Goal: Information Seeking & Learning: Learn about a topic

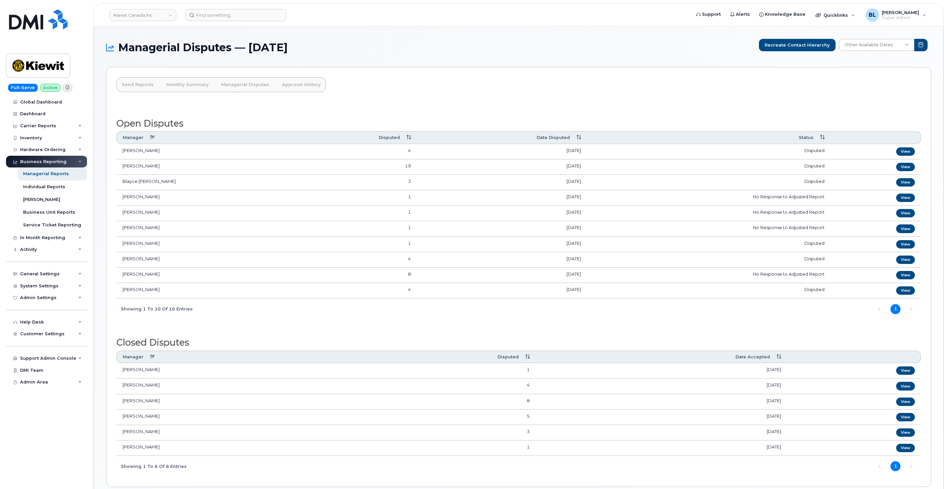
click at [578, 136] on th "Date Disputed" at bounding box center [502, 137] width 170 height 12
click at [909, 293] on link "View" at bounding box center [905, 290] width 19 height 8
drag, startPoint x: 168, startPoint y: 290, endPoint x: 115, endPoint y: 293, distance: 52.6
click at [115, 293] on div "Send Reports Monthly Summary Managerial Disputes Approval History Open Disputes…" at bounding box center [518, 277] width 825 height 420
drag, startPoint x: 115, startPoint y: 293, endPoint x: 167, endPoint y: 288, distance: 51.7
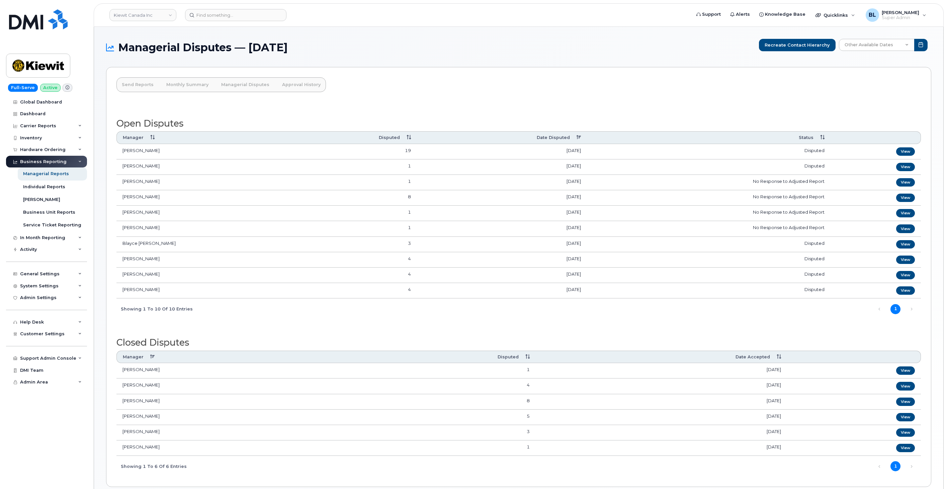
click at [167, 288] on td "[PERSON_NAME]" at bounding box center [203, 290] width 174 height 15
drag, startPoint x: 168, startPoint y: 289, endPoint x: 124, endPoint y: 295, distance: 44.9
click at [124, 295] on td "[PERSON_NAME]" at bounding box center [203, 290] width 174 height 15
copy td "[PERSON_NAME]"
click at [347, 109] on div "Open Disputes Manager Disputed Date Disputed Status Avneet Aujla 19 October 01,…" at bounding box center [518, 290] width 805 height 372
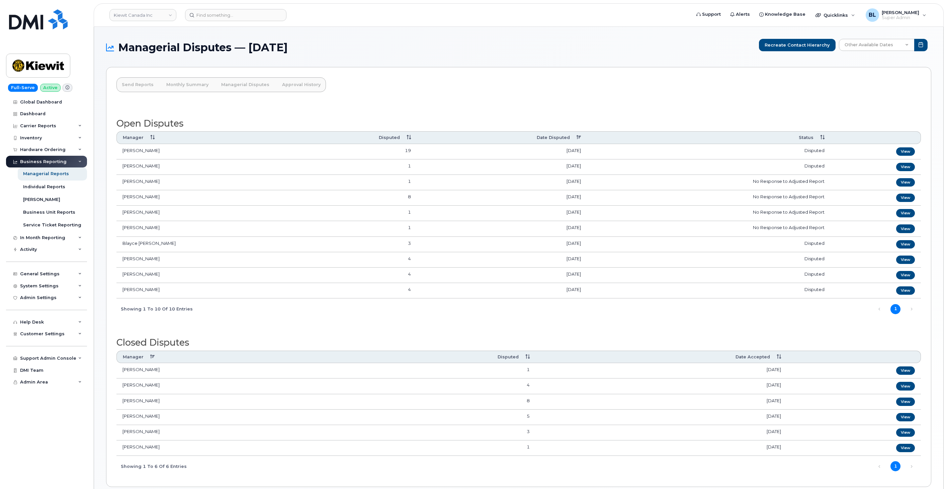
drag, startPoint x: 160, startPoint y: 287, endPoint x: 120, endPoint y: 291, distance: 39.7
click at [120, 291] on td "Stanley Carriere" at bounding box center [203, 290] width 174 height 15
copy td "Stanley Carriere"
click at [246, 17] on input at bounding box center [235, 15] width 101 height 12
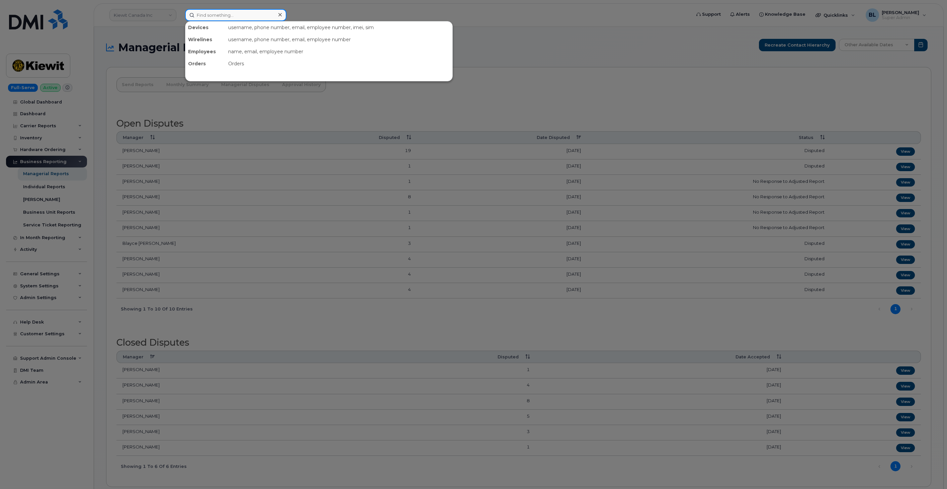
paste input "Stanley Carriere"
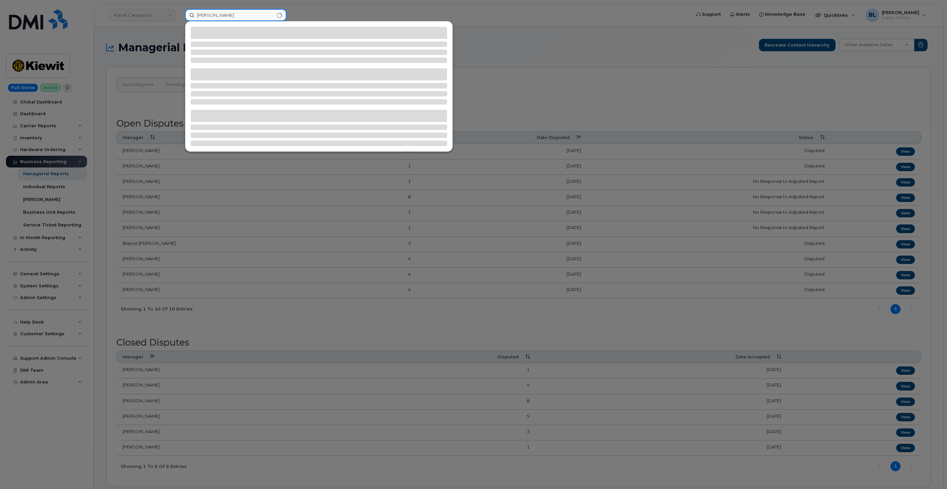
type input "Stanley Carriere"
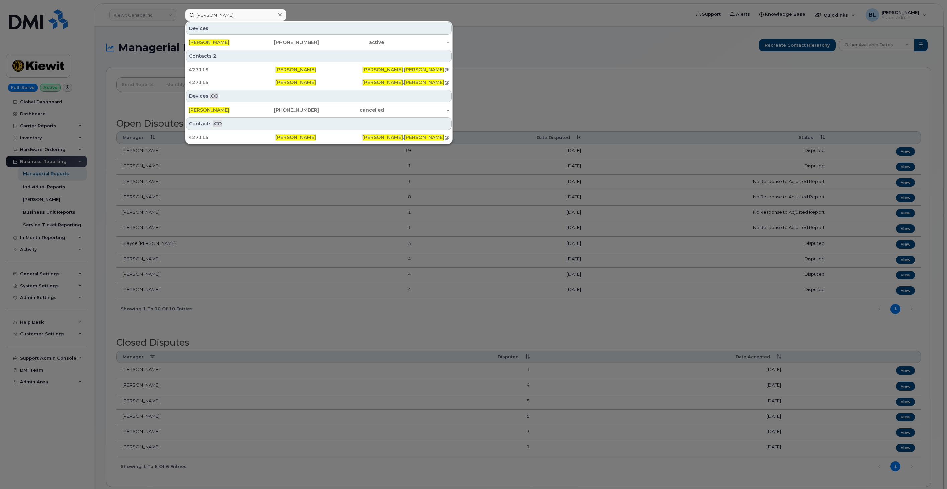
click at [238, 19] on div "Stanley Carriere Devices Stanley Carriere 613-331-6433 active - Contacts 2 4271…" at bounding box center [435, 15] width 501 height 12
drag, startPoint x: 243, startPoint y: 14, endPoint x: -3, endPoint y: 36, distance: 247.0
click at [0, 36] on html "Kiewit Canada Inc Stanley Carriere Devices Stanley Carriere 613-331-6433 active…" at bounding box center [473, 260] width 947 height 520
drag, startPoint x: 531, startPoint y: 86, endPoint x: 420, endPoint y: 65, distance: 113.4
click at [531, 86] on div at bounding box center [473, 244] width 947 height 489
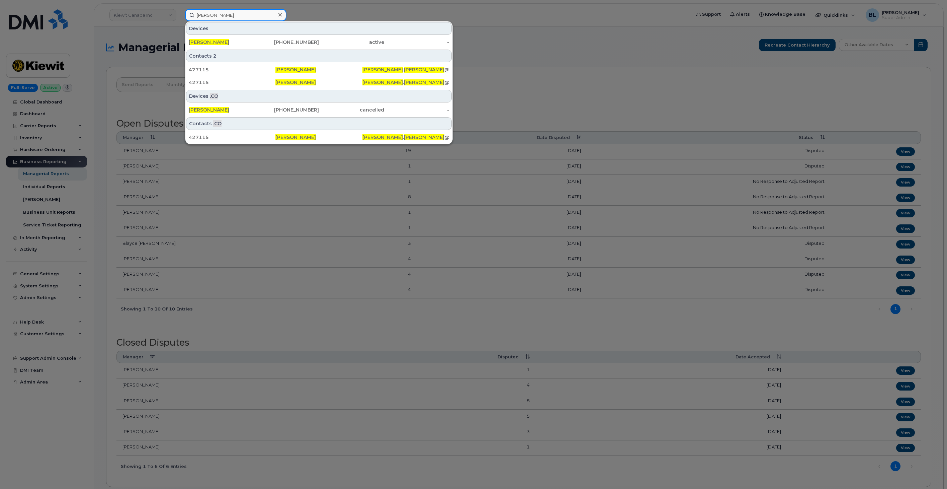
click at [236, 11] on input "[PERSON_NAME]" at bounding box center [235, 15] width 101 height 12
drag, startPoint x: 231, startPoint y: 16, endPoint x: 108, endPoint y: -5, distance: 124.6
click at [108, 0] on html "Kiewit Canada Inc Stanley Carriere Devices Stanley Carriere 613-331-6433 active…" at bounding box center [473, 260] width 947 height 520
click at [74, 239] on div at bounding box center [473, 244] width 947 height 489
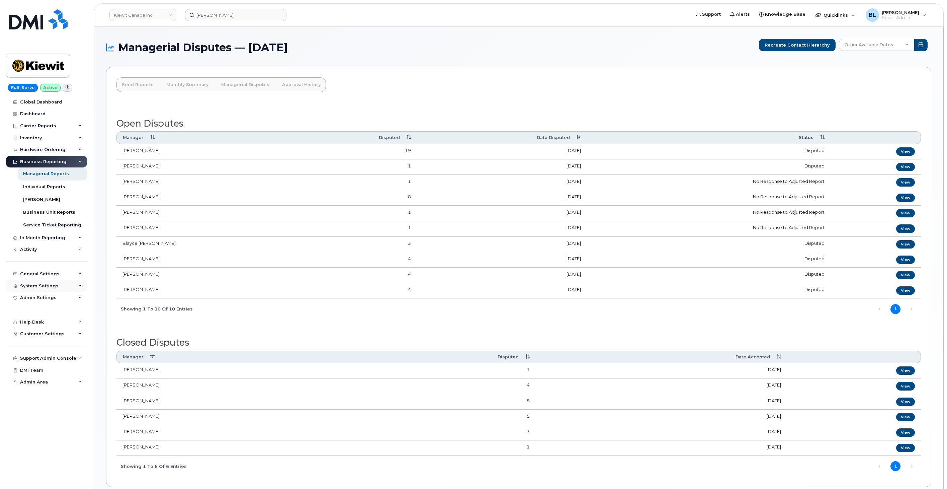
click at [56, 291] on div "System Settings" at bounding box center [46, 286] width 81 height 12
click at [60, 282] on div "System Settings" at bounding box center [46, 286] width 81 height 12
click at [58, 273] on div "General Settings" at bounding box center [46, 274] width 81 height 12
drag, startPoint x: 457, startPoint y: 73, endPoint x: 441, endPoint y: 51, distance: 27.8
click at [457, 73] on div "Send Reports Monthly Summary Managerial Disputes Approval History Open Disputes…" at bounding box center [518, 277] width 825 height 420
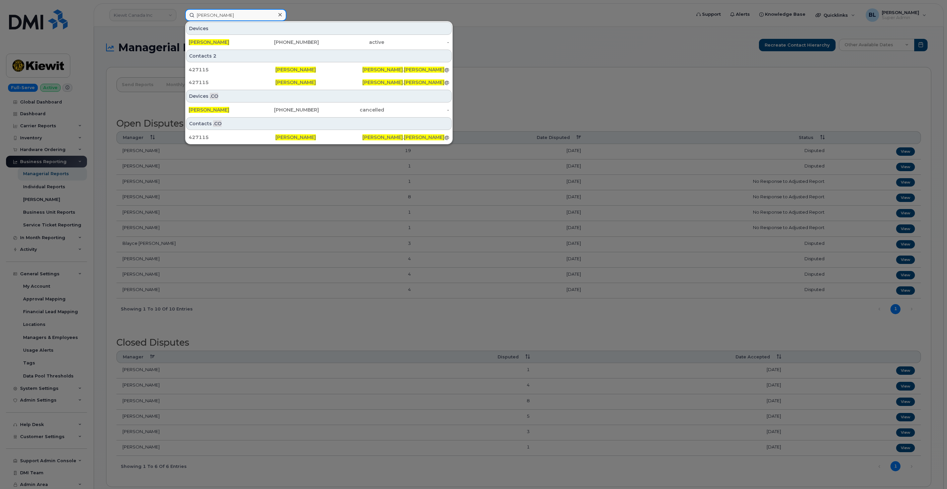
drag, startPoint x: 250, startPoint y: 12, endPoint x: 112, endPoint y: 3, distance: 138.2
click at [180, 9] on div "Stanley Carriere Devices Stanley Carriere 613-331-6433 active - Contacts 2 4271…" at bounding box center [436, 15] width 512 height 12
click at [508, 115] on div at bounding box center [473, 244] width 947 height 489
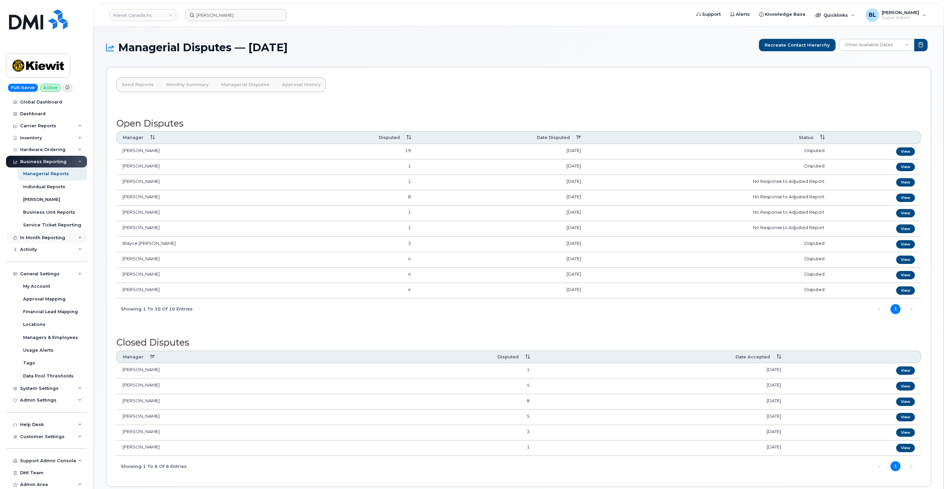
click at [60, 238] on div "In Month Reporting" at bounding box center [42, 237] width 45 height 5
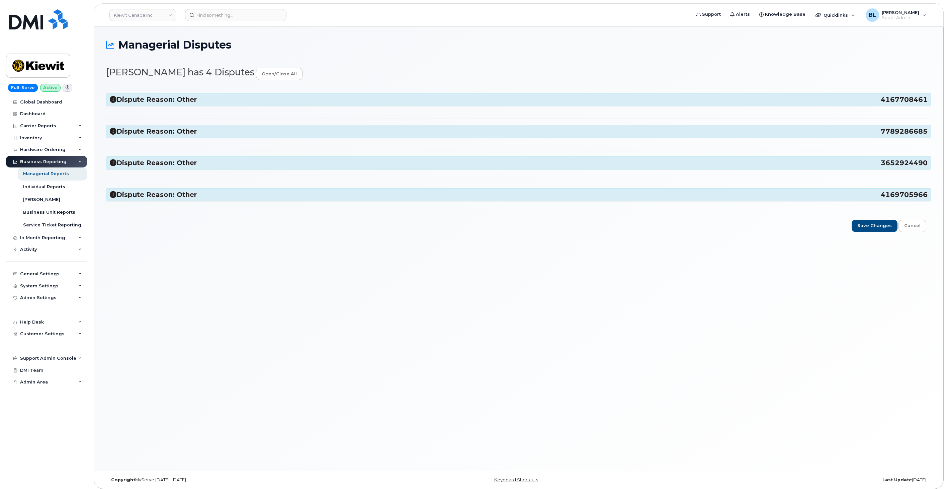
click at [199, 192] on h3 "Dispute Reason: Other 4169705966" at bounding box center [519, 194] width 818 height 9
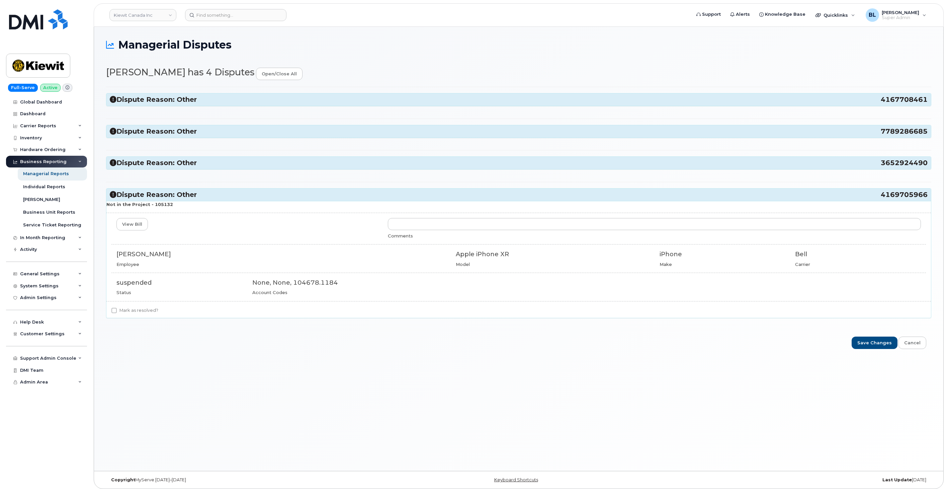
click at [192, 165] on h3 "Dispute Reason: Other 3652924490" at bounding box center [519, 162] width 818 height 9
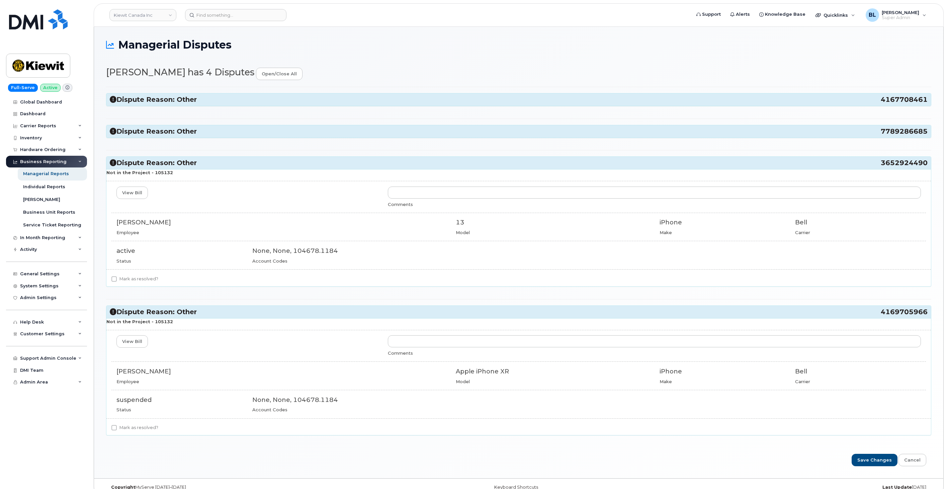
click at [190, 140] on div "Dispute Reason: Other 4167708461 Not in the Project - 105132 View Bill Comments…" at bounding box center [518, 264] width 825 height 355
click at [194, 122] on div "Dispute Reason: Other 4167708461 Not in the Project - 105132 View Bill Comments…" at bounding box center [518, 264] width 825 height 354
click at [193, 128] on div "Dispute Reason: Other 7789286685" at bounding box center [518, 131] width 825 height 12
click at [192, 129] on h3 "Dispute Reason: Other 7789286685" at bounding box center [519, 131] width 818 height 9
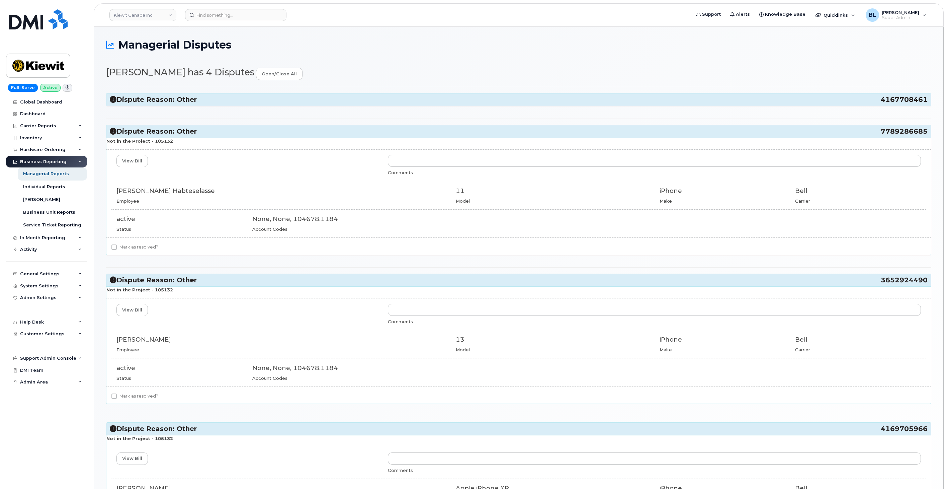
click at [192, 96] on h3 "Dispute Reason: Other 4167708461" at bounding box center [519, 99] width 818 height 9
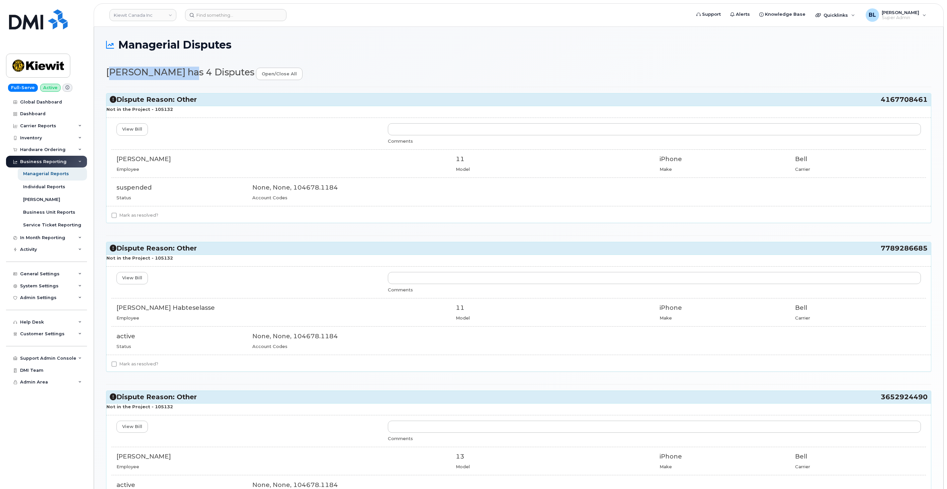
drag, startPoint x: 106, startPoint y: 70, endPoint x: 176, endPoint y: 65, distance: 69.8
click at [176, 65] on div "Managerial Disputes Stanley Carriere has 4 Disputes open/close all Dispute Reas…" at bounding box center [518, 369] width 849 height 685
click at [156, 73] on h2 "Stanley Carriere has 4 Disputes open/close all" at bounding box center [518, 73] width 825 height 13
drag, startPoint x: 104, startPoint y: 69, endPoint x: 178, endPoint y: 69, distance: 74.0
click at [178, 69] on div "Managerial Disputes Stanley Carriere has 4 Disputes open/close all Dispute Reas…" at bounding box center [518, 369] width 849 height 685
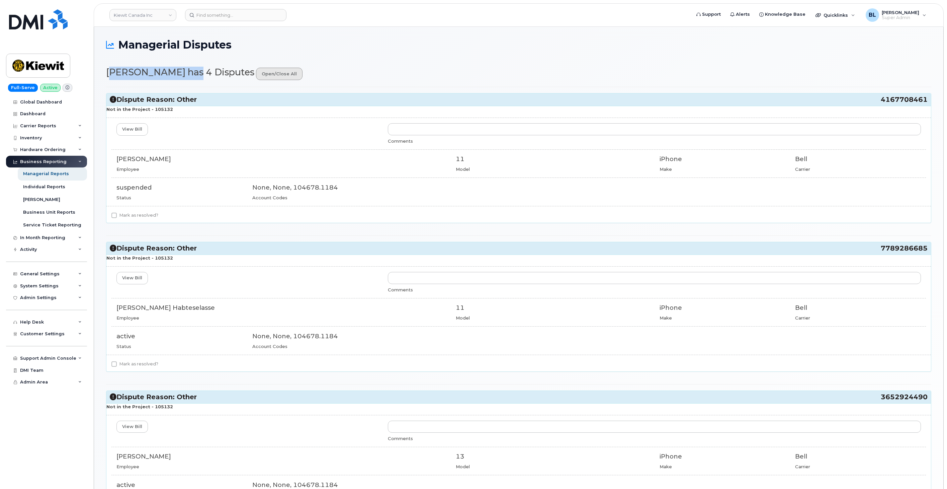
copy h2 "[PERSON_NAME]"
click at [443, 59] on div "Managerial Disputes" at bounding box center [518, 50] width 825 height 22
click at [375, 76] on h2 "Stanley Carriere has 4 Disputes open/close all" at bounding box center [518, 73] width 825 height 13
drag, startPoint x: 106, startPoint y: 69, endPoint x: 179, endPoint y: 71, distance: 73.7
click at [179, 71] on h2 "Stanley Carriere has 4 Disputes open/close all" at bounding box center [518, 73] width 825 height 13
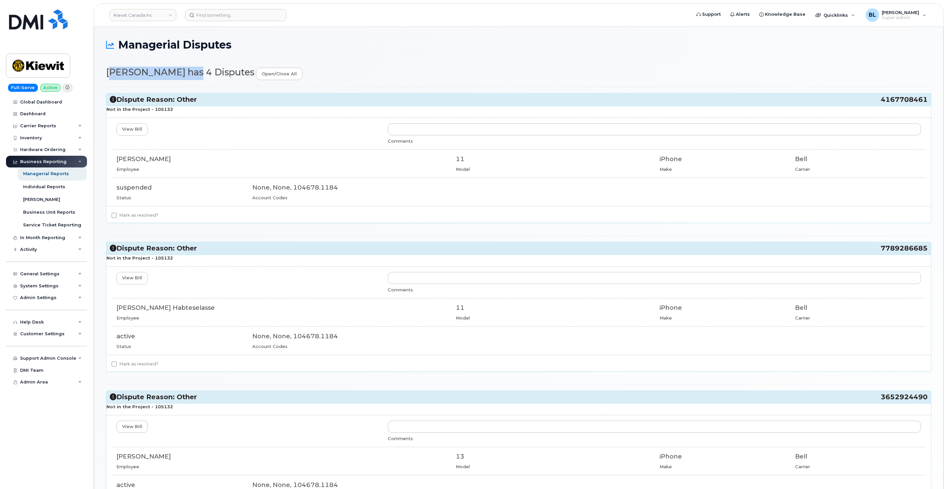
copy h2 "[PERSON_NAME]"
drag, startPoint x: 875, startPoint y: 99, endPoint x: 925, endPoint y: 101, distance: 50.9
click at [925, 101] on h3 "Dispute Reason: Other 4167708461" at bounding box center [519, 99] width 818 height 9
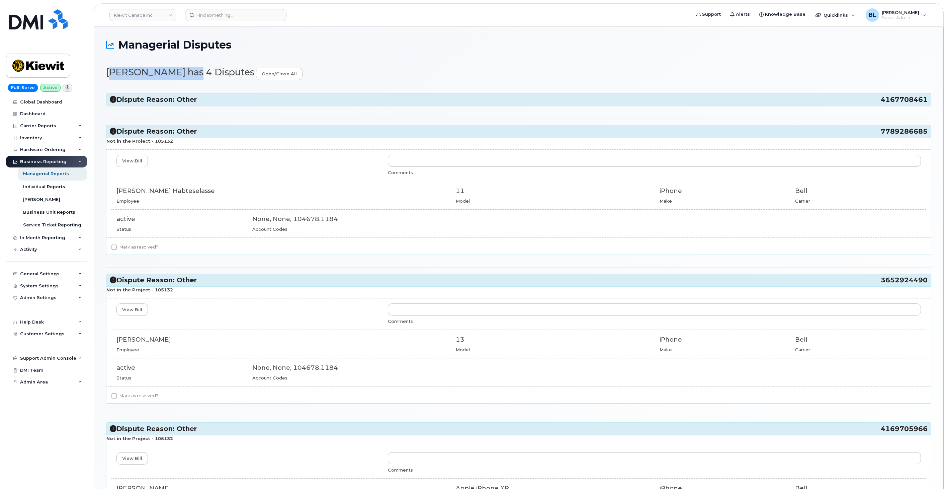
copy h3 "4167708461"
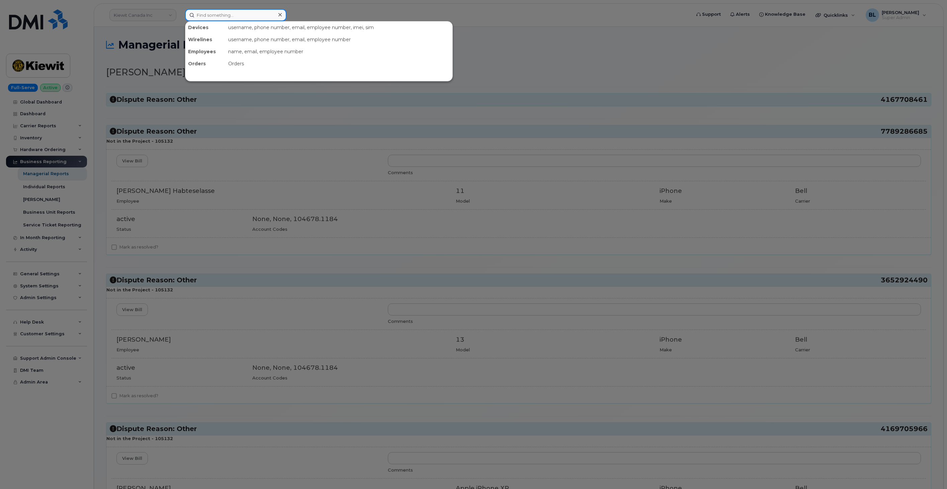
click at [243, 12] on input at bounding box center [235, 15] width 101 height 12
paste input "4167708461"
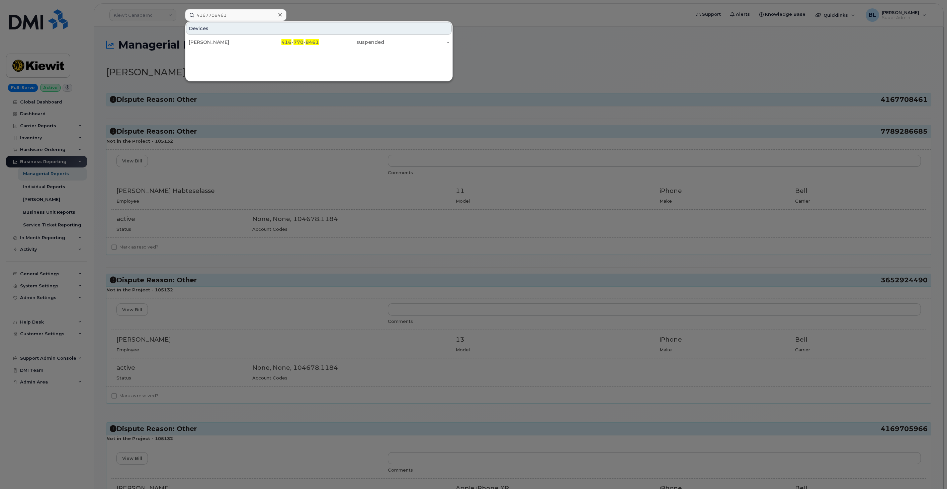
click at [495, 43] on div at bounding box center [473, 244] width 947 height 489
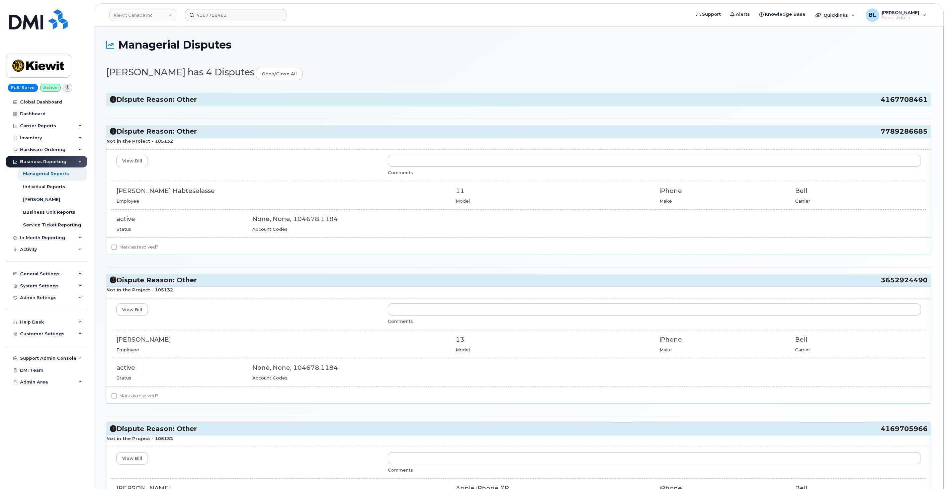
drag, startPoint x: 876, startPoint y: 135, endPoint x: 926, endPoint y: 133, distance: 50.9
click at [926, 133] on h3 "Dispute Reason: Other 7789286685" at bounding box center [519, 131] width 818 height 9
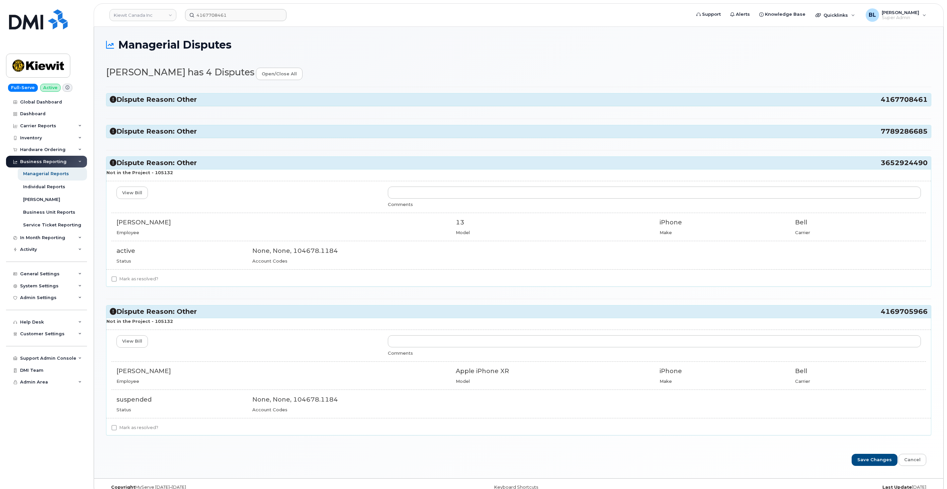
copy h3 "7789286685"
click at [235, 9] on input "4167708461" at bounding box center [235, 15] width 101 height 12
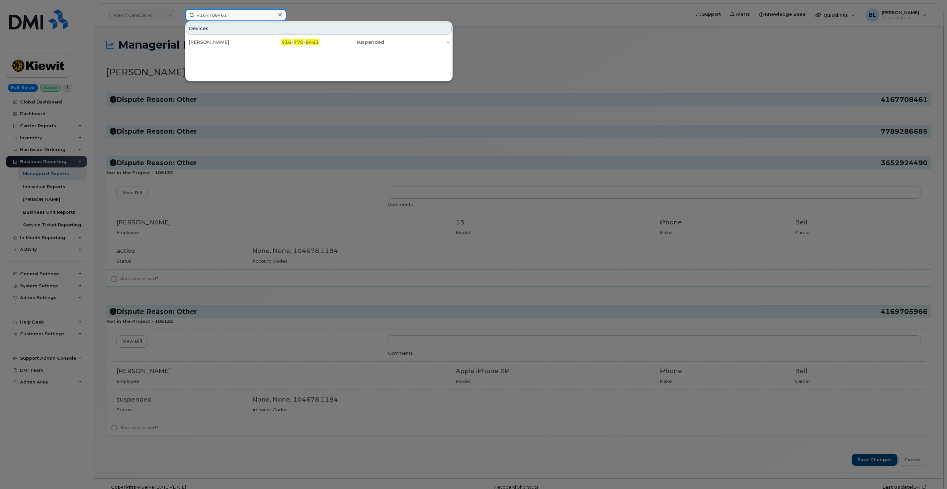
paste input "7789286685"
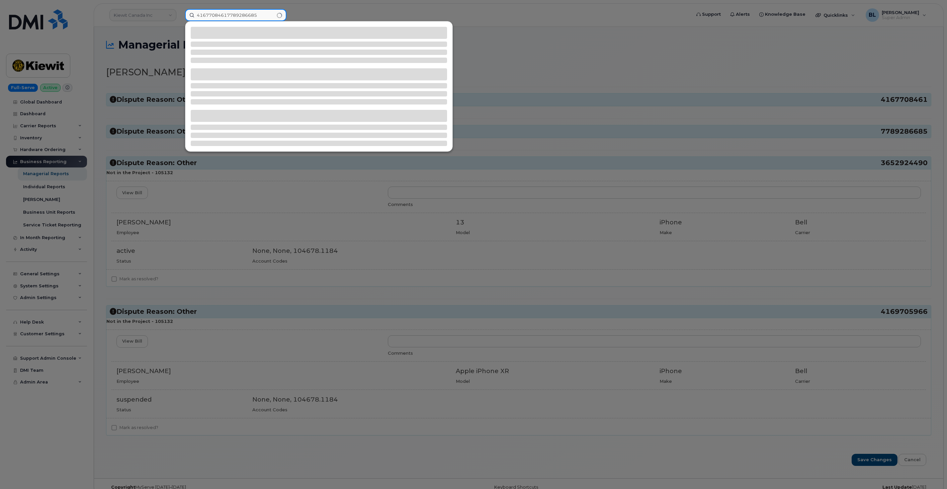
drag, startPoint x: 259, startPoint y: 14, endPoint x: 84, endPoint y: 11, distance: 175.8
click at [180, 13] on div "41677084617789286685" at bounding box center [436, 15] width 512 height 12
paste input
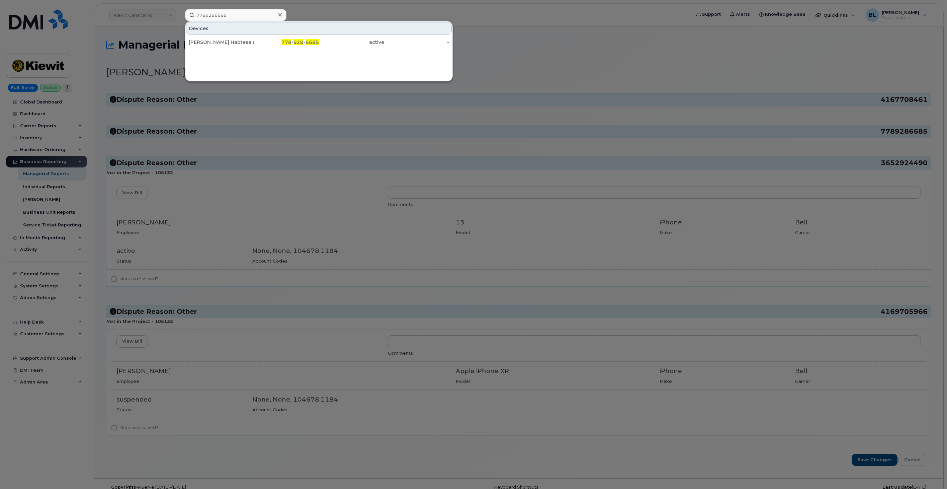
click at [362, 177] on div at bounding box center [473, 244] width 947 height 489
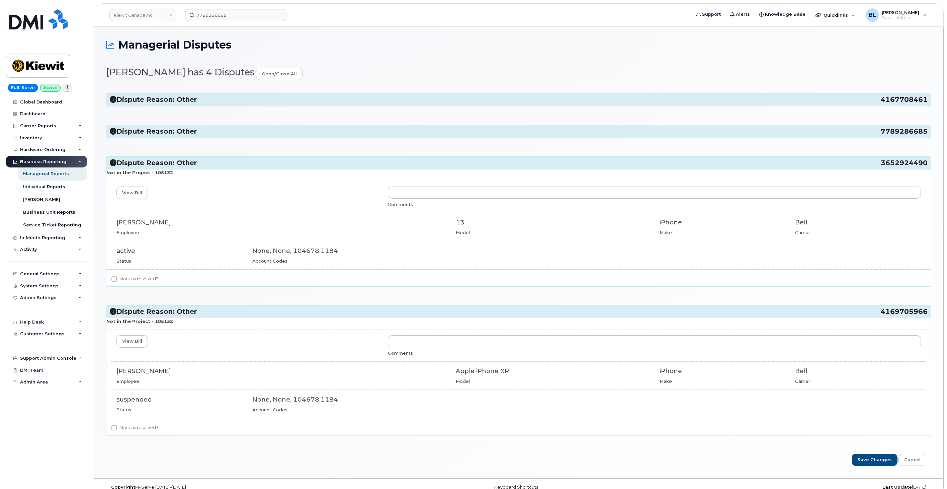
drag, startPoint x: 875, startPoint y: 162, endPoint x: 926, endPoint y: 165, distance: 51.0
click at [926, 165] on h3 "Dispute Reason: Other 3652924490" at bounding box center [519, 162] width 818 height 9
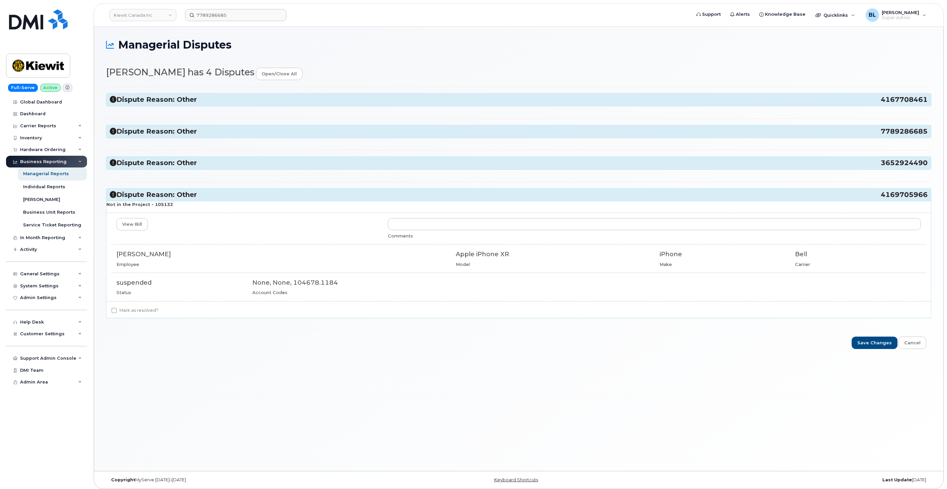
copy h3 "3652924490"
drag, startPoint x: 222, startPoint y: 13, endPoint x: -5, endPoint y: 35, distance: 228.0
click at [0, 35] on html "Kiewit Canada Inc 7789286685 Support Alerts Knowledge Base Quicklinks Suspend /…" at bounding box center [473, 246] width 947 height 492
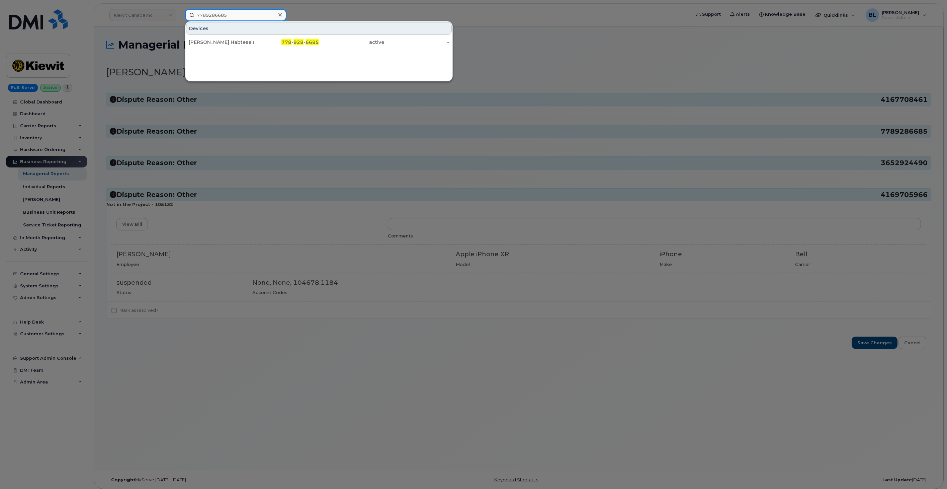
paste input "3652924490"
click at [827, 173] on div at bounding box center [473, 244] width 947 height 489
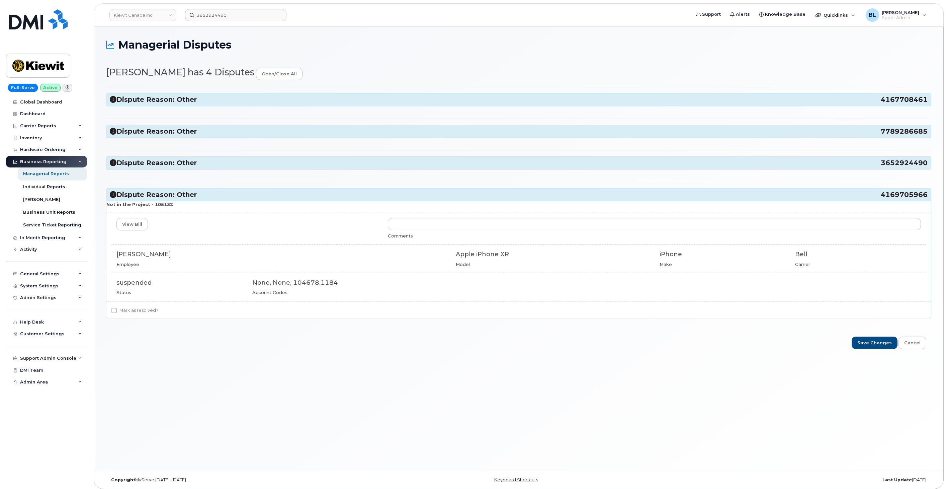
drag, startPoint x: 880, startPoint y: 195, endPoint x: 927, endPoint y: 195, distance: 47.2
click at [926, 195] on h3 "Dispute Reason: Other 4169705966" at bounding box center [519, 194] width 818 height 9
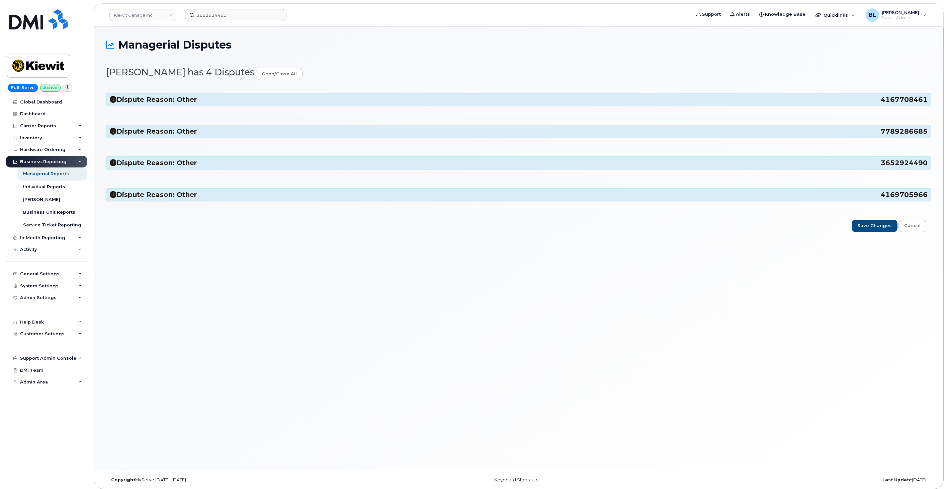
copy h3 "4169705966"
click at [243, 18] on input "3652924490" at bounding box center [235, 15] width 101 height 12
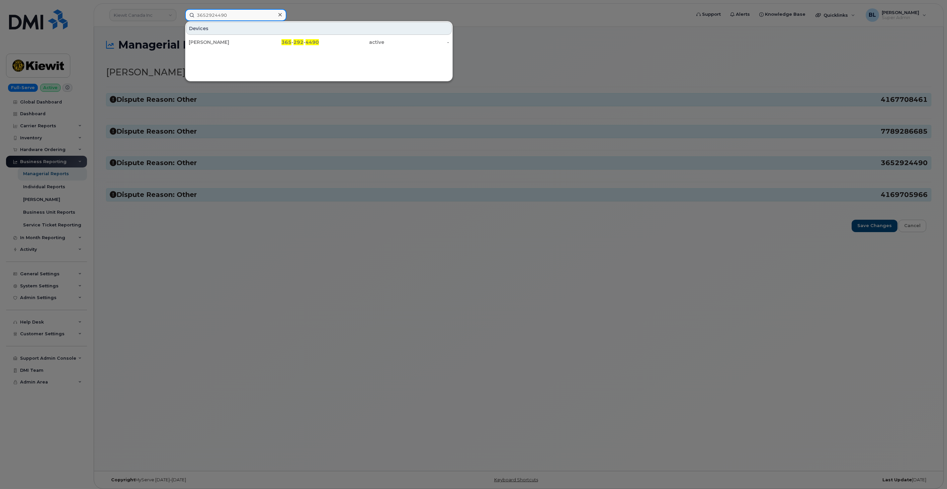
click at [243, 17] on input "3652924490" at bounding box center [235, 15] width 101 height 12
paste input "4169705966"
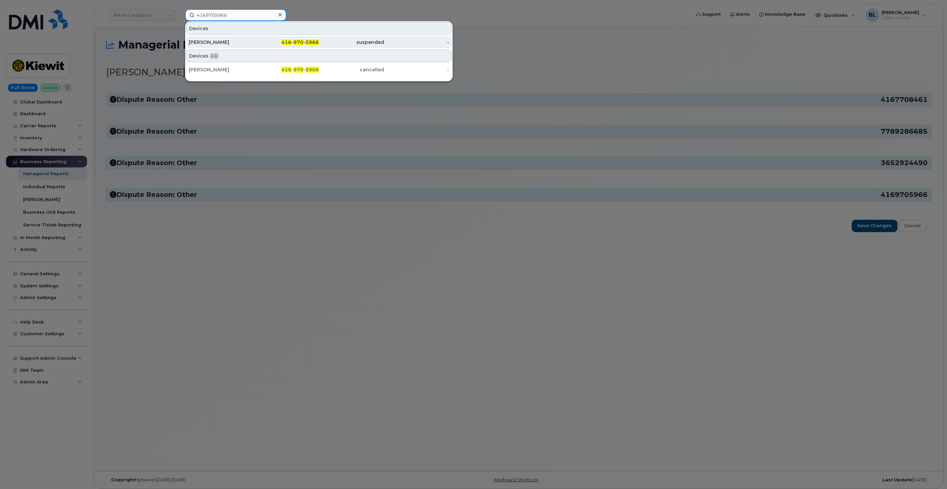
type input "4169705966"
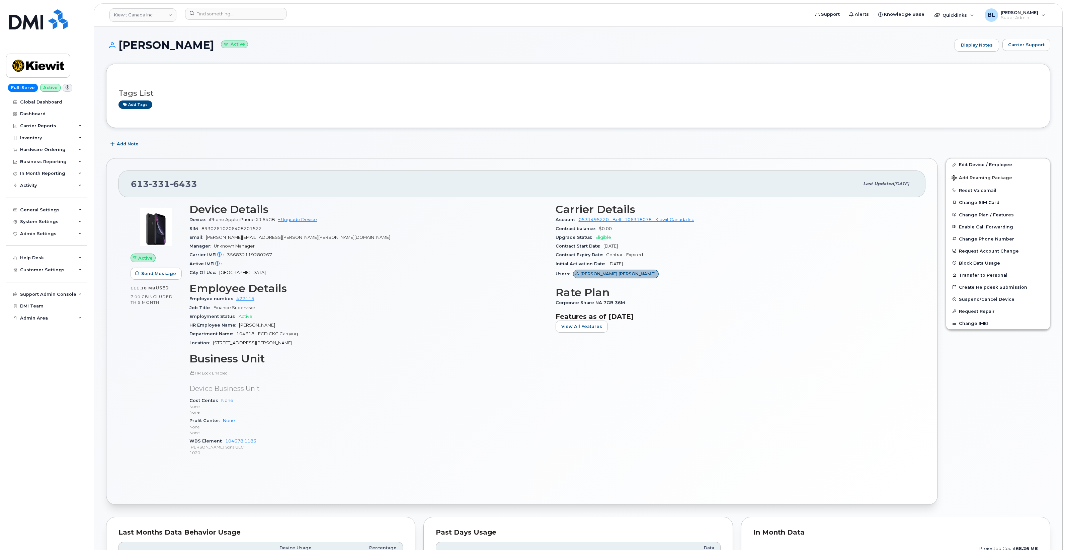
click at [53, 280] on div "Support Admin Console Add New Customer Customer Prospects Emails Sms Messages D…" at bounding box center [47, 288] width 83 height 24
click at [57, 275] on div "Customer Settings" at bounding box center [46, 270] width 81 height 12
click at [59, 225] on div "System Settings" at bounding box center [46, 222] width 81 height 12
click at [57, 225] on div "System Settings" at bounding box center [46, 222] width 81 height 12
click at [54, 271] on span "Customer Settings" at bounding box center [42, 269] width 45 height 5
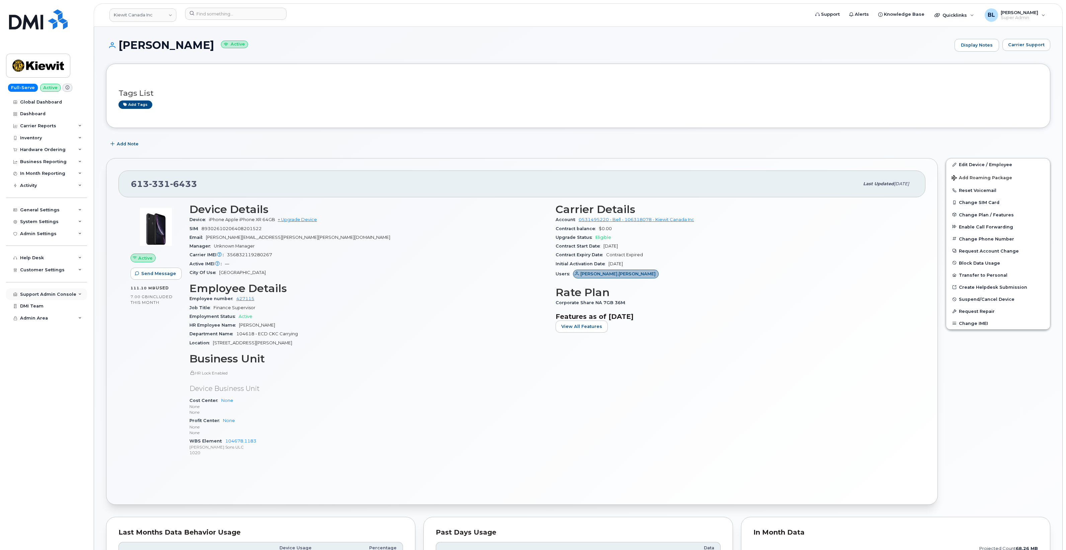
click at [59, 291] on div "Support Admin Console" at bounding box center [46, 294] width 81 height 12
click at [32, 335] on div "Emails" at bounding box center [30, 332] width 15 height 6
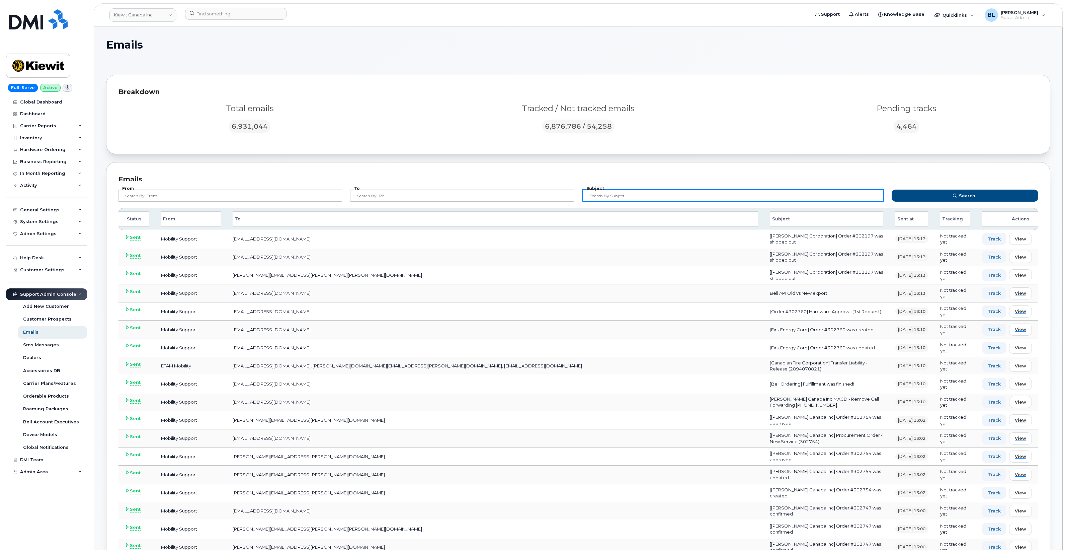
click at [643, 194] on input "text" at bounding box center [732, 195] width 301 height 12
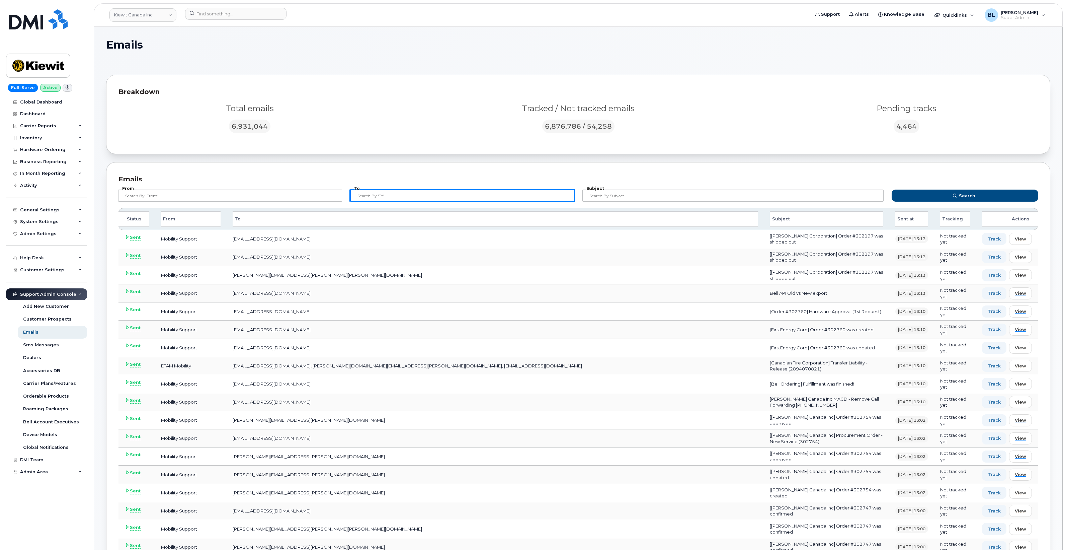
click at [478, 201] on input "text" at bounding box center [462, 195] width 224 height 12
paste input "STANLEY.CARRIERE@KIEWIT.COM"
click at [892, 189] on button "Search" at bounding box center [965, 195] width 147 height 12
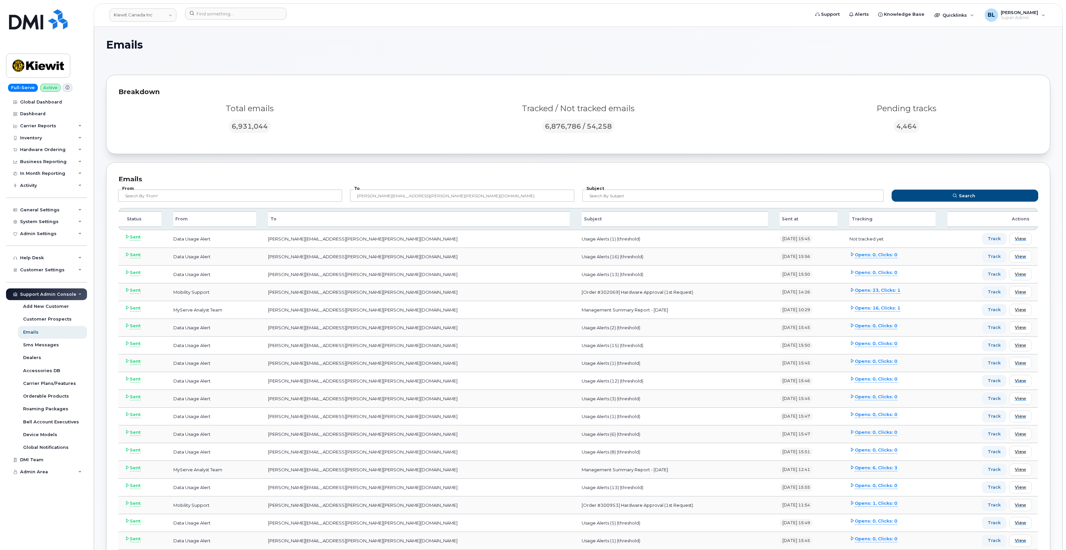
click at [849, 309] on span at bounding box center [851, 307] width 5 height 5
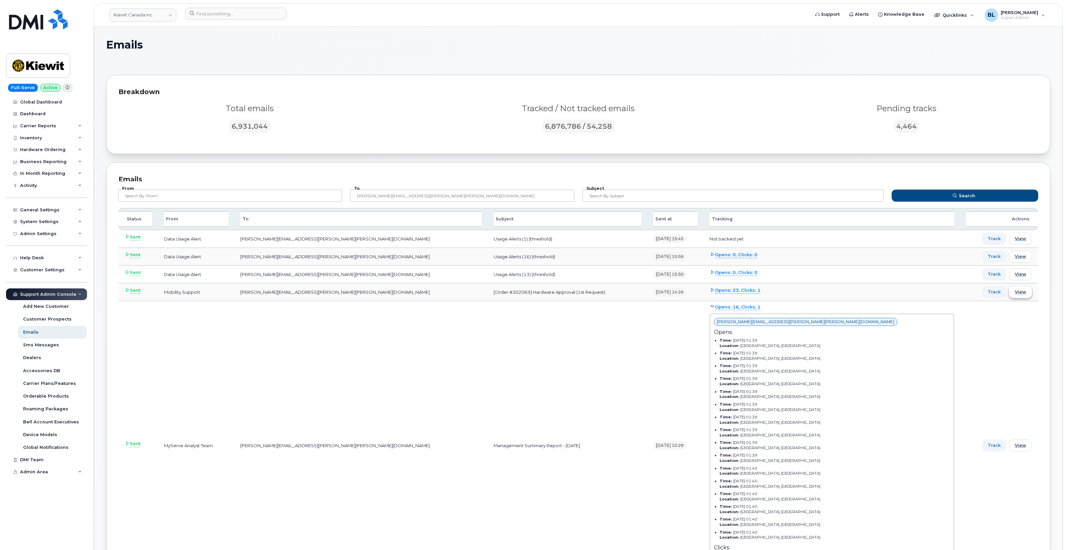
click at [1025, 294] on span "View" at bounding box center [1020, 292] width 11 height 6
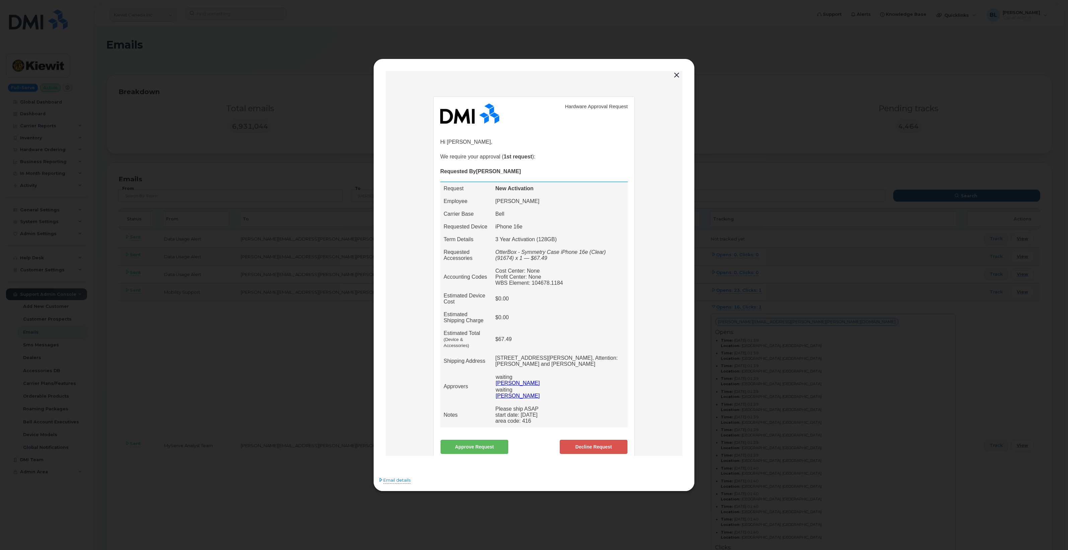
click at [809, 244] on div at bounding box center [534, 275] width 1068 height 550
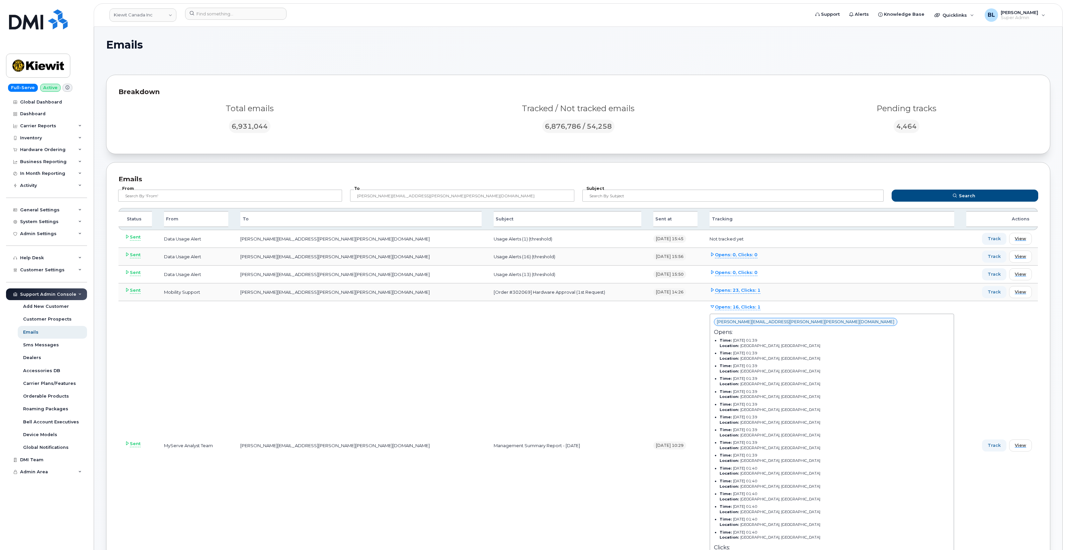
click at [319, 297] on td "STANLEY.CARRIERE@KIEWIT.COM" at bounding box center [360, 292] width 253 height 18
click at [558, 288] on td "[Order #302069] Hardware Approval (1st Request)" at bounding box center [568, 292] width 160 height 18
click at [715, 306] on icon at bounding box center [712, 306] width 4 height 4
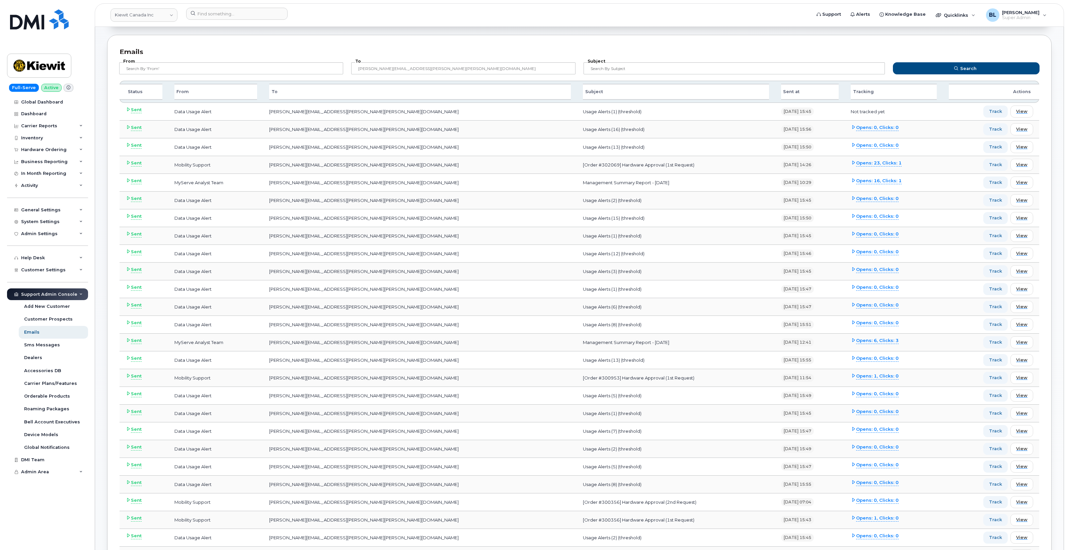
scroll to position [111, 0]
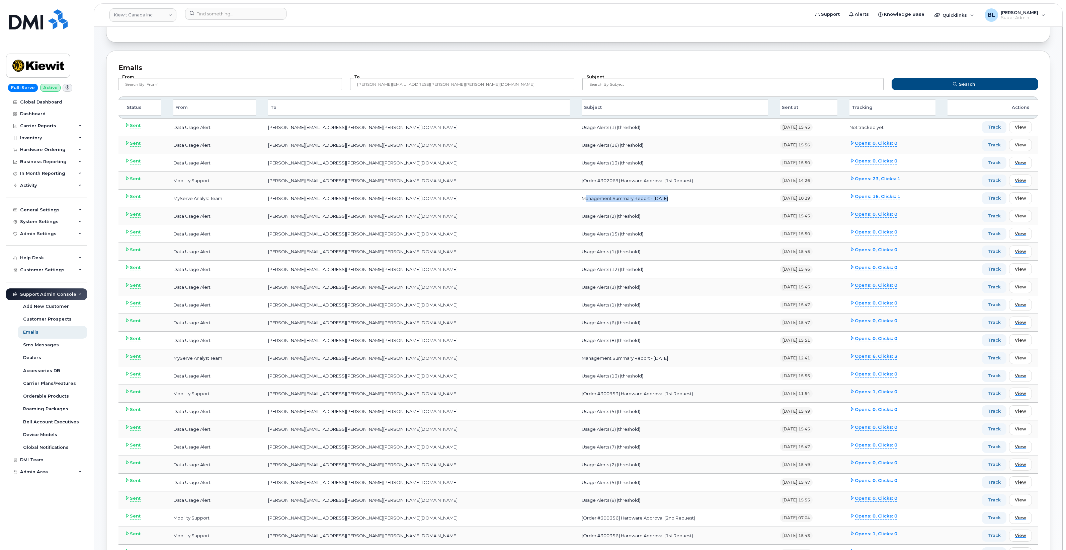
drag, startPoint x: 460, startPoint y: 199, endPoint x: 705, endPoint y: 196, distance: 245.0
click at [705, 196] on tr "Sent MyServe Analyst Team STANLEY.CARRIERE@KIEWIT.COM Management Summary Report…" at bounding box center [577, 198] width 919 height 18
click at [1023, 197] on span "View" at bounding box center [1020, 198] width 11 height 6
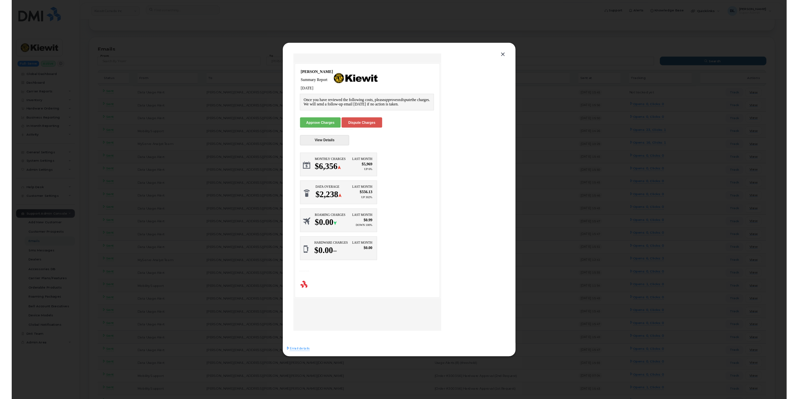
scroll to position [0, 0]
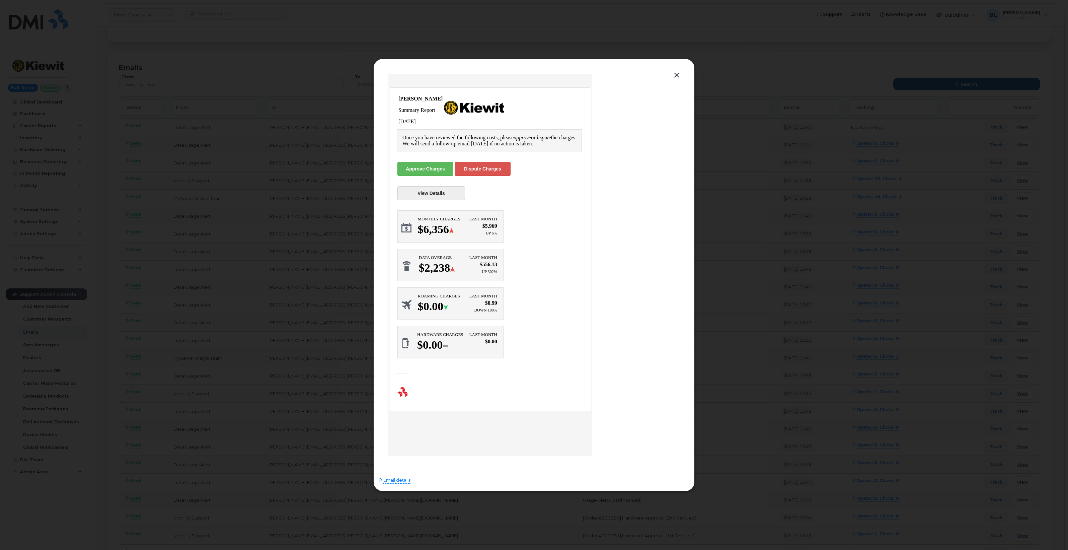
click at [431, 192] on link "View Details" at bounding box center [431, 193] width 68 height 14
click at [439, 198] on td "View Details" at bounding box center [431, 192] width 68 height 15
click at [441, 192] on link "View Details" at bounding box center [431, 193] width 68 height 14
click at [504, 171] on link "Dispute Charges" at bounding box center [483, 168] width 56 height 14
click at [782, 257] on div at bounding box center [534, 275] width 1068 height 550
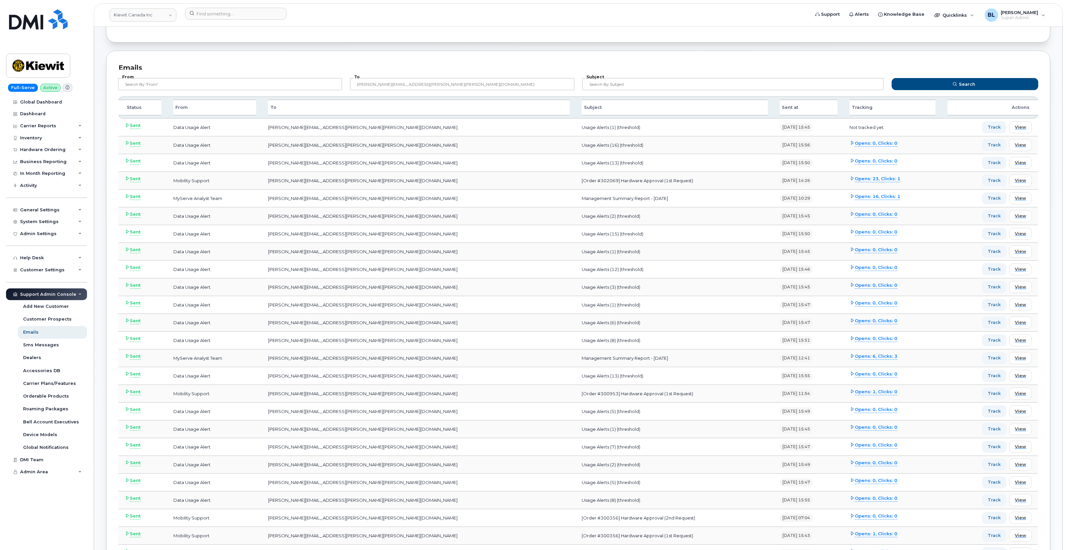
drag, startPoint x: 529, startPoint y: 201, endPoint x: 605, endPoint y: 202, distance: 76.3
click at [605, 202] on td "Management Summary Report - September 2025" at bounding box center [675, 198] width 198 height 18
click at [855, 196] on span "Opens: 16, Clicks: 1" at bounding box center [878, 196] width 46 height 7
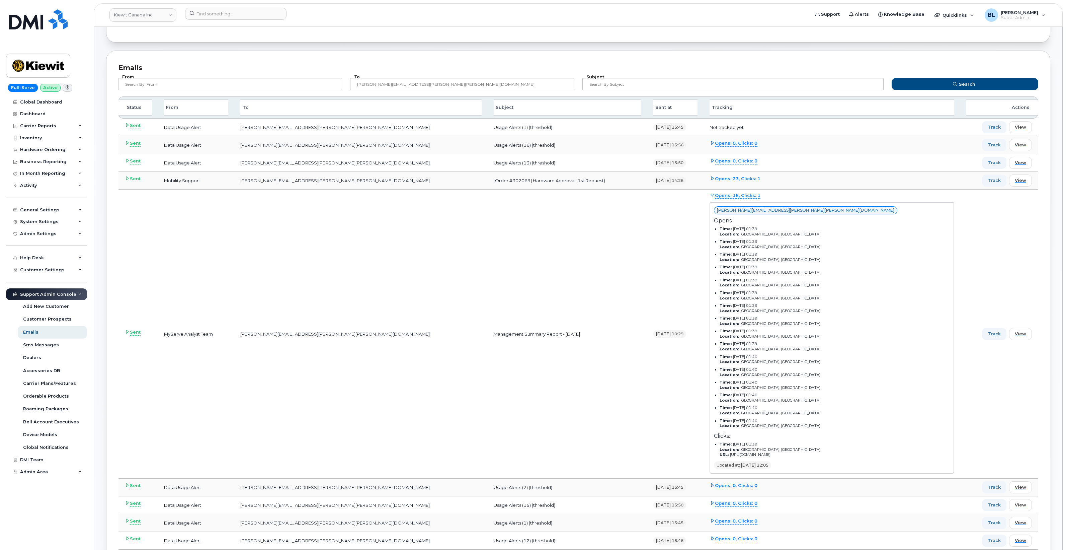
click at [760, 193] on span "Opens: 16, Clicks: 1" at bounding box center [738, 195] width 46 height 7
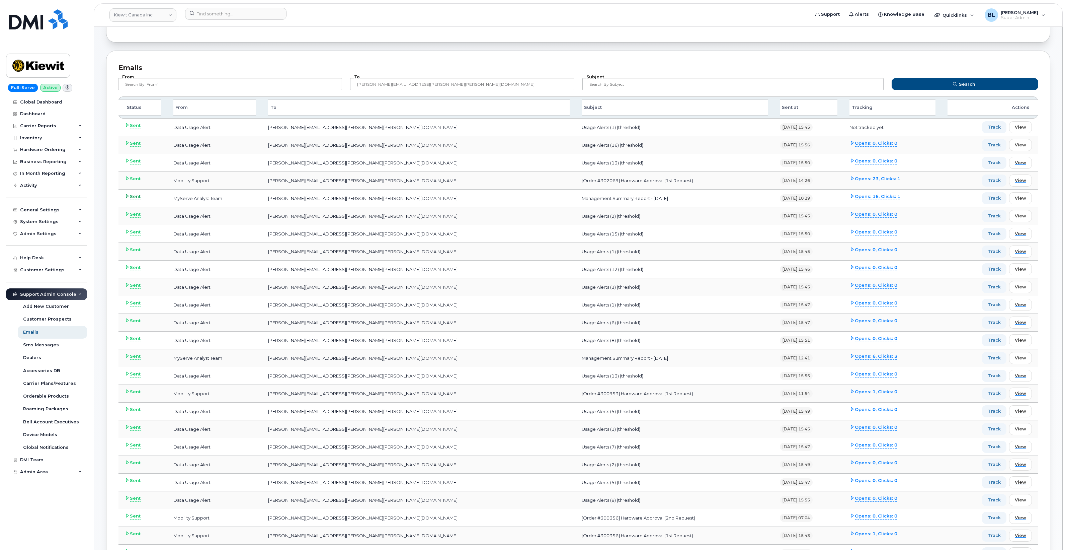
click at [136, 196] on span "Sent" at bounding box center [135, 196] width 11 height 7
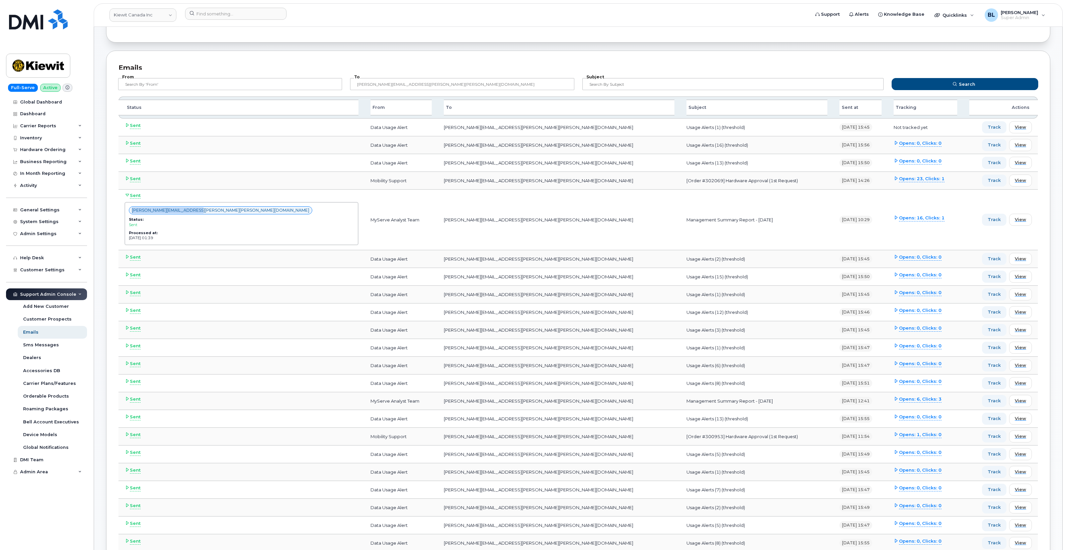
drag, startPoint x: 127, startPoint y: 210, endPoint x: 208, endPoint y: 209, distance: 80.7
click at [208, 209] on div "STANLEY.CARRIERE@KIEWIT.COM Status: sent Processed at: Jan 21 1970, 01:39" at bounding box center [242, 223] width 234 height 43
copy div "STANLEY.CARRIERE@KIEWIT.COM"
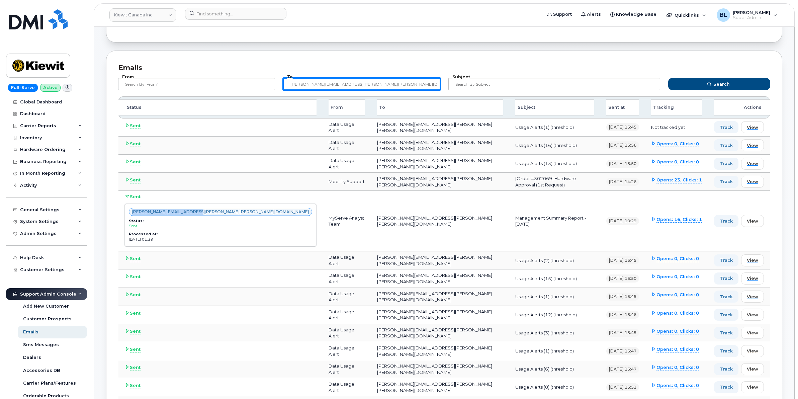
click at [374, 84] on input "STANLEY.CARRIERE@KIEWIT.COM" at bounding box center [361, 84] width 157 height 12
drag, startPoint x: 412, startPoint y: 85, endPoint x: 141, endPoint y: 83, distance: 270.8
click at [172, 83] on form "From To STANLEY.CARRIERE@KIEWIT.COM Subject Search" at bounding box center [444, 83] width 665 height 27
paste input "wirelessbbmcare@bell.ca"
type input "wirelessbbmcare@bell.ca"
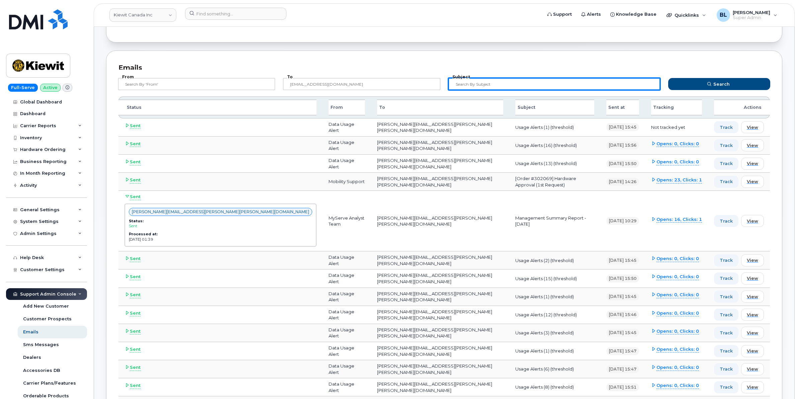
drag, startPoint x: 492, startPoint y: 84, endPoint x: 500, endPoint y: 84, distance: 7.7
click at [492, 84] on input "text" at bounding box center [554, 84] width 212 height 12
paste input "4167708461"
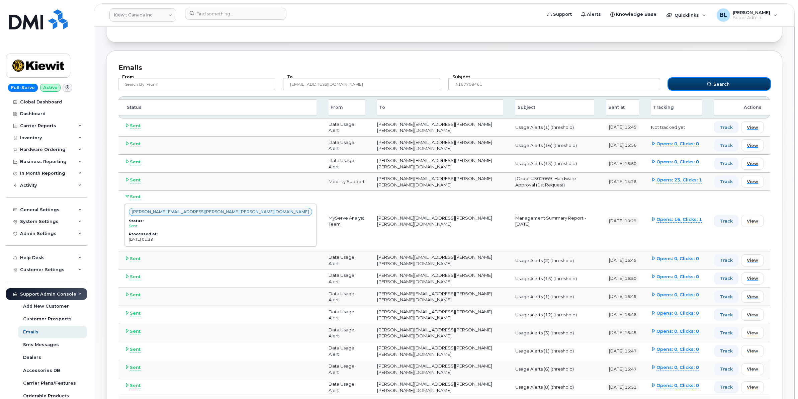
click at [751, 83] on button "Search" at bounding box center [719, 84] width 102 height 12
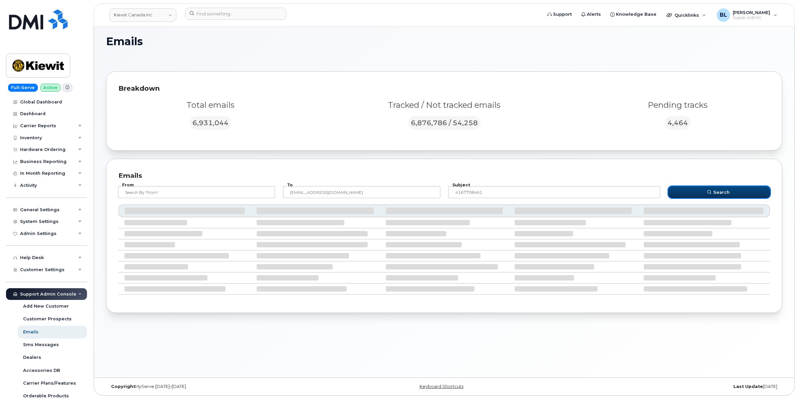
scroll to position [3, 0]
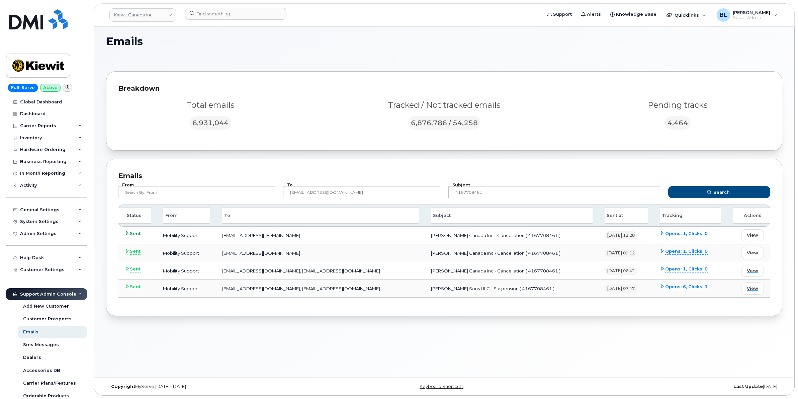
click at [127, 234] on icon at bounding box center [127, 233] width 4 height 4
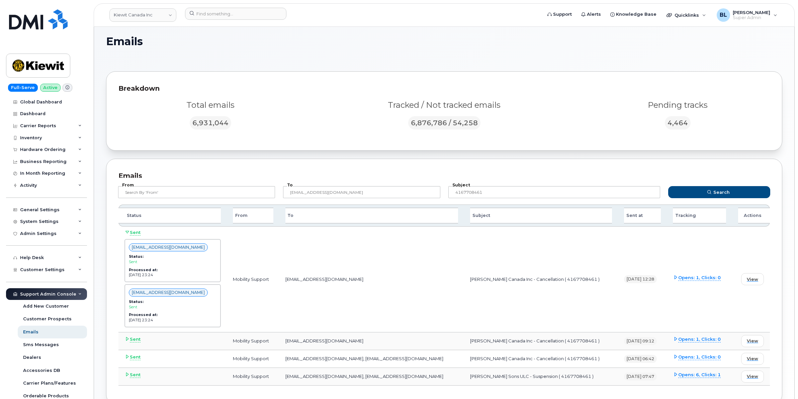
click at [674, 275] on icon at bounding box center [676, 277] width 4 height 4
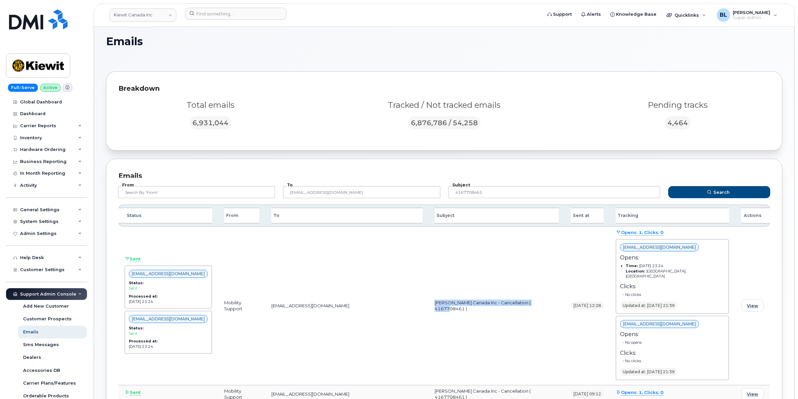
drag, startPoint x: 529, startPoint y: 302, endPoint x: 414, endPoint y: 307, distance: 115.6
click at [429, 307] on td "Kiewit Canada Inc - Cancellation ( 4167708461 )" at bounding box center [497, 306] width 136 height 159
copy td "Kiewit Canada Inc - Cancellation ( 4167708461 )"
click at [538, 294] on td "Kiewit Canada Inc - Cancellation ( 4167708461 )" at bounding box center [497, 306] width 136 height 159
drag, startPoint x: 415, startPoint y: 301, endPoint x: 528, endPoint y: 303, distance: 112.8
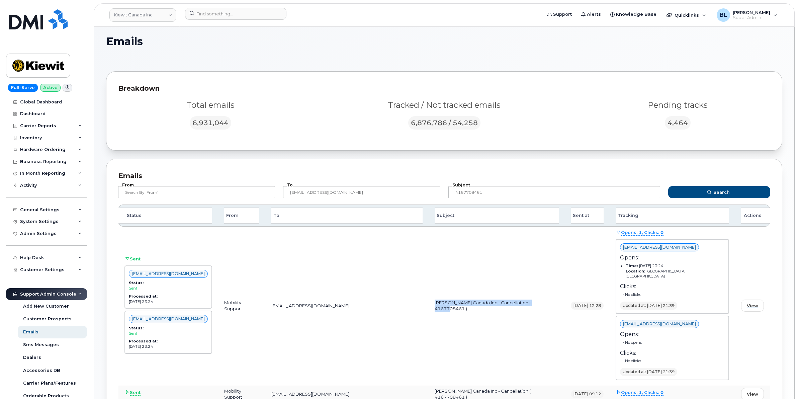
click at [529, 304] on td "Kiewit Canada Inc - Cancellation ( 4167708461 )" at bounding box center [497, 306] width 136 height 159
copy td "Kiewit Canada Inc - Cancellation ( 4167708461 )"
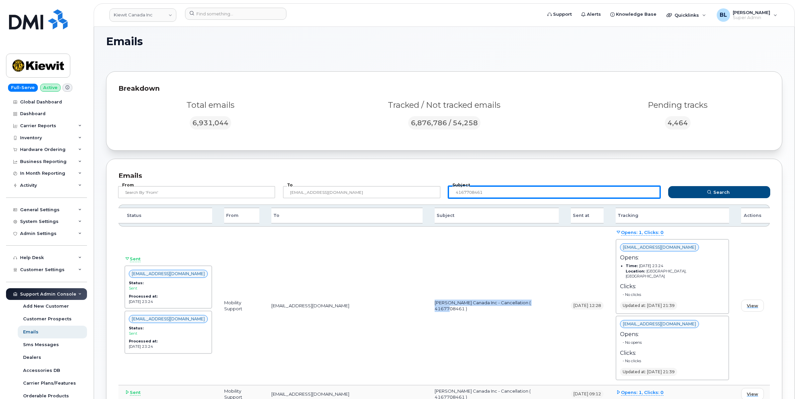
click at [491, 189] on input "4167708461" at bounding box center [554, 192] width 212 height 12
drag, startPoint x: 515, startPoint y: 191, endPoint x: 379, endPoint y: 192, distance: 136.9
click at [402, 194] on form "From To wirelessbbmcare@bell.ca Subject 4167708461 Search" at bounding box center [444, 191] width 665 height 27
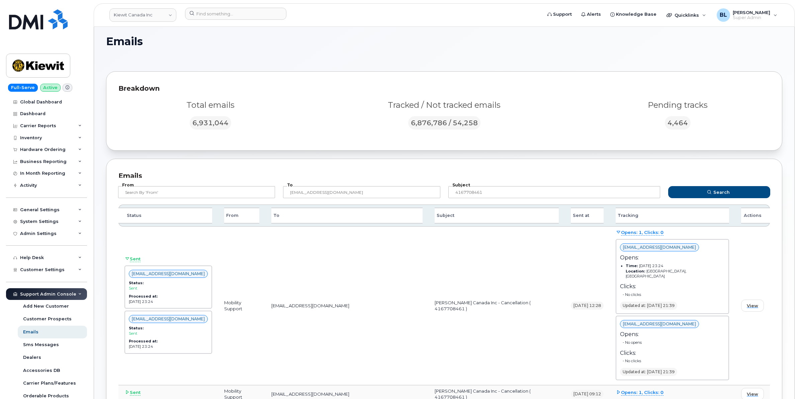
click at [527, 182] on div "Subject 4167708461" at bounding box center [554, 192] width 220 height 20
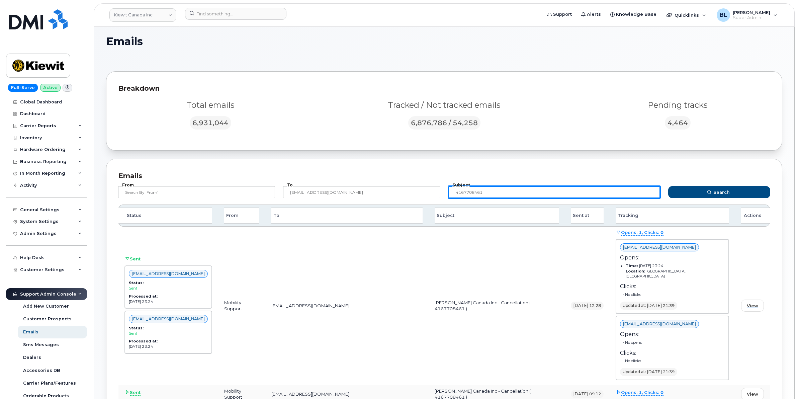
click at [523, 191] on input "4167708461" at bounding box center [554, 192] width 212 height 12
paste input "9705966"
type input "4169705966"
click at [668, 186] on button "Search" at bounding box center [719, 192] width 102 height 12
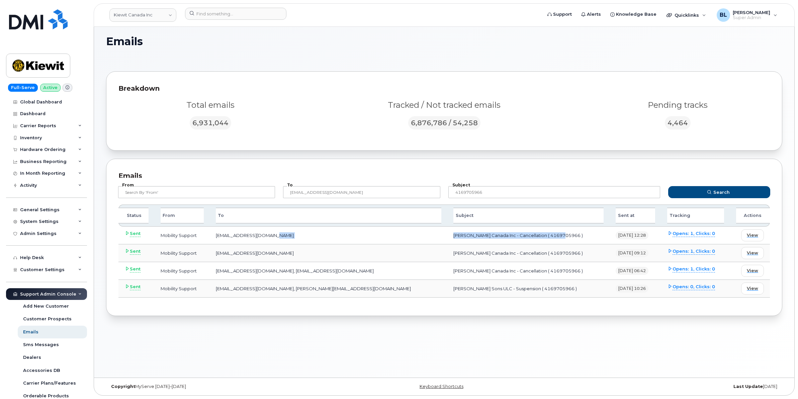
drag, startPoint x: 504, startPoint y: 237, endPoint x: 387, endPoint y: 234, distance: 117.2
click at [387, 234] on tr "Sent Mobility Support wirelessbbmcare@bell.ca Kiewit Canada Inc - Cancellation …" at bounding box center [444, 236] width 652 height 18
copy tr "Kiewit Canada Inc - Cancellation ( 4169705966 )"
click at [142, 155] on section "Emails Breakdown Total emails 6,931,044 Tracked / Not tracked emails 6,876,786 …" at bounding box center [444, 175] width 676 height 280
click at [146, 17] on link "Kiewit Canada Inc" at bounding box center [142, 14] width 67 height 13
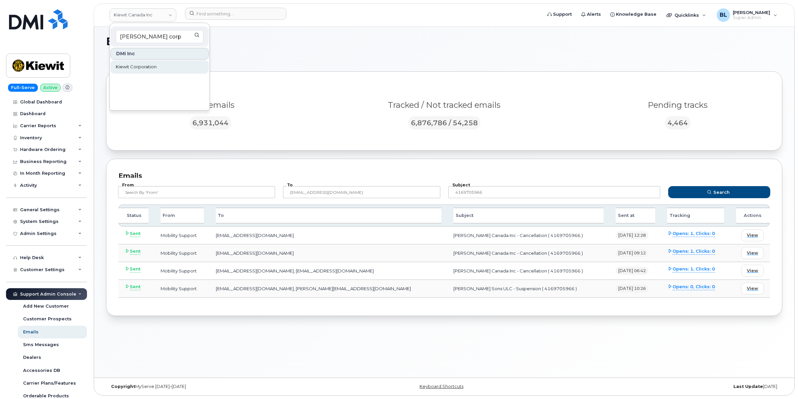
type input "kiewit corp"
click at [155, 64] on span "Kiewit Corporation" at bounding box center [136, 67] width 41 height 7
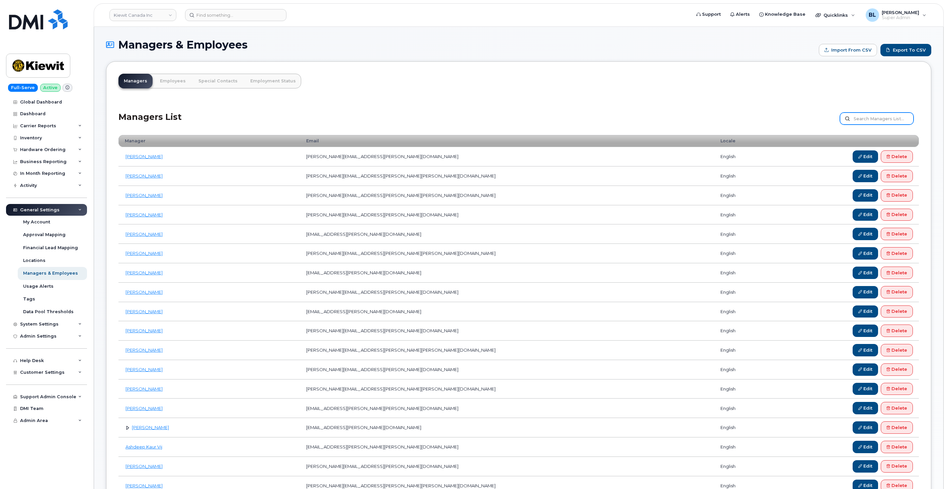
click at [863, 114] on input "text" at bounding box center [877, 118] width 74 height 12
paste input "[PERSON_NAME]"
type input "[PERSON_NAME]"
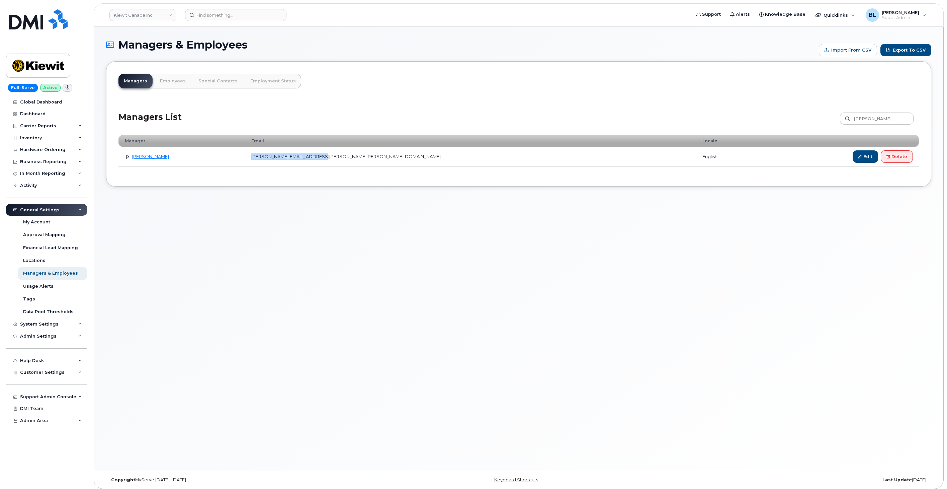
click at [300, 162] on td "[PERSON_NAME][EMAIL_ADDRESS][PERSON_NAME][PERSON_NAME][DOMAIN_NAME]" at bounding box center [470, 156] width 451 height 19
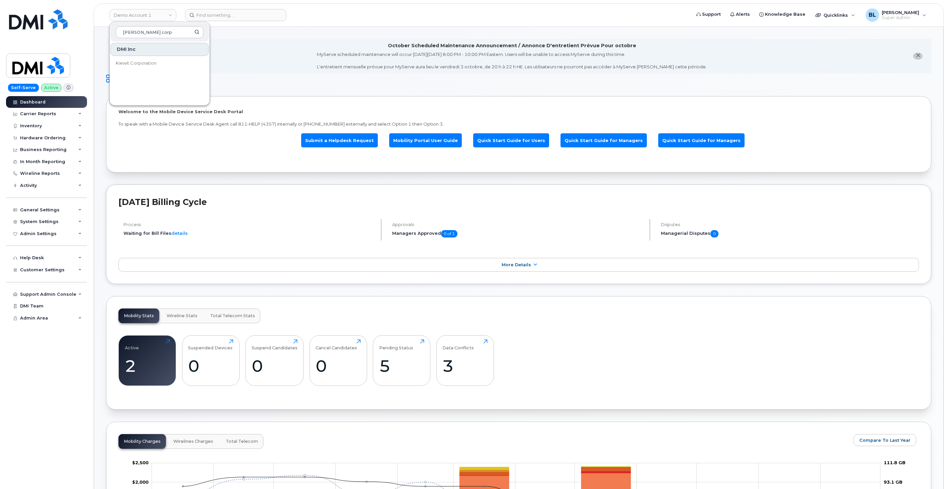
type input "[PERSON_NAME] corp"
click at [143, 55] on div "DMI Inc" at bounding box center [159, 49] width 98 height 13
click at [158, 68] on link "Kiewit Corporation" at bounding box center [159, 63] width 98 height 13
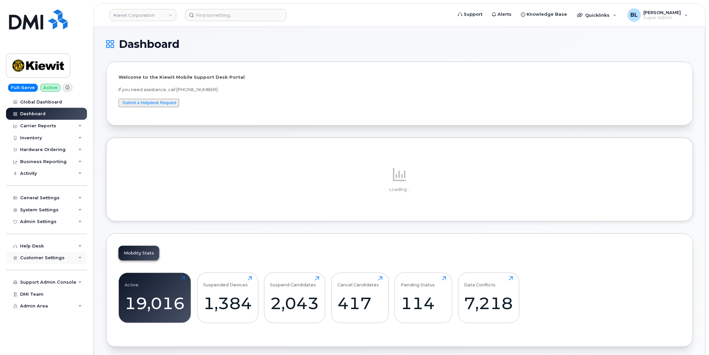
click at [59, 256] on span "Customer Settings" at bounding box center [42, 257] width 45 height 5
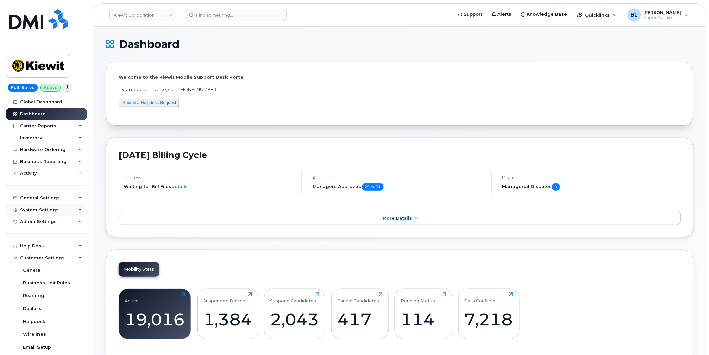
click at [47, 215] on div "System Settings" at bounding box center [46, 210] width 81 height 12
click at [58, 197] on div "General Settings" at bounding box center [46, 198] width 81 height 12
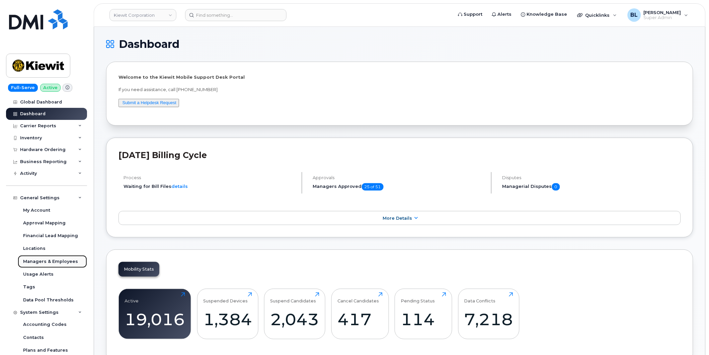
click at [64, 259] on div "Managers & Employees" at bounding box center [50, 261] width 55 height 6
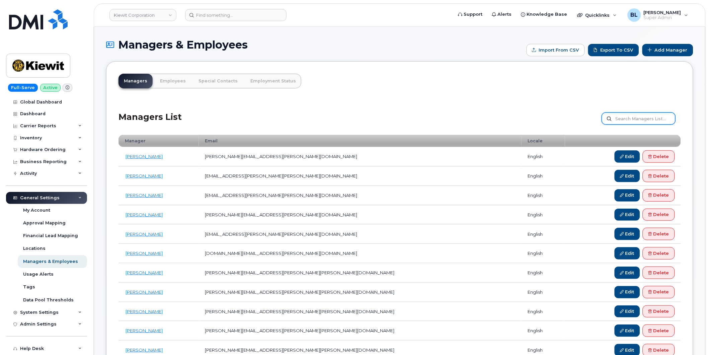
click at [634, 115] on input "text" at bounding box center [639, 118] width 74 height 12
paste input "[PERSON_NAME]"
type input "[PERSON_NAME]"
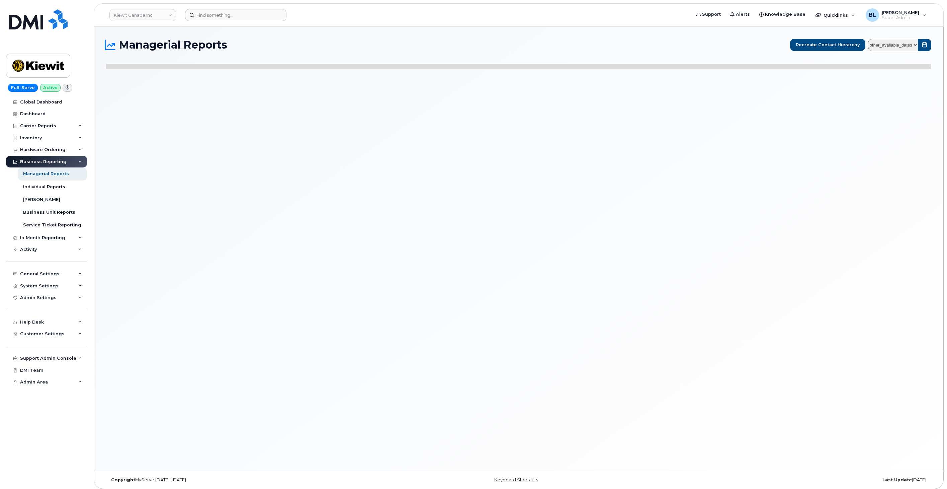
select select
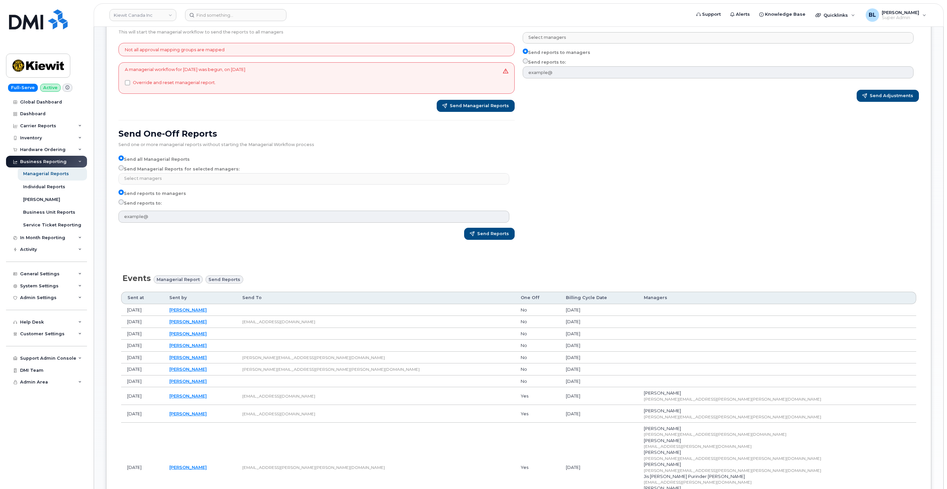
scroll to position [99, 0]
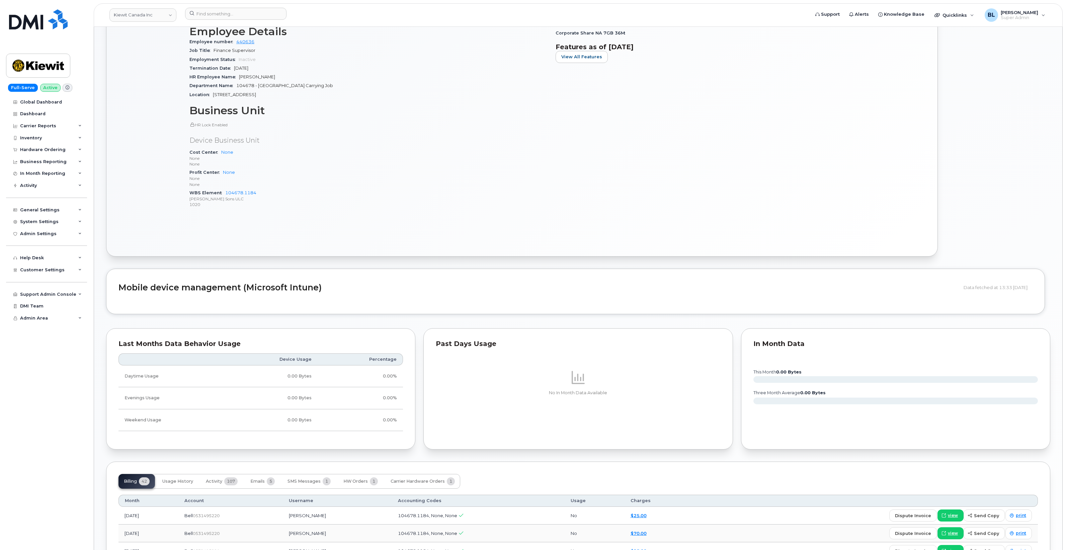
scroll to position [558, 0]
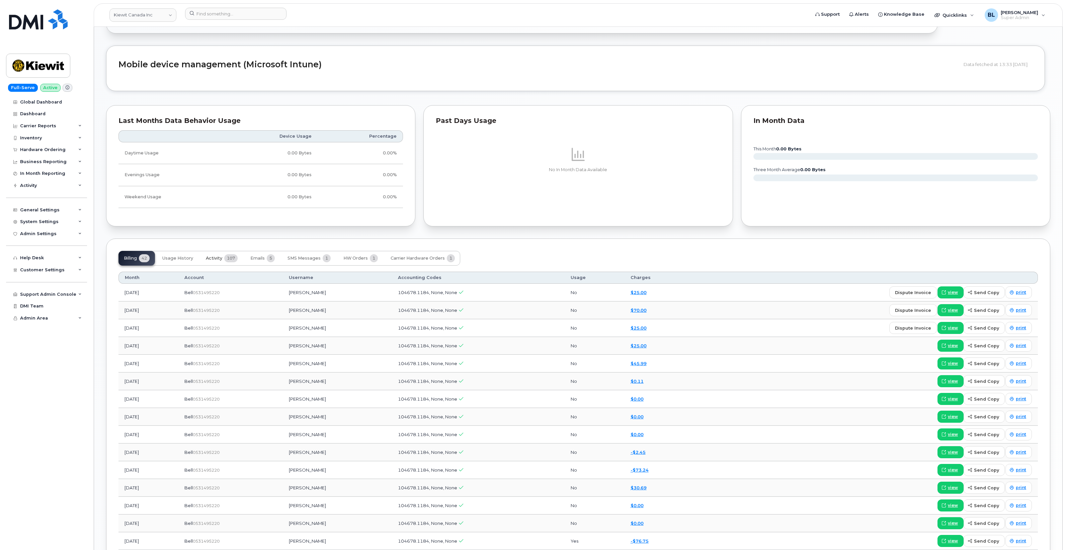
click at [225, 258] on span "107" at bounding box center [230, 258] width 13 height 8
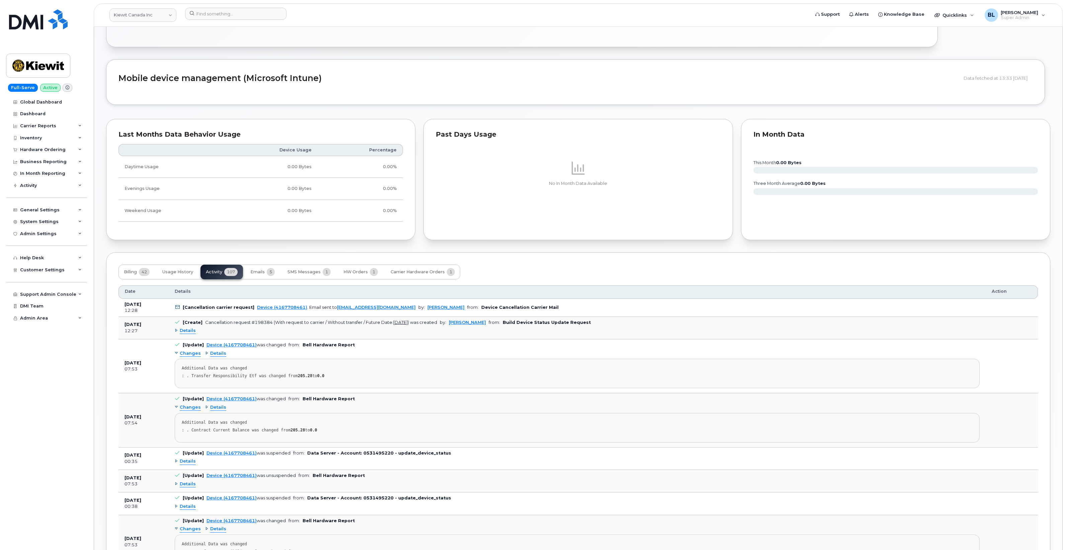
scroll to position [0, 0]
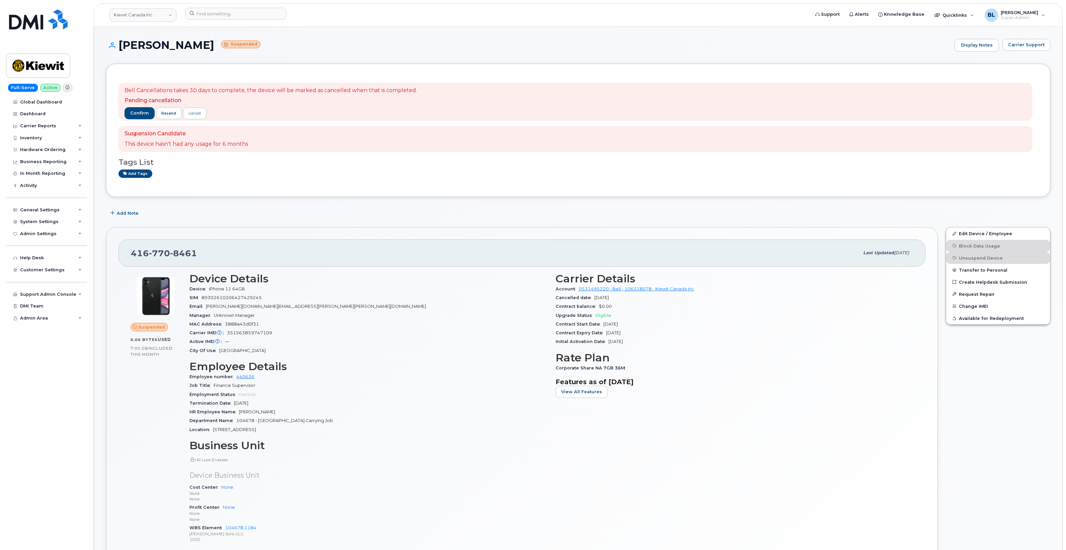
drag, startPoint x: 295, startPoint y: 232, endPoint x: 276, endPoint y: 22, distance: 210.4
click at [160, 258] on div "416 770 8461" at bounding box center [495, 253] width 728 height 14
copy span "416 770 8461"
click at [1018, 46] on span "Carrier Support" at bounding box center [1026, 45] width 36 height 6
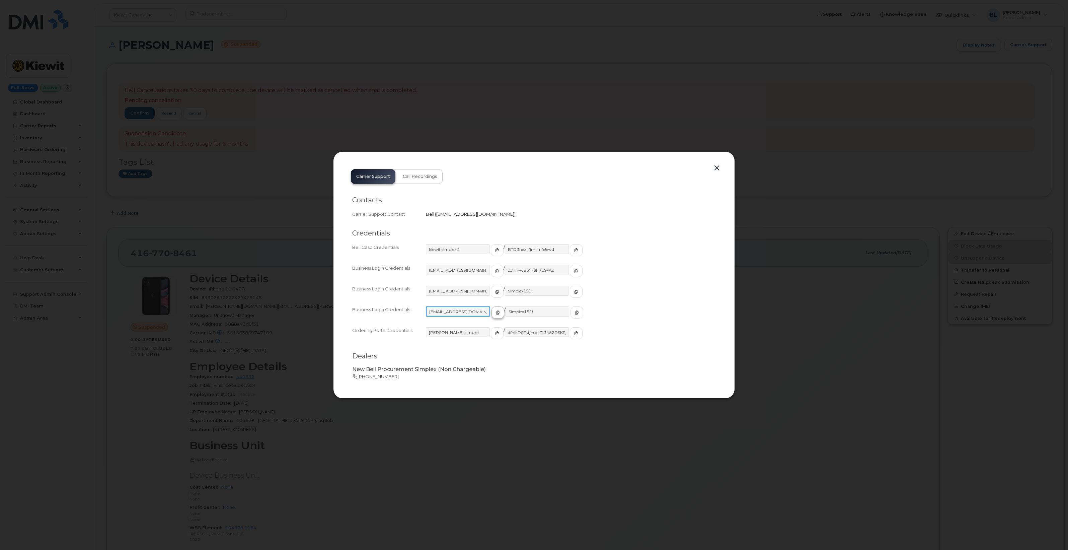
drag, startPoint x: 430, startPoint y: 314, endPoint x: 486, endPoint y: 315, distance: 55.9
click at [499, 315] on div "PeterKie2@myserve.ca / Simplex151!" at bounding box center [571, 315] width 290 height 18
click at [428, 311] on input "PeterKie2@myserve.ca" at bounding box center [458, 311] width 64 height 10
drag, startPoint x: 426, startPoint y: 312, endPoint x: 476, endPoint y: 312, distance: 50.5
click at [476, 312] on input "PeterKie2@myserve.ca" at bounding box center [458, 311] width 64 height 10
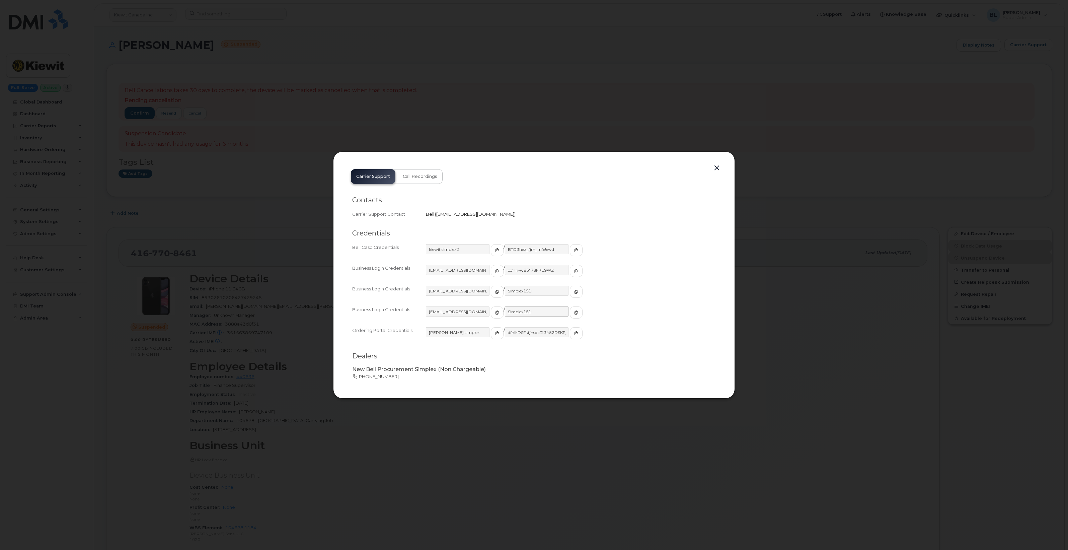
drag, startPoint x: 496, startPoint y: 310, endPoint x: 518, endPoint y: 315, distance: 23.1
click at [519, 316] on div "PeterKie2@myserve.ca / Simplex151!" at bounding box center [571, 315] width 290 height 18
drag, startPoint x: 518, startPoint y: 315, endPoint x: 521, endPoint y: 313, distance: 4.1
click at [512, 313] on input "Simplex151!" at bounding box center [537, 311] width 64 height 10
click at [526, 310] on input "Simplex151!" at bounding box center [537, 311] width 64 height 10
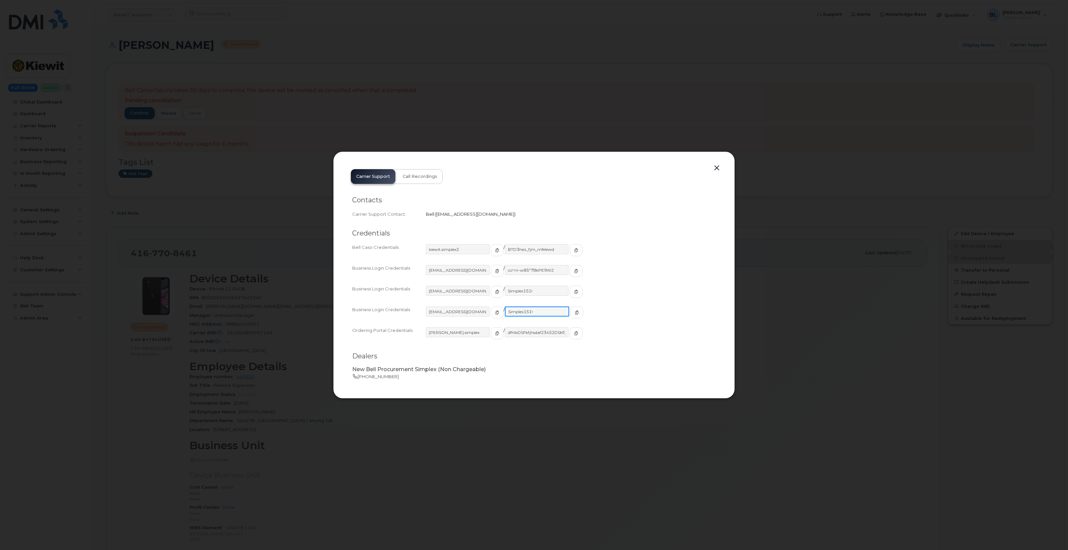
drag, startPoint x: 526, startPoint y: 310, endPoint x: 529, endPoint y: 312, distance: 3.8
click at [529, 312] on input "Simplex151!" at bounding box center [537, 311] width 64 height 10
drag, startPoint x: 530, startPoint y: 312, endPoint x: 503, endPoint y: 311, distance: 27.1
click at [505, 311] on input "Simplex151!" at bounding box center [537, 311] width 64 height 10
click at [715, 167] on button "button" at bounding box center [717, 167] width 10 height 9
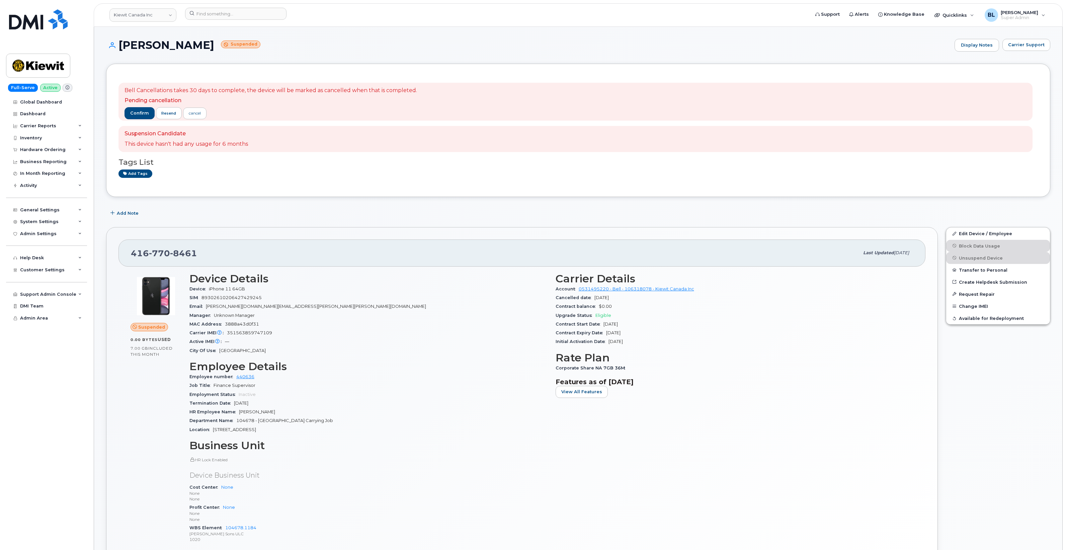
click at [171, 253] on span "8461" at bounding box center [183, 253] width 27 height 10
copy span "416 770 8461"
drag, startPoint x: 129, startPoint y: 234, endPoint x: 159, endPoint y: 249, distance: 34.0
click at [128, 234] on div "416 770 8461 Last updated Jun 06, 2025 Suspended 0.00 Bytes  used 7.00 GB  incl…" at bounding box center [522, 409] width 832 height 364
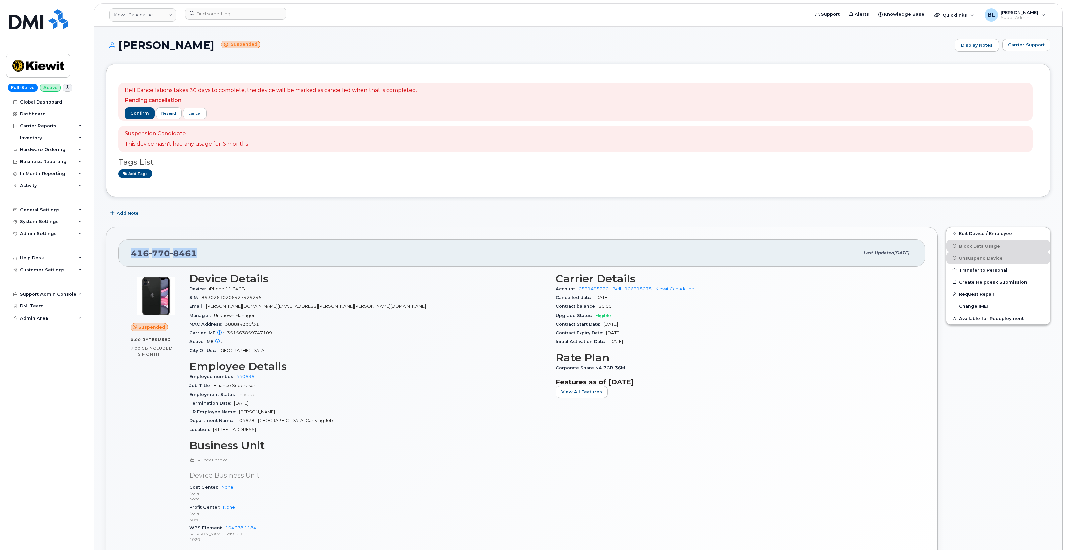
click at [163, 250] on span "770" at bounding box center [159, 253] width 21 height 10
click at [163, 252] on span "770" at bounding box center [159, 253] width 21 height 10
copy span "416 770 8461"
click at [289, 259] on div "416 770 8461" at bounding box center [495, 253] width 728 height 14
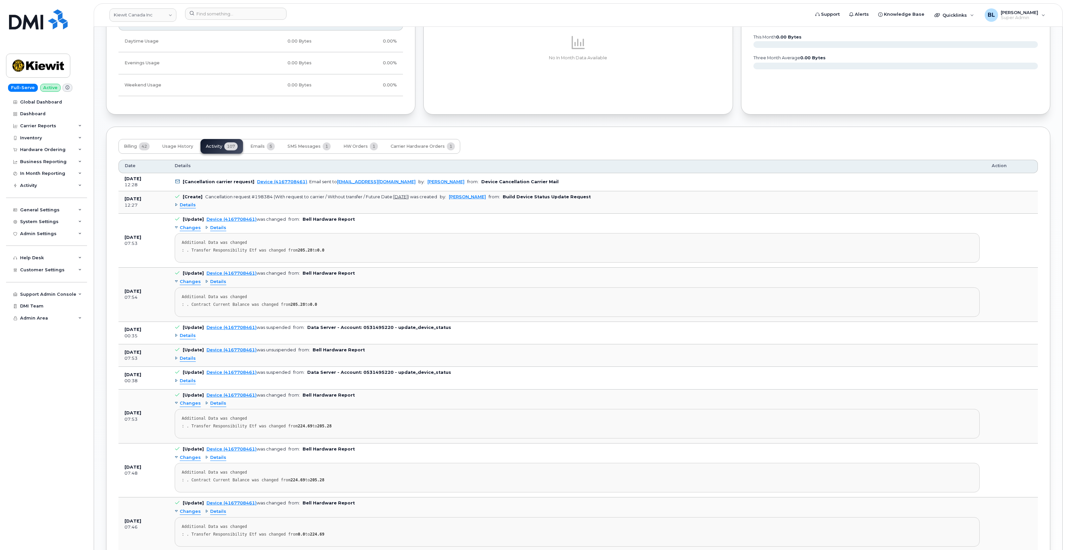
scroll to position [558, 0]
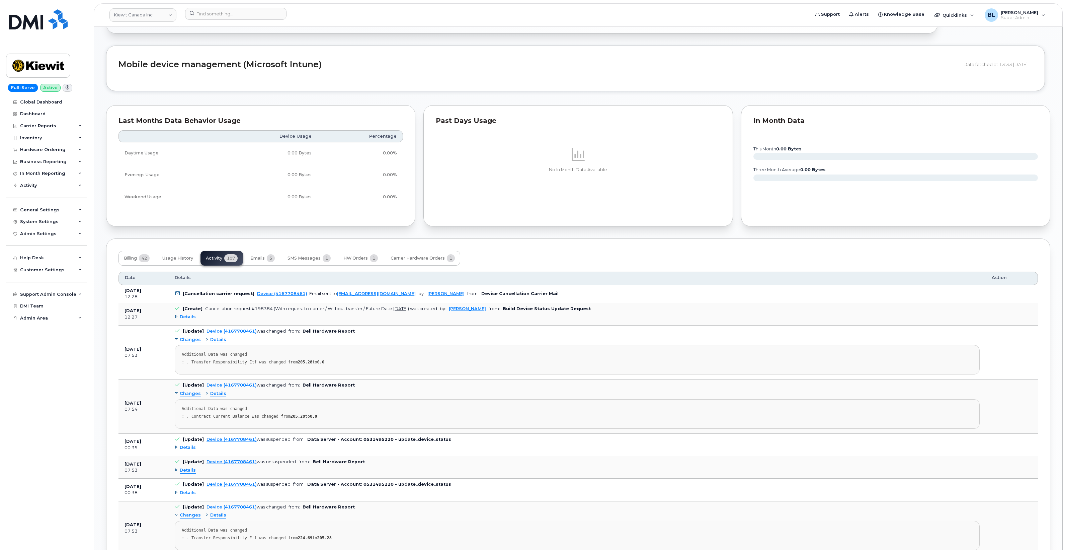
click at [499, 274] on th "Details" at bounding box center [577, 277] width 817 height 13
click at [281, 296] on link "Device (4167708461)" at bounding box center [282, 293] width 50 height 5
drag, startPoint x: 390, startPoint y: 299, endPoint x: 332, endPoint y: 300, distance: 58.2
click at [332, 300] on td "[Cancellation carrier request] Device (4167708461) . Email sent to wirelessbbmc…" at bounding box center [577, 294] width 817 height 18
copy link "wirelessbbmcare@bell.ca"
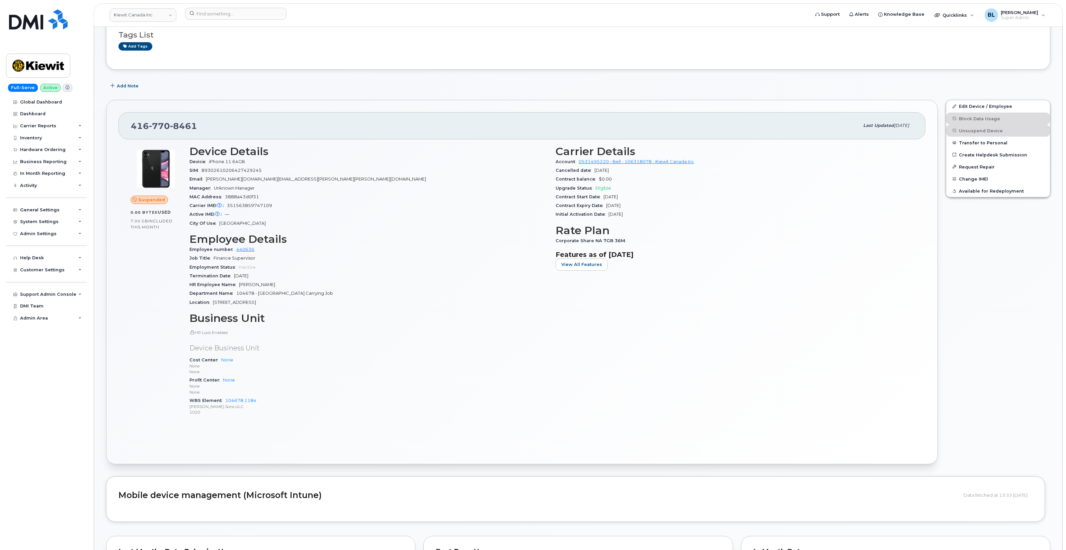
scroll to position [111, 0]
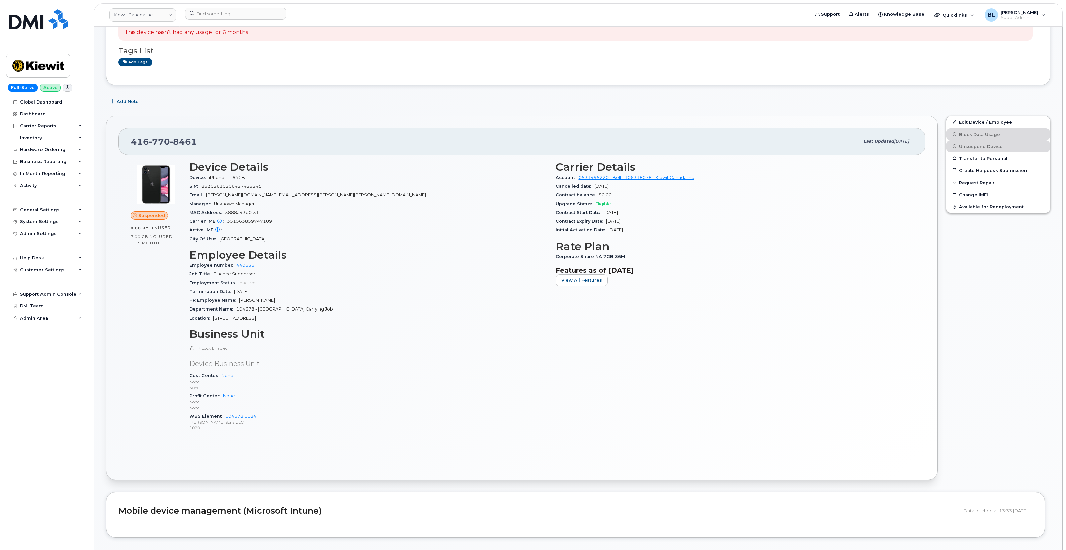
click at [154, 145] on span "770" at bounding box center [159, 142] width 21 height 10
drag, startPoint x: 154, startPoint y: 145, endPoint x: 149, endPoint y: 153, distance: 9.9
click at [154, 145] on span "770" at bounding box center [159, 142] width 21 height 10
copy span "416 770 8461"
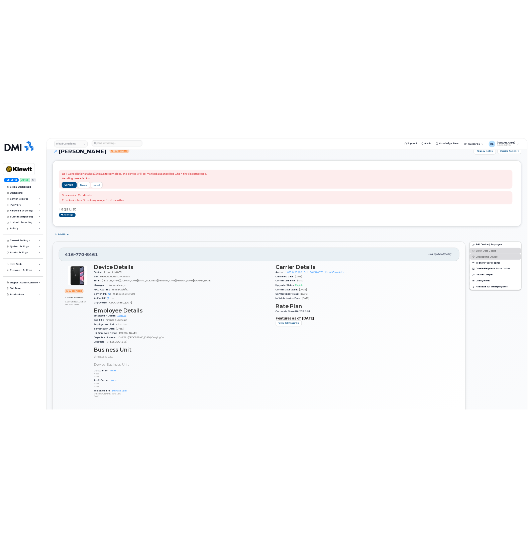
scroll to position [0, 0]
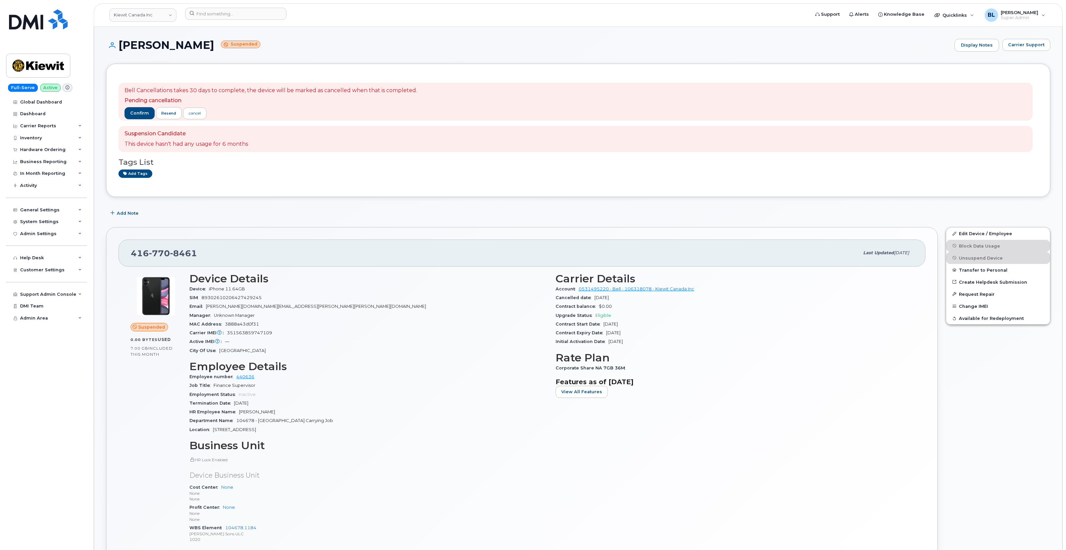
click at [162, 257] on span "770" at bounding box center [159, 253] width 21 height 10
copy span "416 770 8461"
drag, startPoint x: 578, startPoint y: 290, endPoint x: 608, endPoint y: 290, distance: 30.8
click at [608, 290] on div "Account 0531495220 - Bell - 106318078 - Kiewit Canada Inc" at bounding box center [735, 288] width 358 height 9
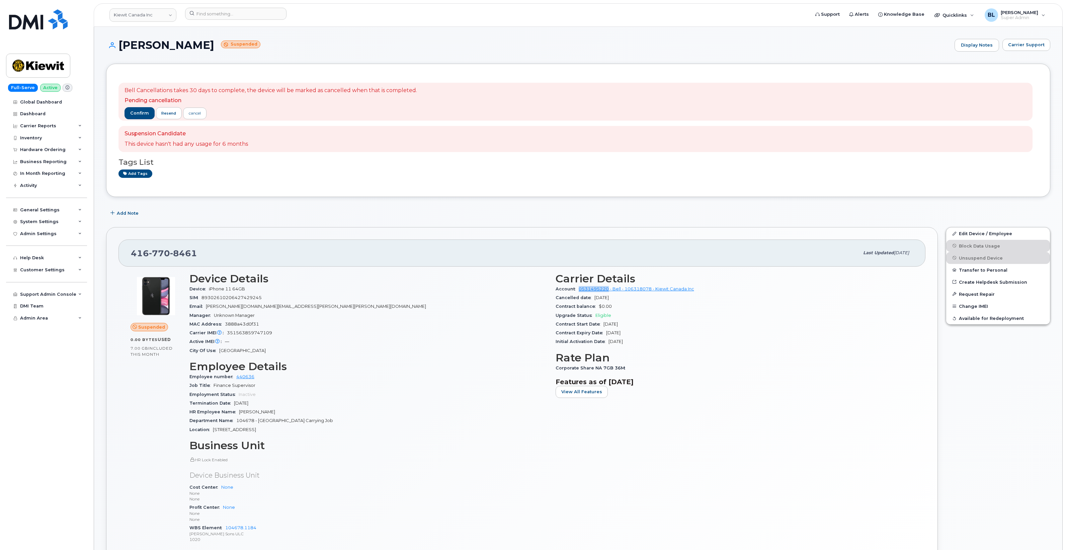
copy link "0531495220"
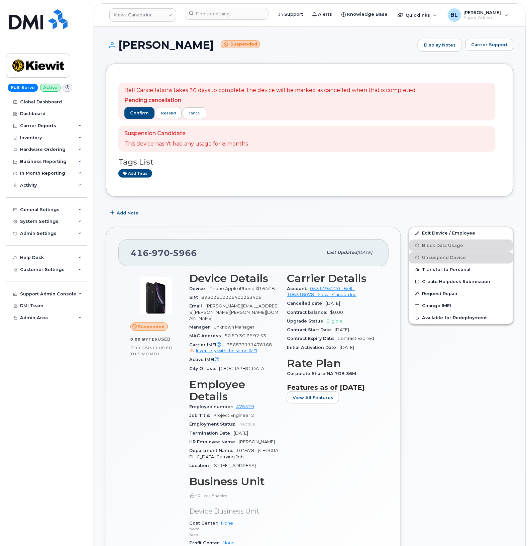
click at [156, 255] on span "970" at bounding box center [159, 253] width 21 height 10
click at [156, 253] on span "970" at bounding box center [159, 253] width 21 height 10
click at [156, 251] on span "970" at bounding box center [159, 253] width 21 height 10
click at [156, 250] on span "970" at bounding box center [159, 253] width 21 height 10
copy span "416 970 5966"
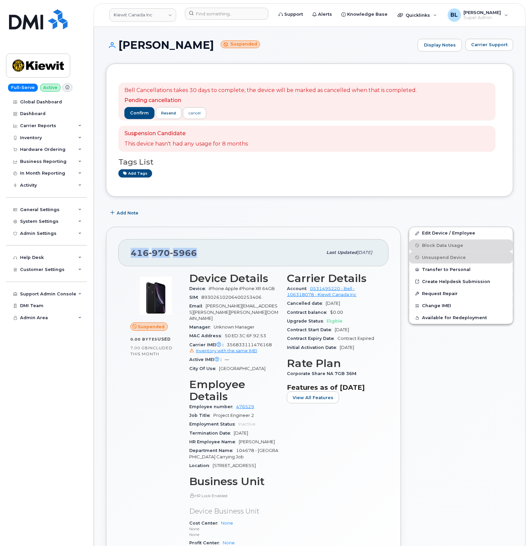
drag, startPoint x: 292, startPoint y: 206, endPoint x: 280, endPoint y: 195, distance: 15.4
drag, startPoint x: 294, startPoint y: 210, endPoint x: 290, endPoint y: 208, distance: 3.9
click at [294, 210] on div "Add Note" at bounding box center [310, 213] width 408 height 12
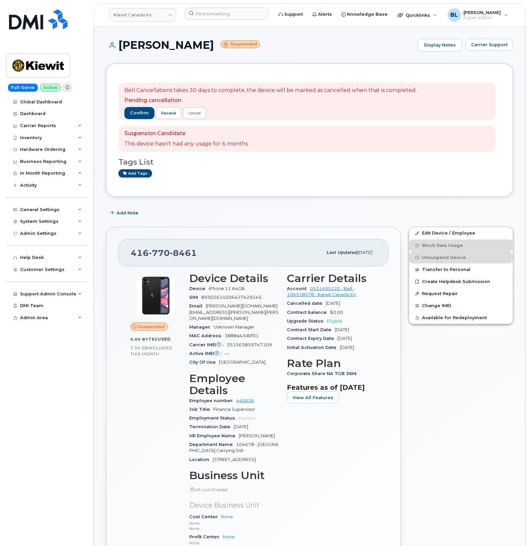
click at [162, 247] on div "[PHONE_NUMBER]" at bounding box center [227, 253] width 192 height 14
copy span "[PHONE_NUMBER]"
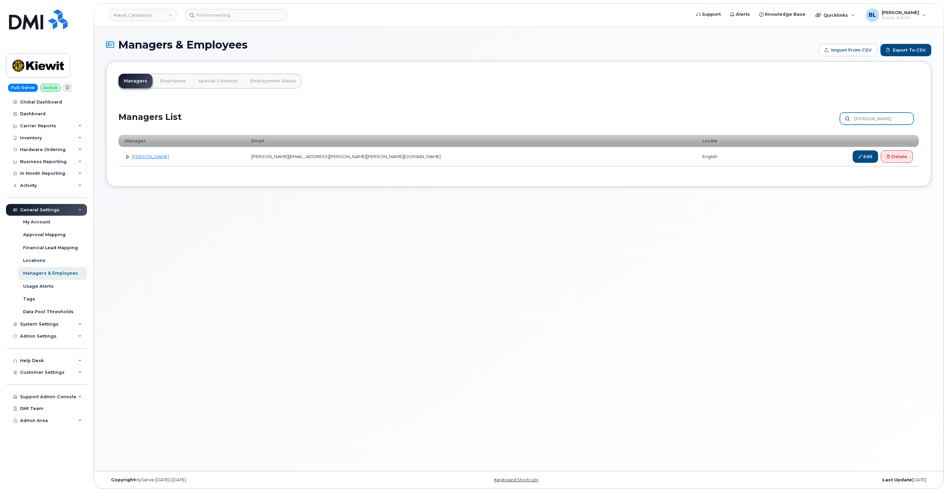
drag, startPoint x: 916, startPoint y: 120, endPoint x: 908, endPoint y: 117, distance: 9.0
click at [909, 118] on div "[PERSON_NAME] Customize Filter Refresh Export" at bounding box center [879, 119] width 79 height 15
drag, startPoint x: 907, startPoint y: 117, endPoint x: 459, endPoint y: 76, distance: 450.7
click at [618, 85] on div "Managers Employees Special Contacts Employment Status × Devices assigned to Clo…" at bounding box center [518, 123] width 825 height 125
click at [225, 12] on input at bounding box center [235, 15] width 101 height 12
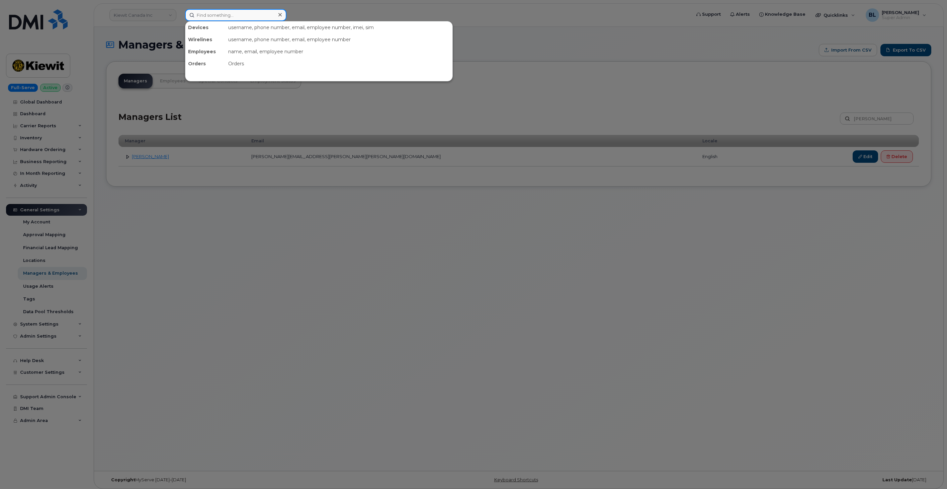
paste input "[PERSON_NAME]"
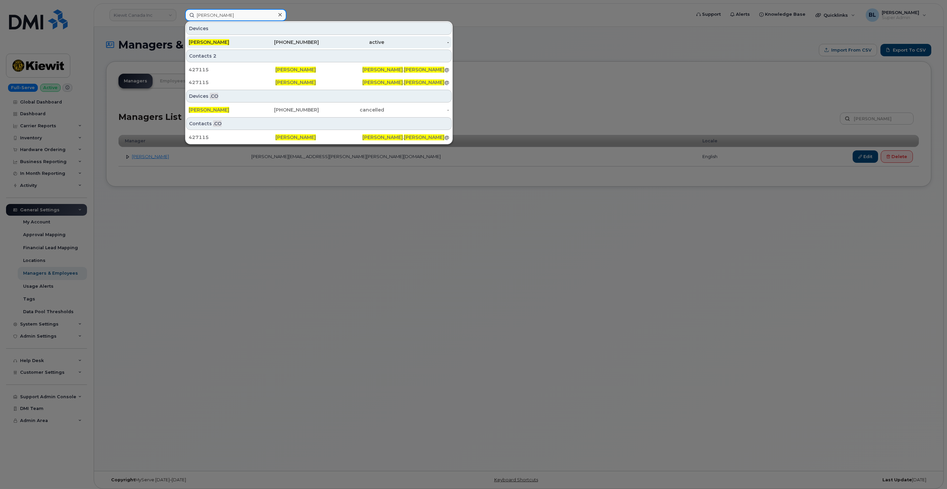
type input "[PERSON_NAME]"
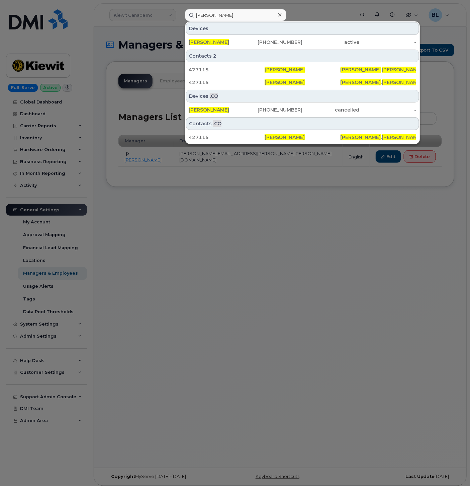
click at [175, 232] on div at bounding box center [235, 243] width 470 height 486
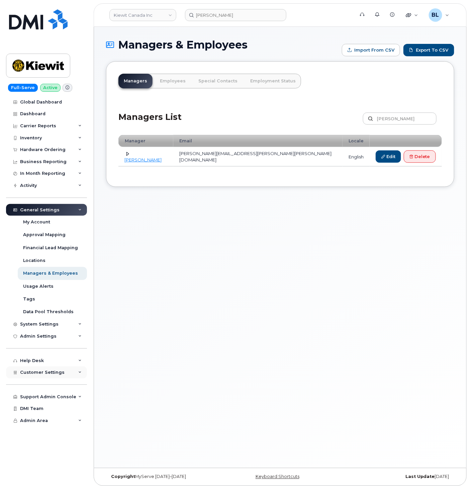
click at [55, 376] on div "Customer Settings" at bounding box center [46, 372] width 81 height 12
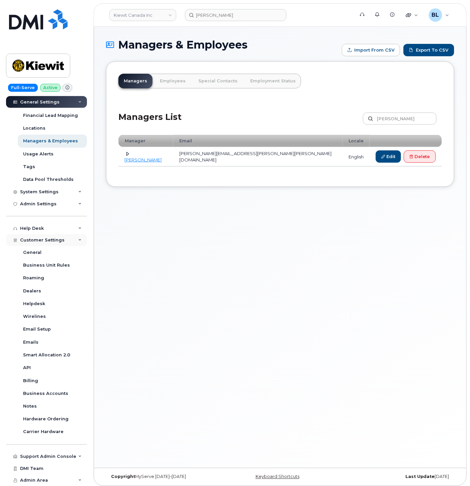
click at [42, 240] on span "Customer Settings" at bounding box center [42, 239] width 45 height 5
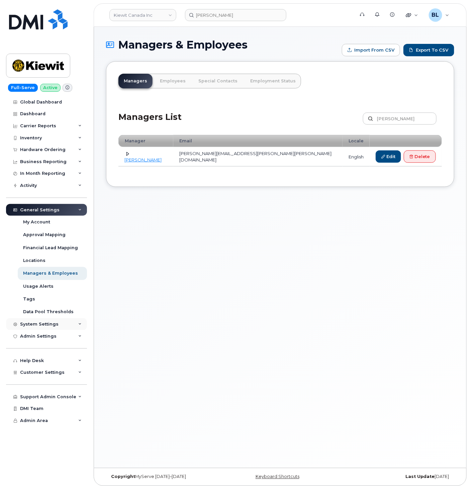
click at [60, 325] on div "System Settings" at bounding box center [46, 324] width 81 height 12
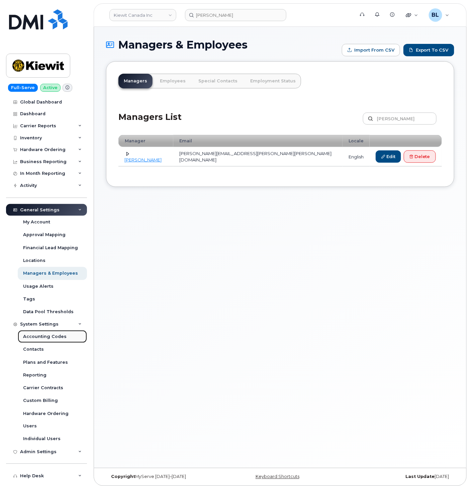
click at [61, 339] on div "Accounting Codes" at bounding box center [45, 336] width 44 height 6
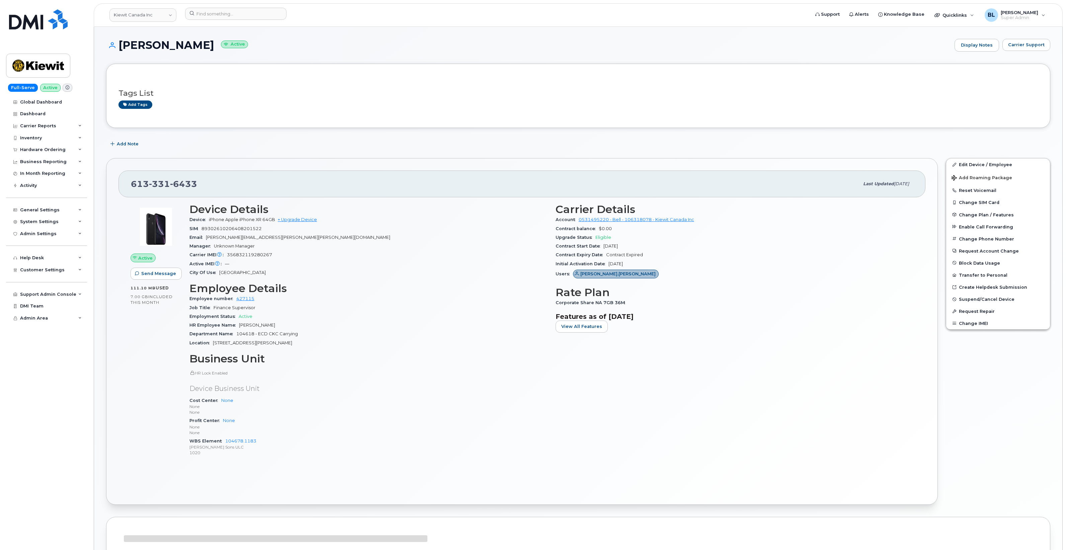
click at [166, 182] on span "331" at bounding box center [159, 184] width 21 height 10
copy span "[PHONE_NUMBER]"
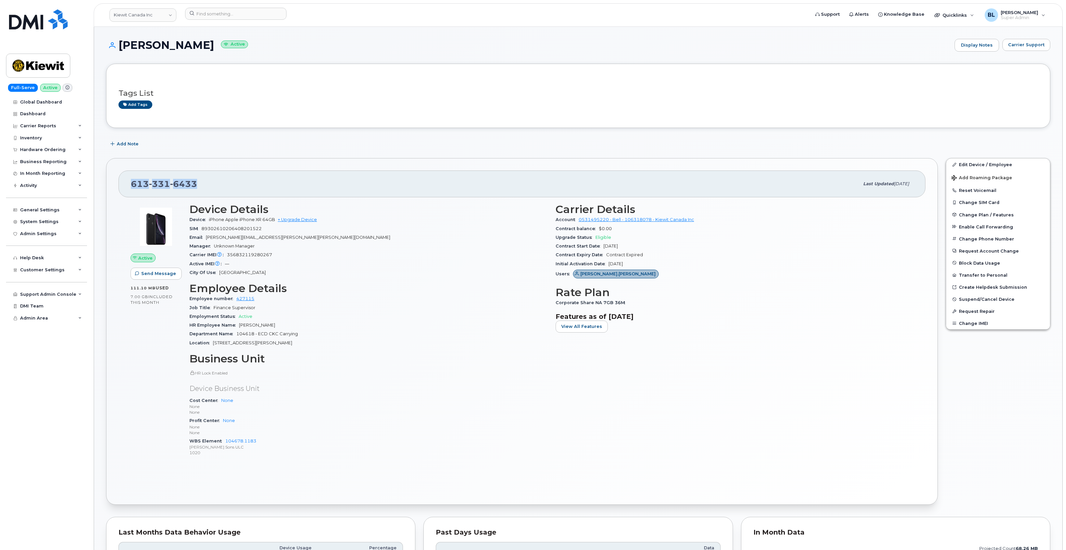
click at [174, 188] on span "6433" at bounding box center [183, 184] width 27 height 10
click at [158, 188] on span "331" at bounding box center [159, 184] width 21 height 10
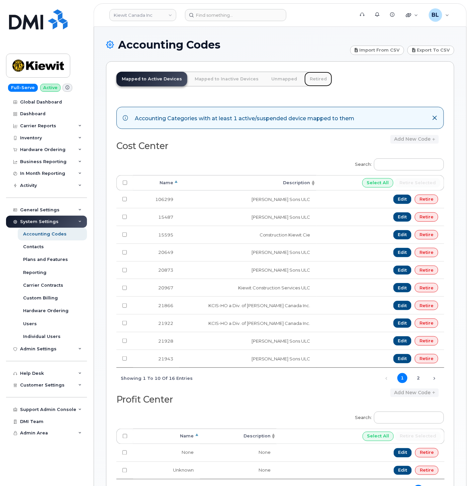
click at [305, 81] on link "Retired" at bounding box center [319, 79] width 28 height 15
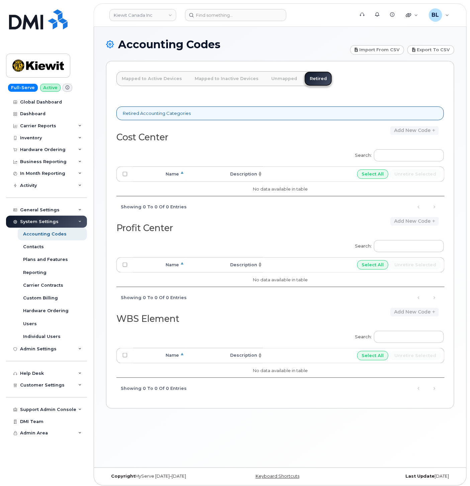
scroll to position [3, 0]
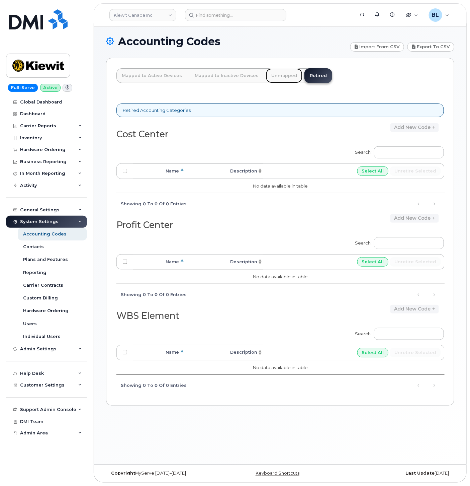
click at [276, 77] on link "Unmapped" at bounding box center [284, 75] width 36 height 15
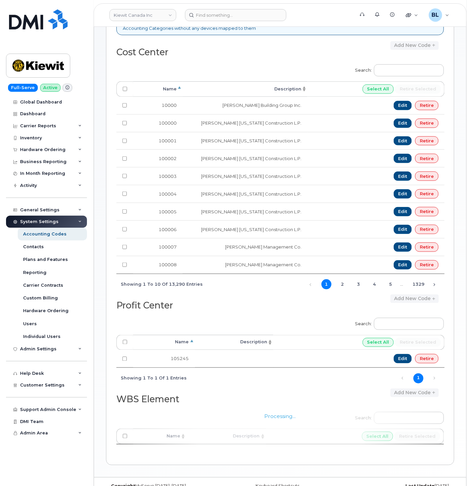
scroll to position [100, 0]
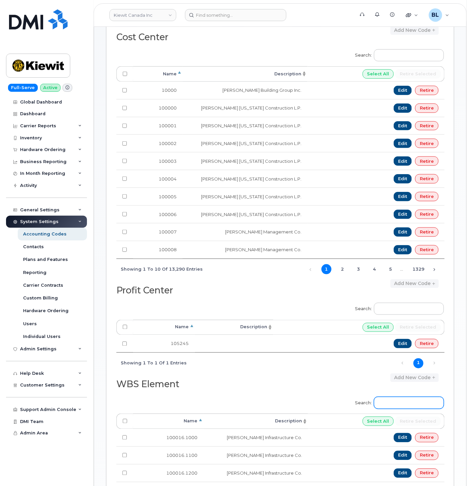
click at [416, 407] on input "Search:" at bounding box center [409, 403] width 70 height 12
paste input "104944.1903"
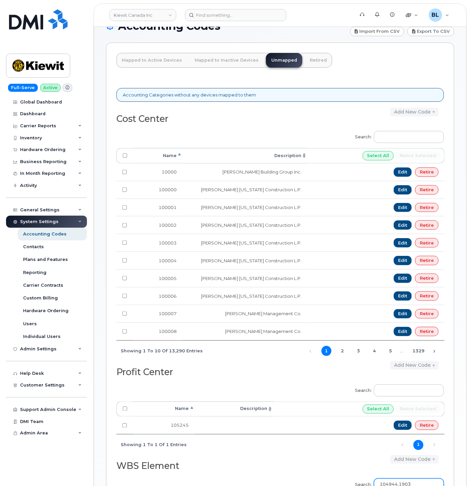
scroll to position [0, 0]
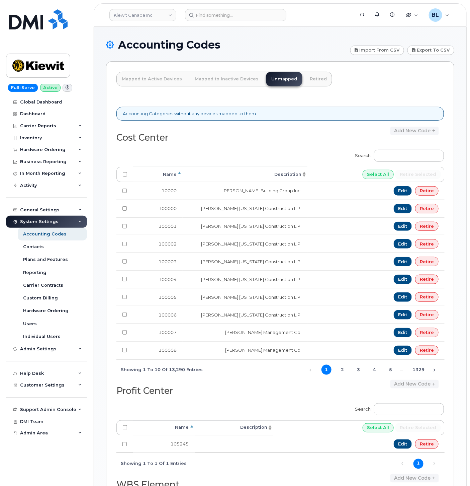
type input "104944.1903"
click at [157, 79] on link "Mapped to Active Devices" at bounding box center [151, 79] width 71 height 15
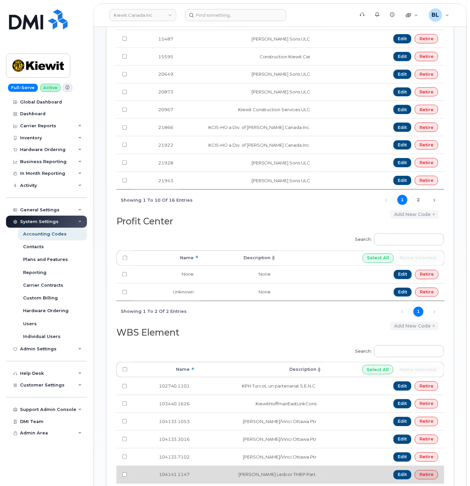
scroll to position [315, 0]
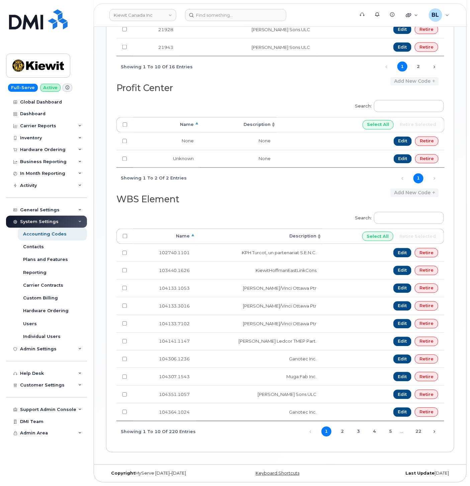
click at [404, 208] on label "Search:" at bounding box center [397, 217] width 93 height 19
click at [404, 212] on input "Search:" at bounding box center [409, 218] width 70 height 12
click at [404, 213] on input "Search:" at bounding box center [409, 218] width 70 height 12
paste input "105578.1103"
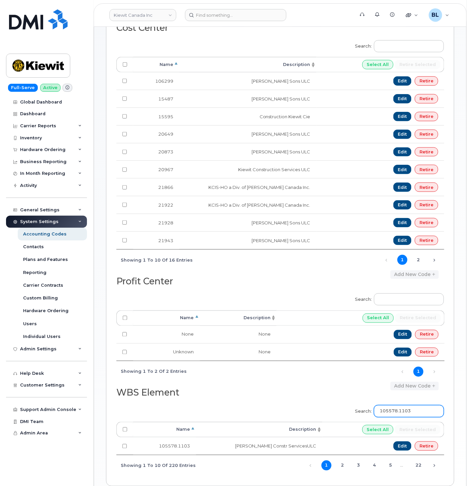
scroll to position [154, 0]
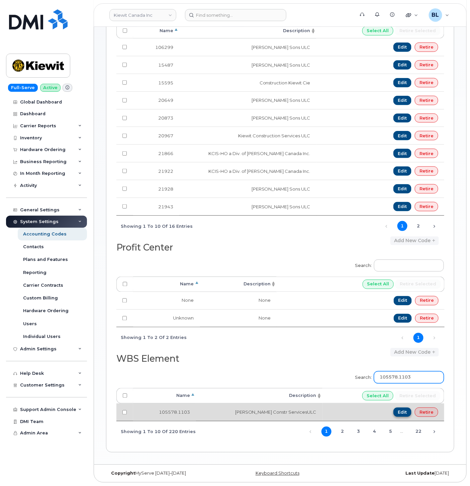
type input "105578.1103"
click at [406, 413] on link "Edit" at bounding box center [403, 411] width 18 height 9
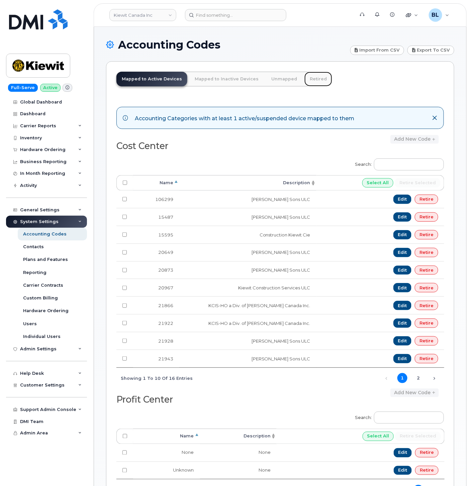
click at [316, 82] on link "Retired" at bounding box center [319, 79] width 28 height 15
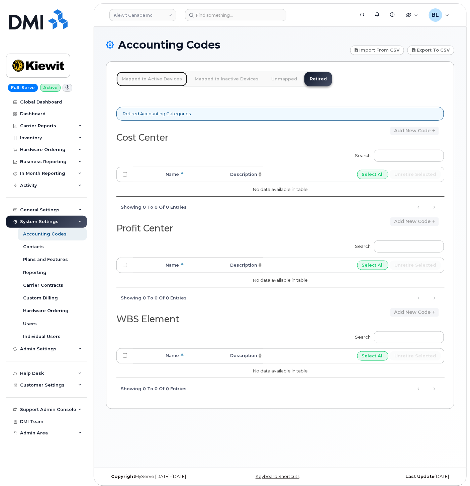
click at [137, 78] on link "Mapped to Active Devices" at bounding box center [151, 79] width 71 height 15
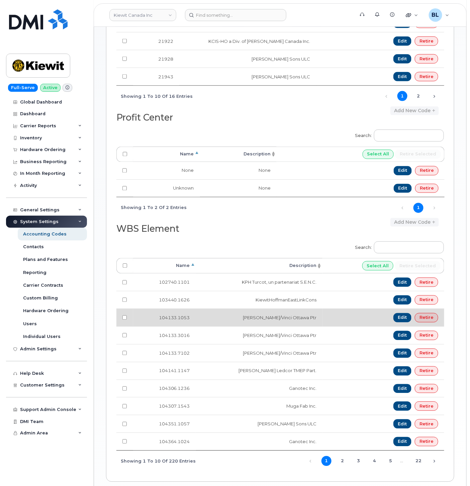
scroll to position [315, 0]
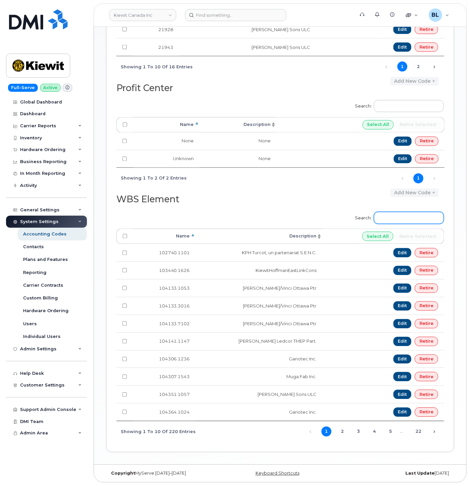
click at [400, 212] on input "Search:" at bounding box center [409, 218] width 70 height 12
paste input "104944.1903"
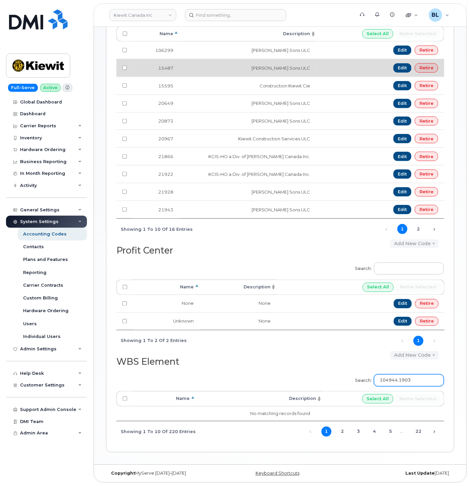
scroll to position [0, 0]
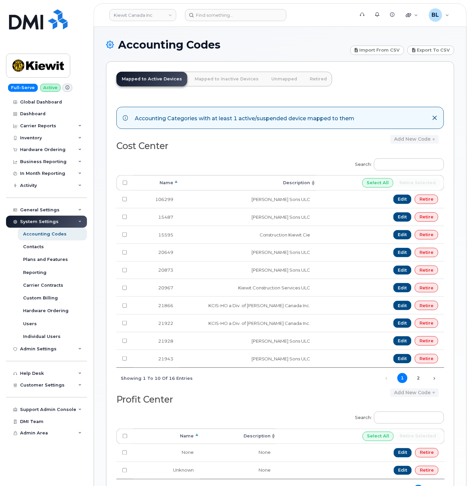
type input "104944.1903"
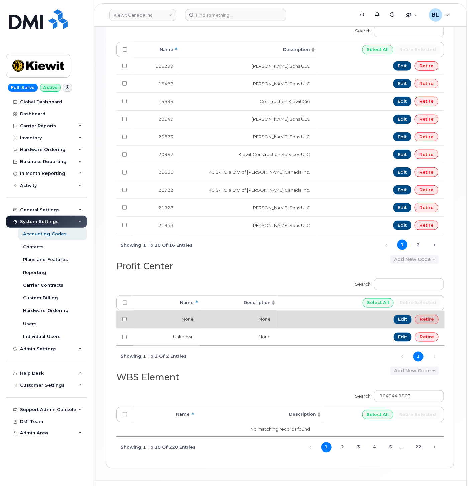
scroll to position [151, 0]
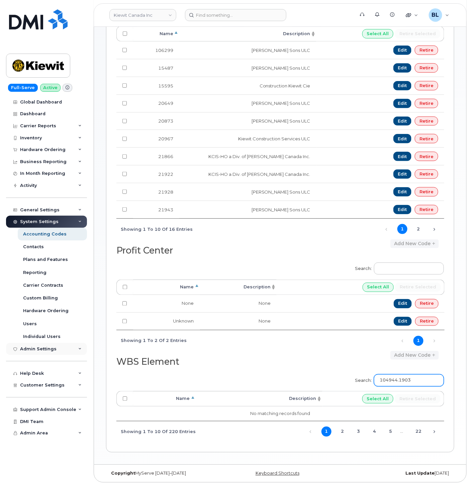
drag, startPoint x: 429, startPoint y: 380, endPoint x: 79, endPoint y: 352, distance: 351.2
click at [120, 355] on div "Accounting Categories with at least 1 active/suspended device mapped to them Co…" at bounding box center [280, 195] width 328 height 492
click at [426, 381] on input "104944.1903" at bounding box center [409, 380] width 70 height 12
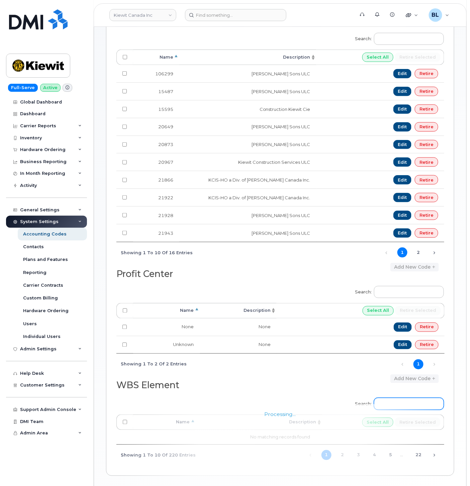
scroll to position [0, 0]
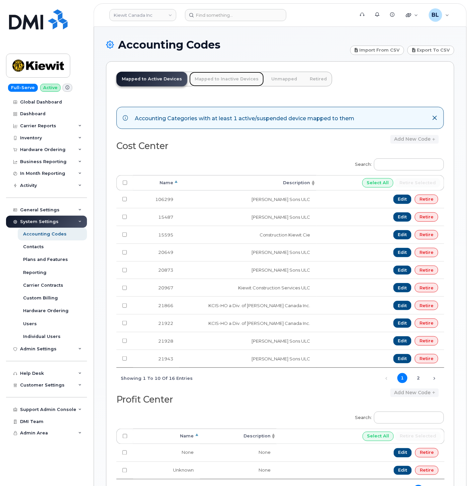
click at [206, 72] on link "Mapped to Inactive Devices" at bounding box center [226, 79] width 75 height 15
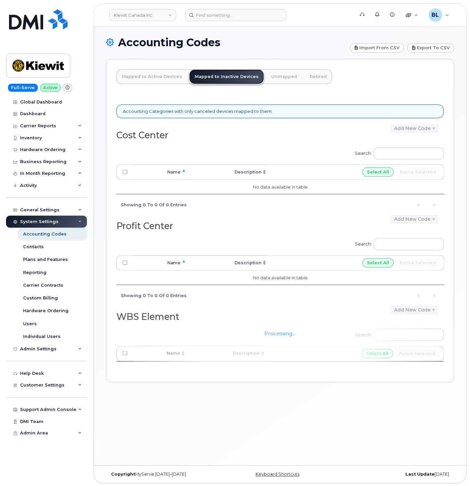
scroll to position [3, 0]
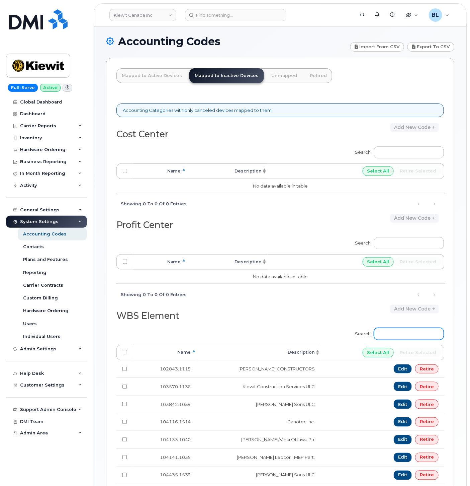
click at [416, 337] on input "Search:" at bounding box center [409, 334] width 70 height 12
click at [417, 335] on input "Search:" at bounding box center [409, 334] width 70 height 12
paste input "105578.1103"
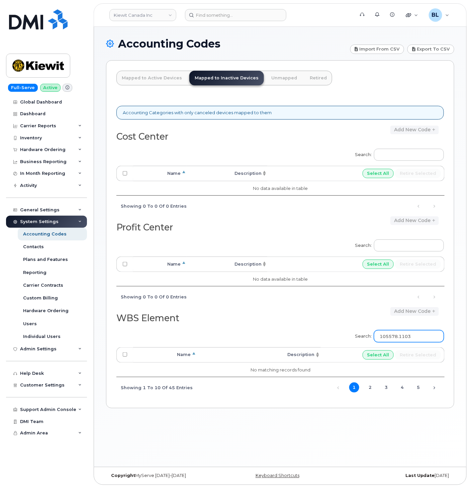
scroll to position [0, 0]
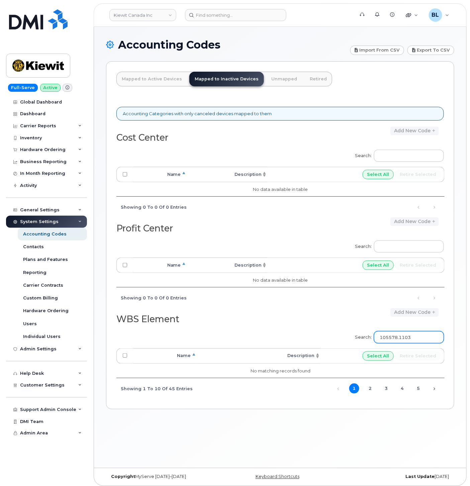
type input "105578.1103"
click at [268, 78] on link "Unmapped" at bounding box center [284, 79] width 36 height 15
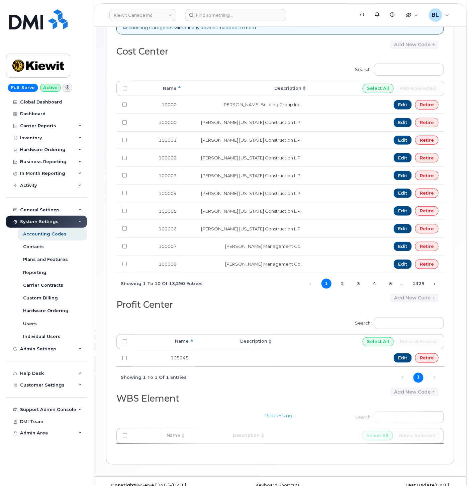
scroll to position [100, 0]
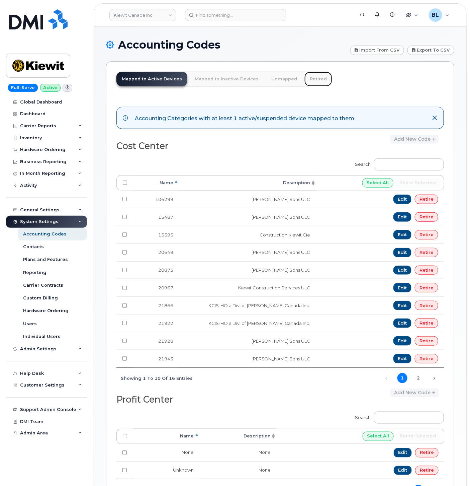
click at [317, 84] on link "Retired" at bounding box center [319, 79] width 28 height 15
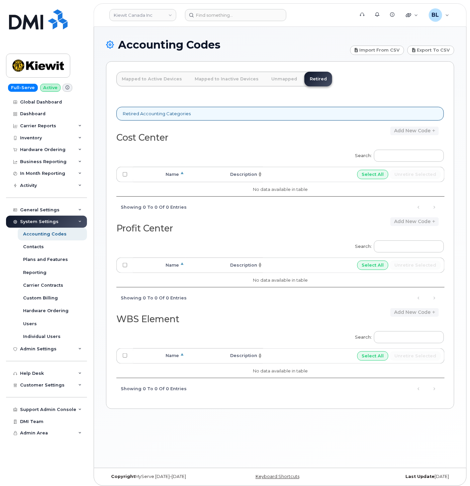
click at [347, 86] on div "Mapped to Active Devices Mapped to Inactive Devices Unmapped Retired Accounting…" at bounding box center [280, 234] width 348 height 347
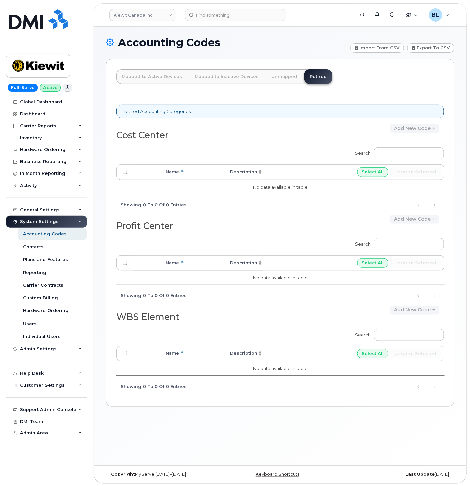
scroll to position [3, 0]
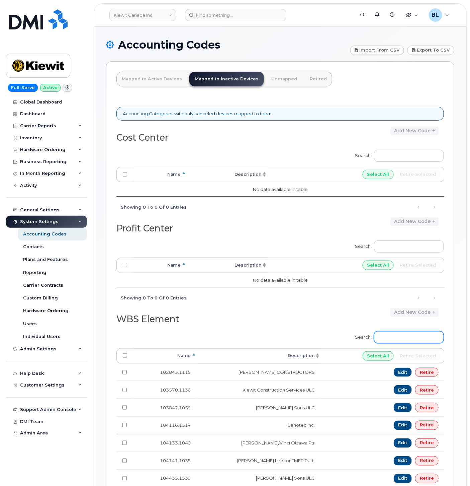
click at [409, 339] on input "Search:" at bounding box center [409, 337] width 70 height 12
paste input "104944.1903"
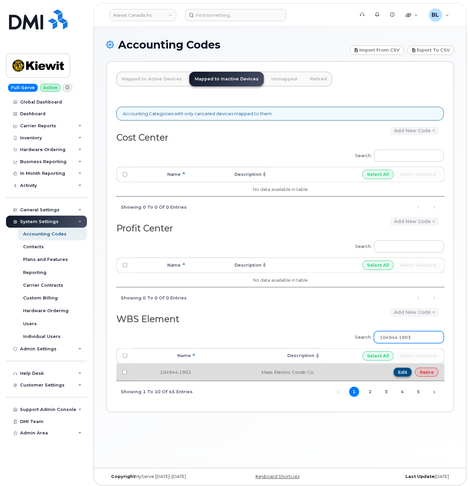
type input "104944.1903"
click at [405, 374] on link "Edit" at bounding box center [403, 371] width 18 height 9
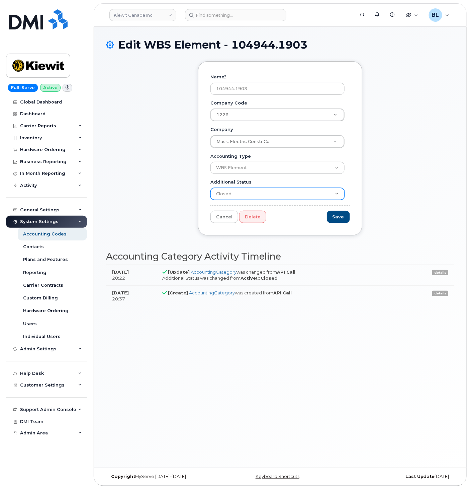
drag, startPoint x: 257, startPoint y: 185, endPoint x: 259, endPoint y: 188, distance: 3.6
click at [257, 185] on div "Additional Status Active Suspended Cancelled Closed" at bounding box center [281, 189] width 140 height 21
drag, startPoint x: 259, startPoint y: 189, endPoint x: 255, endPoint y: 198, distance: 9.9
click at [259, 189] on select "Active Suspended Cancelled Closed" at bounding box center [278, 194] width 134 height 12
select select "Active"
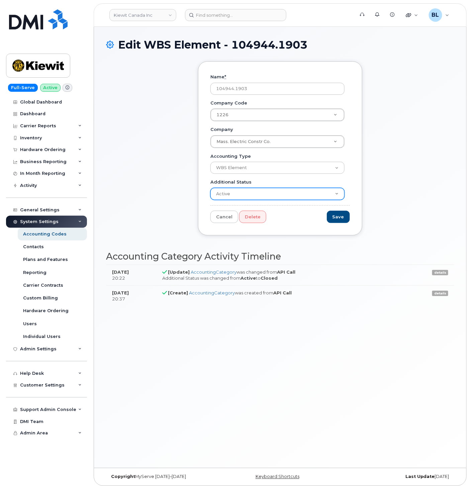
click at [211, 188] on select "Active Suspended Cancelled Closed" at bounding box center [278, 194] width 134 height 12
click at [335, 216] on input "Save" at bounding box center [338, 217] width 23 height 12
click at [342, 219] on input "Save" at bounding box center [338, 217] width 23 height 12
type input "Save"
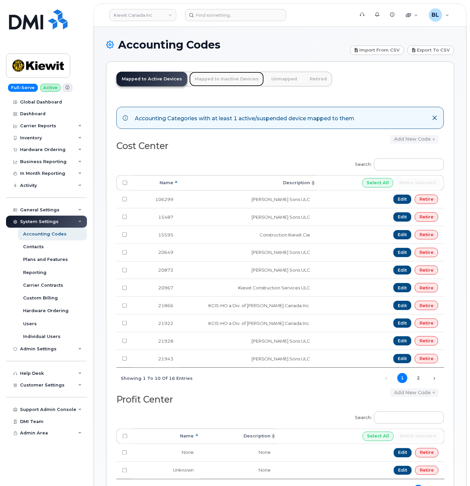
click at [231, 77] on link "Mapped to Inactive Devices" at bounding box center [226, 79] width 75 height 15
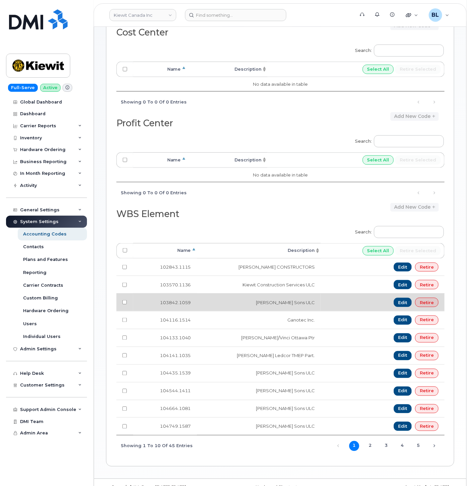
scroll to position [121, 0]
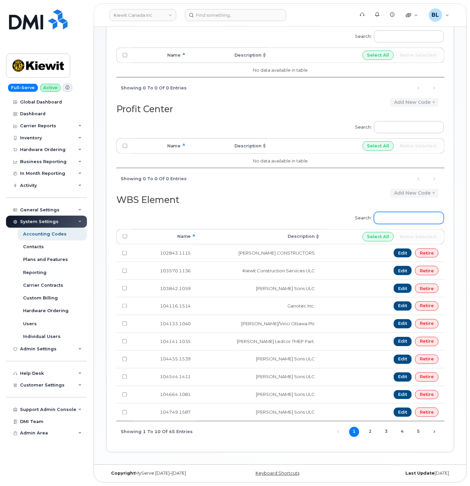
click at [411, 215] on input "Search:" at bounding box center [409, 218] width 70 height 12
paste input "105578.1211"
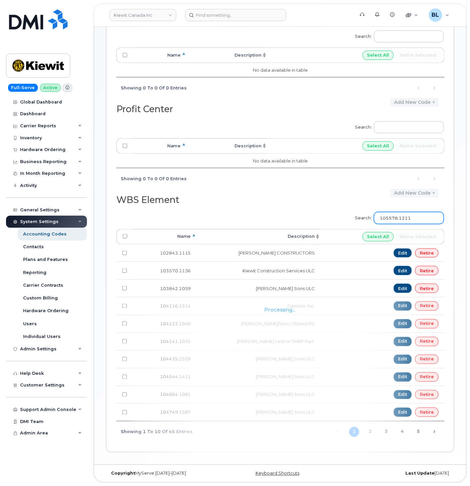
scroll to position [3, 0]
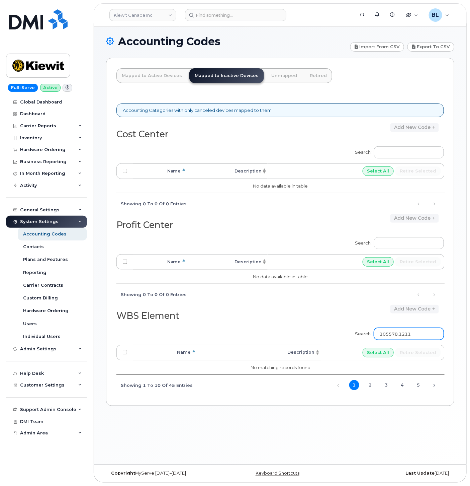
drag, startPoint x: 423, startPoint y: 331, endPoint x: 160, endPoint y: 292, distance: 265.7
click at [240, 306] on div "Accounting Categories with only canceled devices mapped to them Cost Center Add…" at bounding box center [280, 245] width 328 height 300
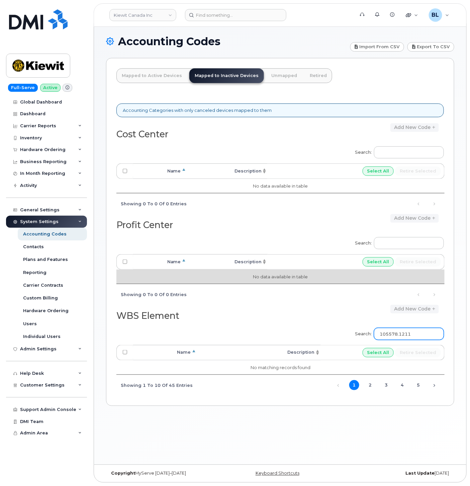
paste input "3"
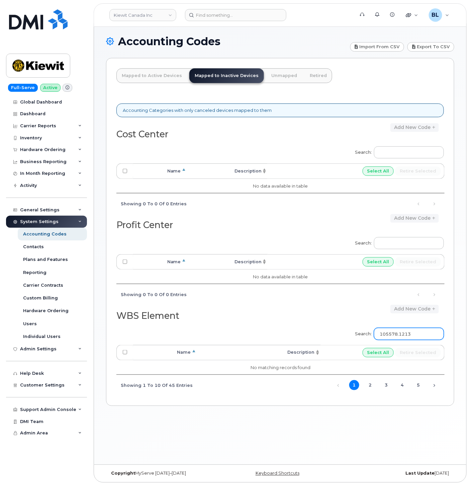
drag, startPoint x: 427, startPoint y: 330, endPoint x: 404, endPoint y: 342, distance: 25.9
click at [404, 342] on div "Search: 105578.1213" at bounding box center [397, 333] width 93 height 21
type input "105578"
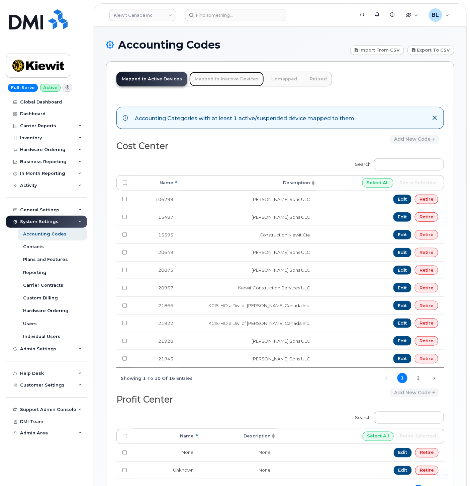
click at [229, 80] on link "Mapped to Inactive Devices" at bounding box center [226, 79] width 75 height 15
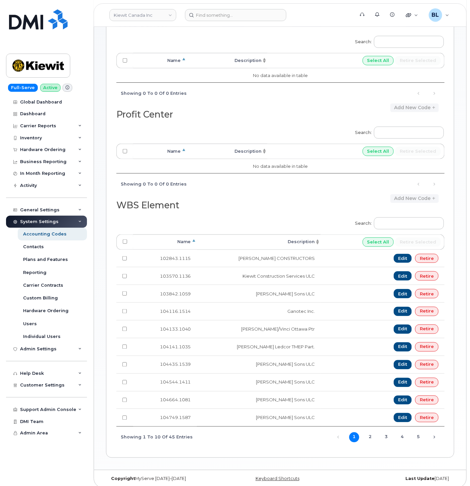
scroll to position [121, 0]
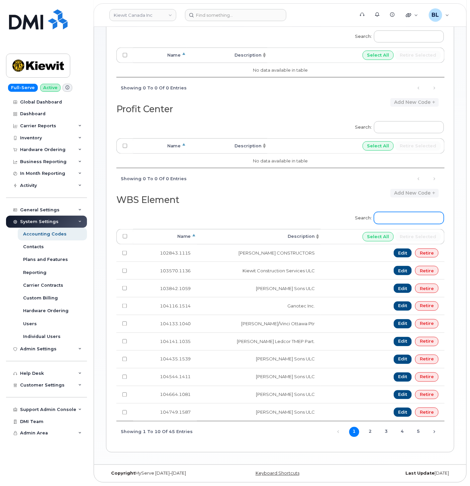
drag, startPoint x: 413, startPoint y: 215, endPoint x: 142, endPoint y: 228, distance: 271.4
click at [413, 215] on input "Search:" at bounding box center [409, 218] width 70 height 12
click at [407, 220] on input "Search:" at bounding box center [409, 218] width 70 height 12
paste input "104944.1903"
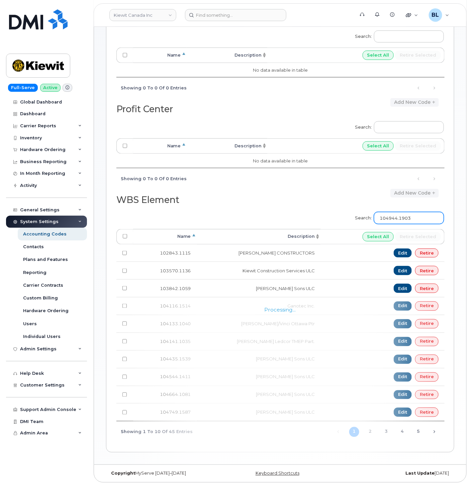
scroll to position [3, 0]
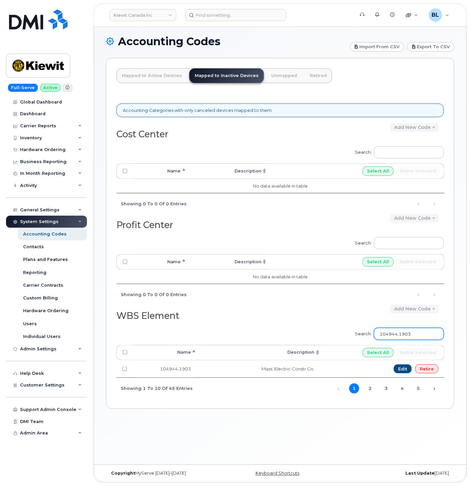
drag, startPoint x: 426, startPoint y: 330, endPoint x: 172, endPoint y: 305, distance: 254.6
click at [225, 310] on div "Accounting Categories with only canceled devices mapped to them Cost Center Add…" at bounding box center [280, 246] width 328 height 303
paste input "5578.11"
type input "105578.1103"
drag, startPoint x: 422, startPoint y: 334, endPoint x: 403, endPoint y: 343, distance: 21.3
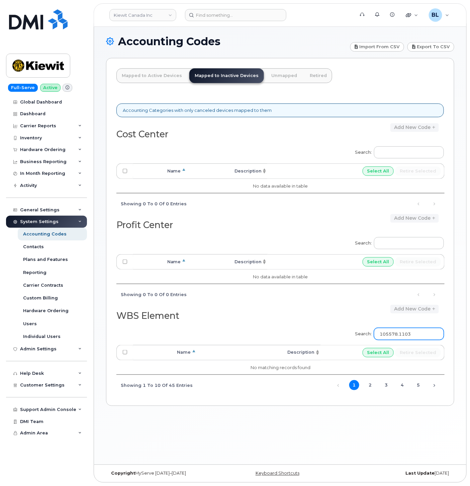
click at [403, 343] on div "Search: 105578.1103" at bounding box center [397, 333] width 93 height 21
click at [426, 332] on input "105578.1103" at bounding box center [409, 334] width 70 height 12
drag, startPoint x: 426, startPoint y: 333, endPoint x: 370, endPoint y: 330, distance: 56.9
click at [370, 330] on label "Search: 105578.1103" at bounding box center [397, 332] width 93 height 19
paste input ".1103"
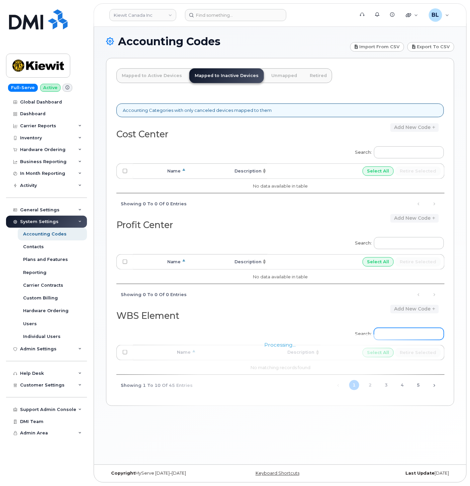
type input ".1103"
type input "105578.1103"
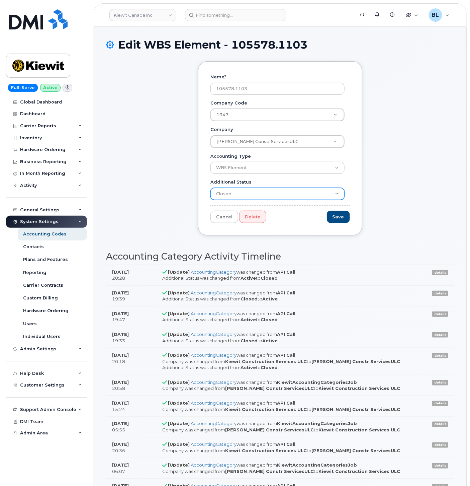
click at [244, 195] on select "Active Suspended Cancelled Closed" at bounding box center [278, 194] width 134 height 12
select select "Active"
click at [211, 188] on select "Active Suspended Cancelled Closed" at bounding box center [278, 194] width 134 height 12
drag, startPoint x: 335, startPoint y: 215, endPoint x: 391, endPoint y: 214, distance: 55.2
click at [336, 215] on input "Save" at bounding box center [338, 217] width 23 height 12
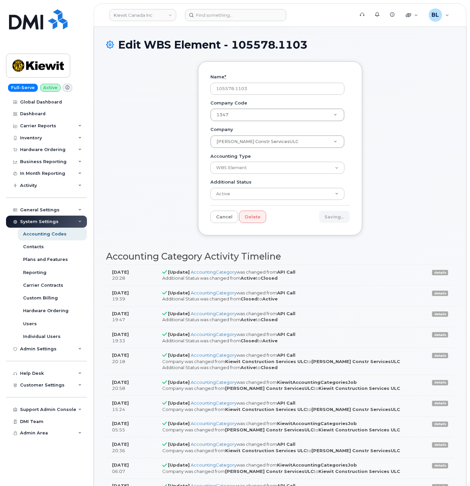
type input "Save"
click at [162, 213] on div "Name * 105578.1103 Company Code 1347 Company Code Company Code Kiewit Constr Se…" at bounding box center [280, 153] width 348 height 184
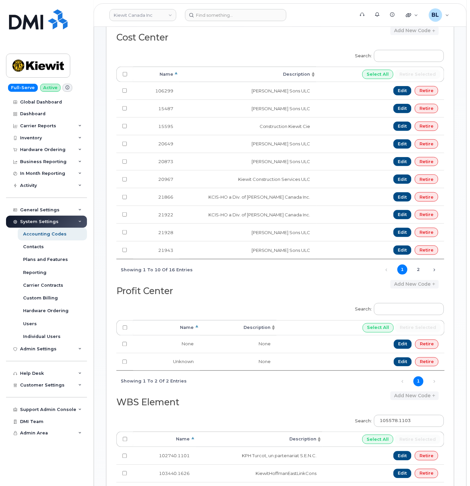
scroll to position [127, 0]
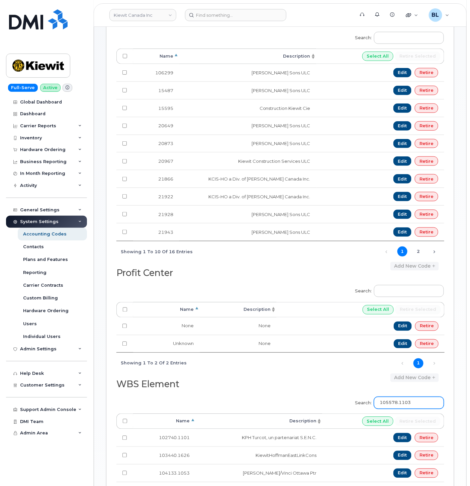
drag, startPoint x: 433, startPoint y: 406, endPoint x: 137, endPoint y: 377, distance: 297.3
click at [202, 389] on div "Accounting Categories with at least 1 active/suspended device mapped to them Co…" at bounding box center [280, 299] width 328 height 655
paste input "211"
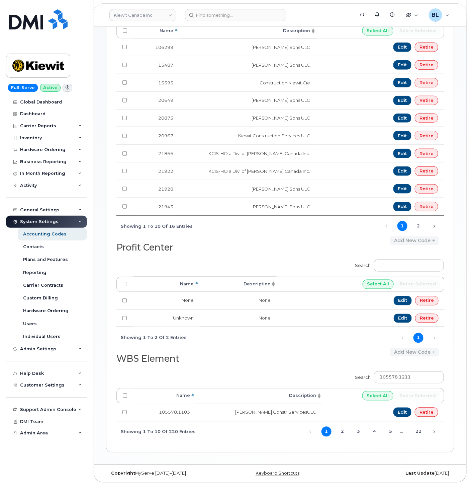
scroll to position [154, 0]
drag, startPoint x: 440, startPoint y: 375, endPoint x: 141, endPoint y: 362, distance: 299.2
click at [162, 364] on div "Accounting Categories with at least 1 active/suspended device mapped to them Co…" at bounding box center [280, 193] width 328 height 495
paste input "3"
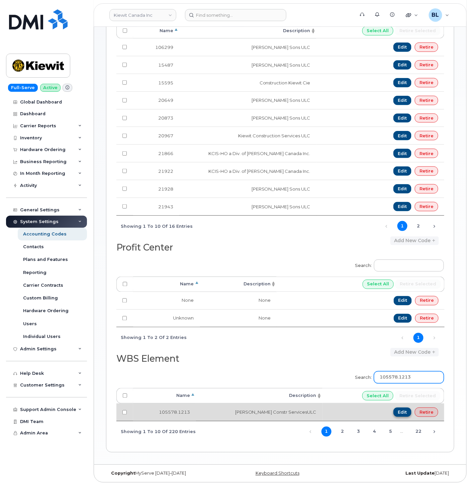
type input "105578.1213"
click at [405, 414] on link "Edit" at bounding box center [403, 411] width 18 height 9
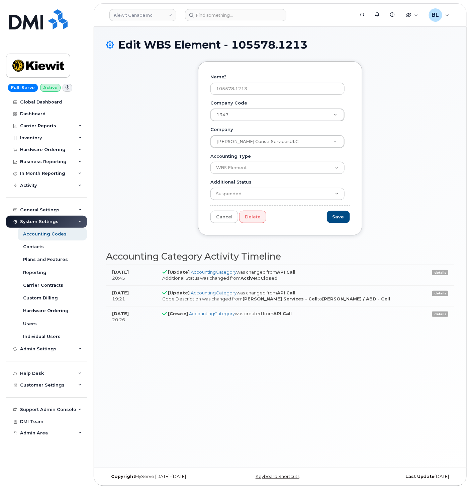
click at [211, 188] on select "Active Suspended Cancelled Closed" at bounding box center [278, 194] width 134 height 12
click at [276, 198] on select "Active Suspended Cancelled Closed" at bounding box center [278, 194] width 134 height 12
select select "Active"
click at [211, 188] on select "Active Suspended Cancelled Closed" at bounding box center [278, 194] width 134 height 12
click at [329, 212] on input "Save" at bounding box center [338, 217] width 23 height 12
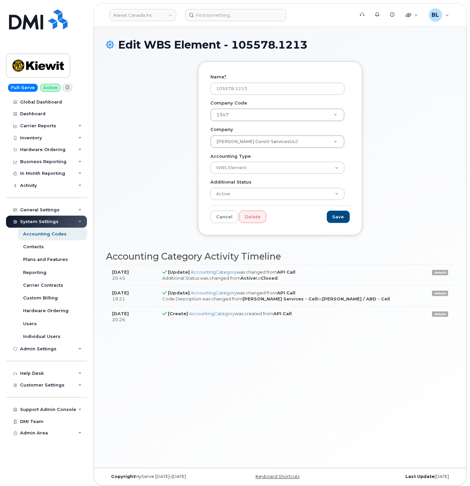
type input "Saving..."
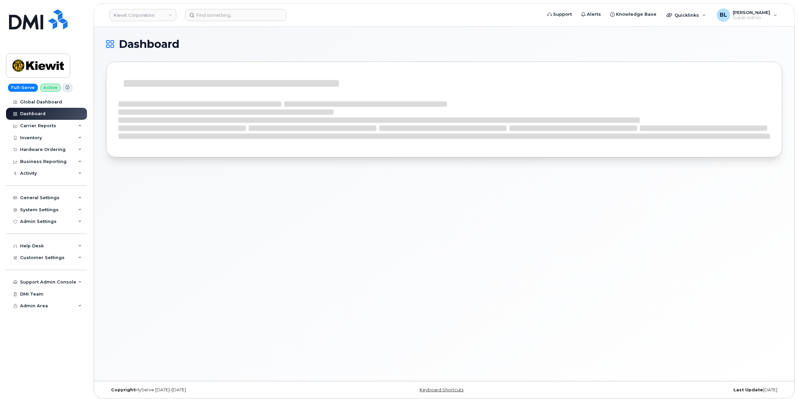
click at [281, 57] on div "Dashboard" at bounding box center [444, 103] width 676 height 129
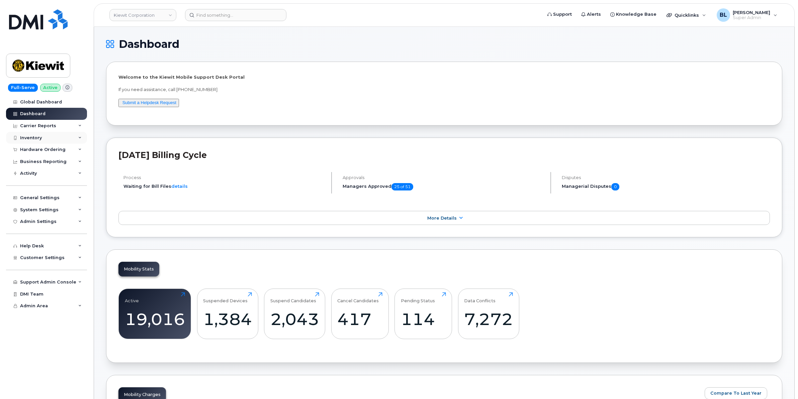
click at [64, 143] on div "Inventory" at bounding box center [46, 138] width 81 height 12
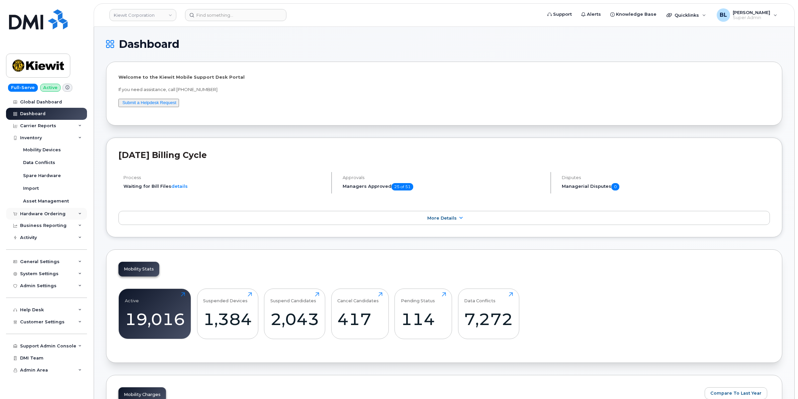
click at [65, 215] on div "Hardware Ordering" at bounding box center [46, 214] width 81 height 12
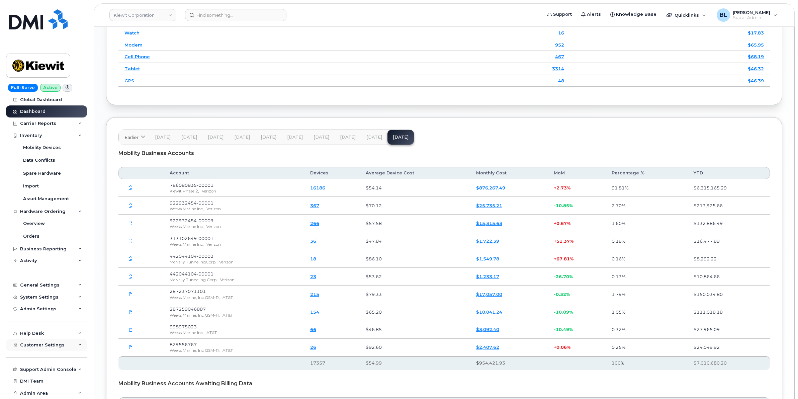
scroll to position [5, 0]
click at [61, 310] on div "Admin Settings" at bounding box center [46, 309] width 81 height 12
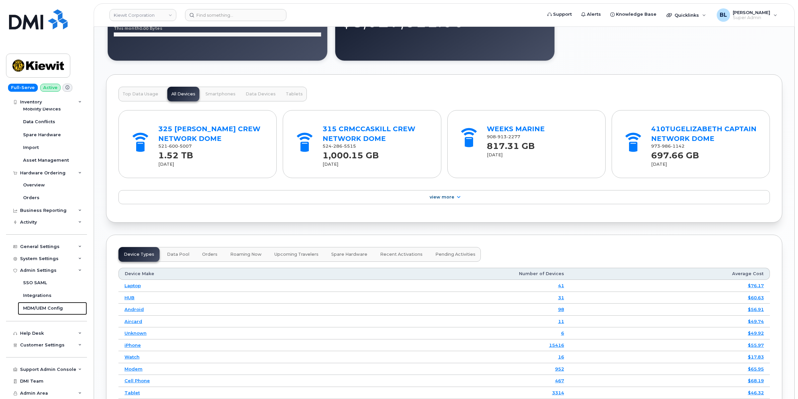
scroll to position [669, 0]
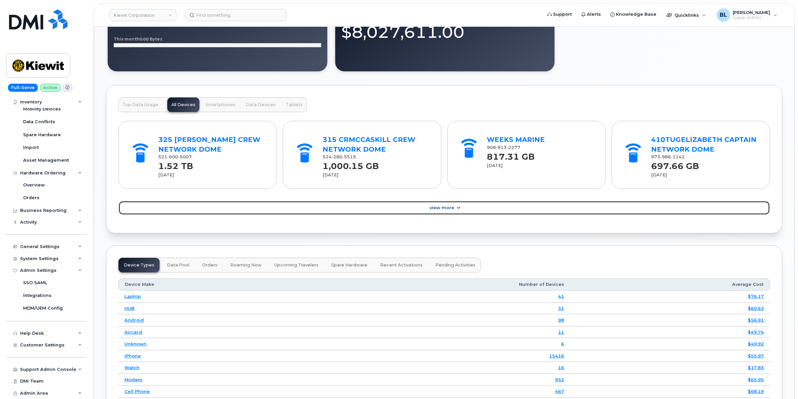
click at [333, 207] on link "View More" at bounding box center [444, 208] width 652 height 14
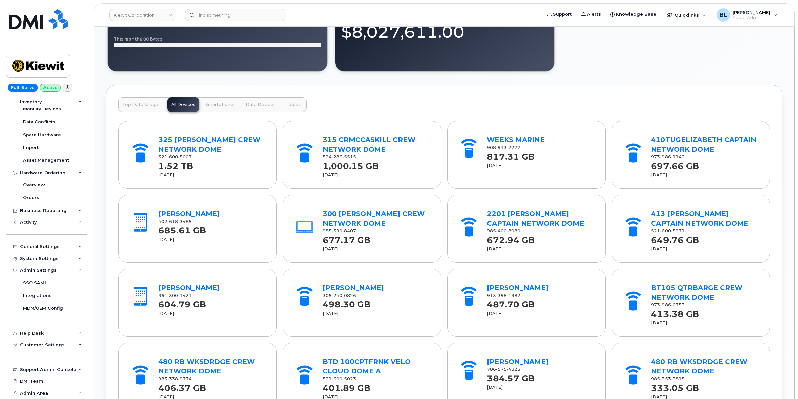
click at [229, 106] on span "Smartphones" at bounding box center [221, 104] width 30 height 5
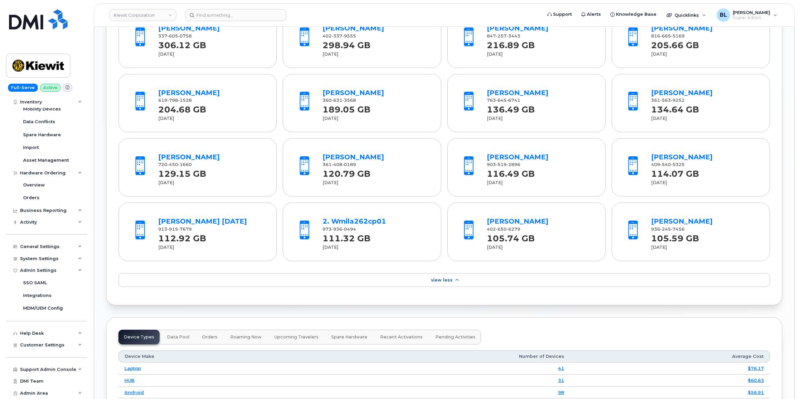
scroll to position [779, 0]
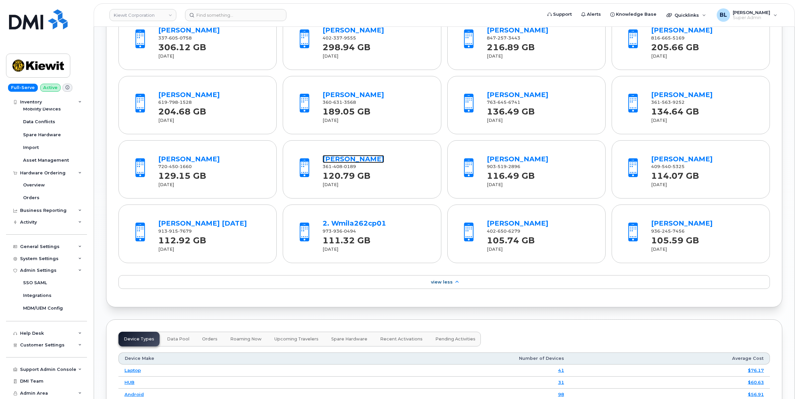
drag, startPoint x: 364, startPoint y: 160, endPoint x: 380, endPoint y: 122, distance: 40.7
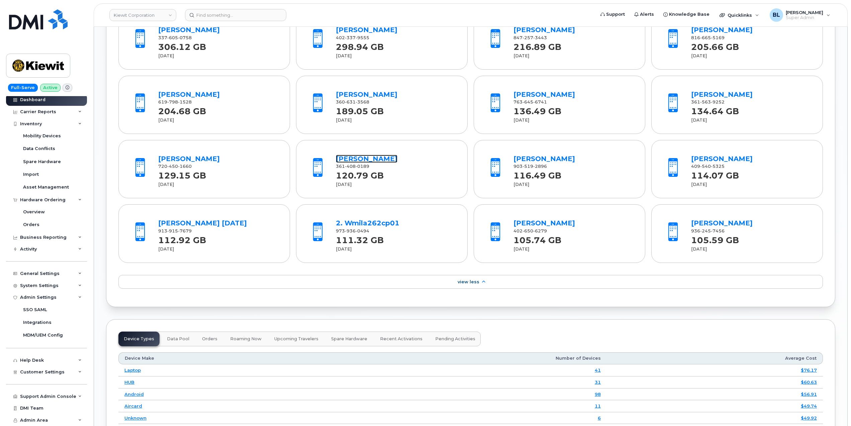
scroll to position [14, 0]
click at [35, 112] on div "Carrier Reports" at bounding box center [38, 111] width 36 height 5
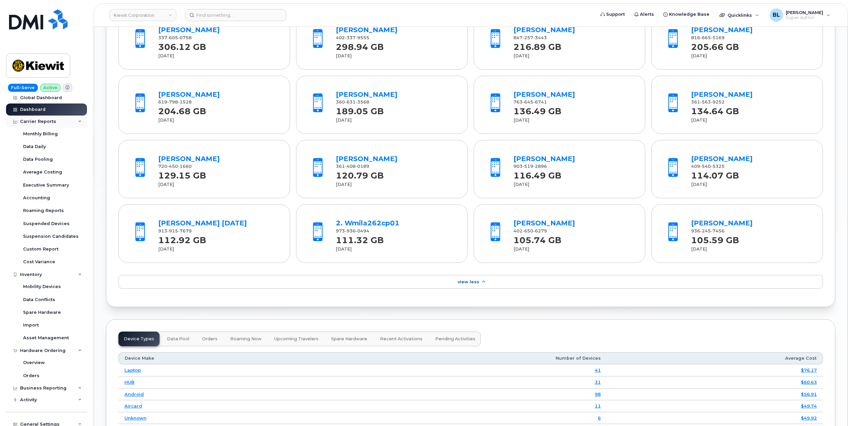
scroll to position [0, 0]
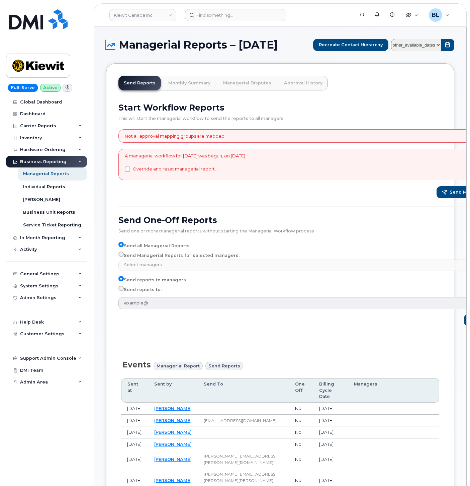
select select
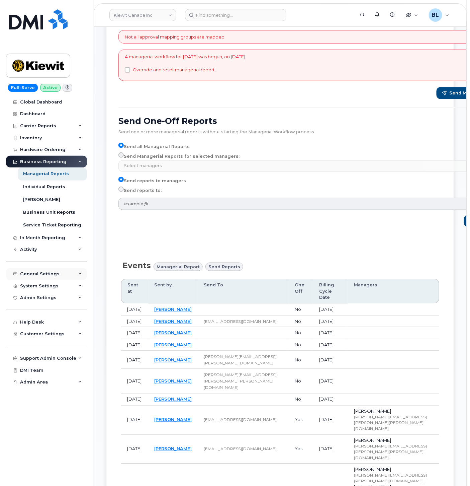
click at [49, 274] on div "General Settings" at bounding box center [39, 273] width 39 height 5
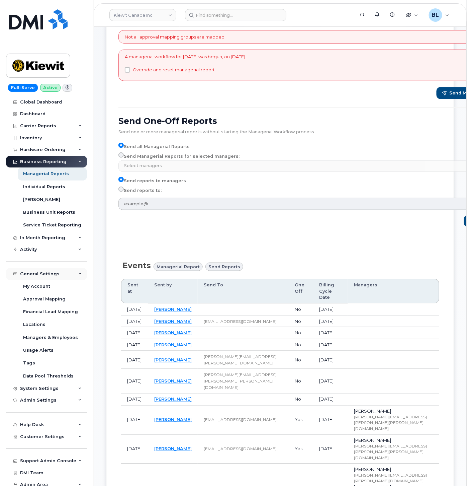
click at [43, 274] on div "General Settings" at bounding box center [39, 273] width 39 height 5
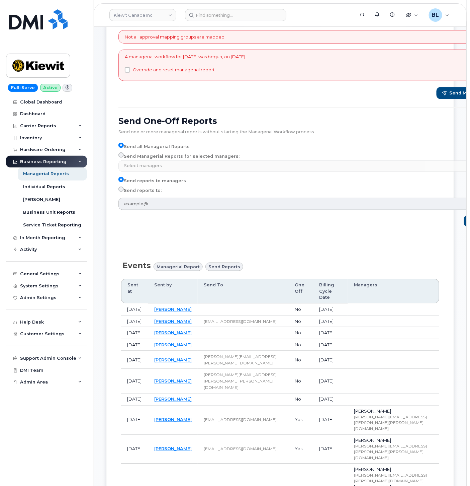
click at [56, 159] on div "Business Reporting" at bounding box center [43, 161] width 47 height 5
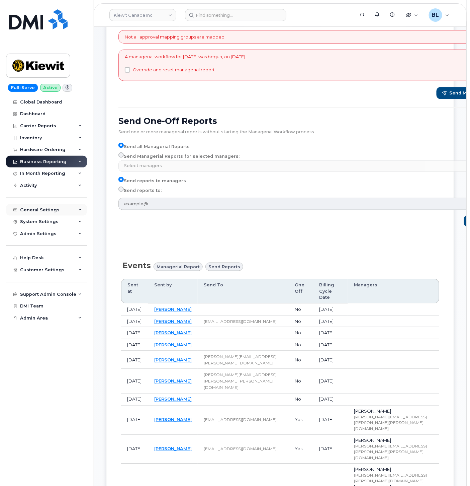
click at [71, 206] on div "General Settings" at bounding box center [46, 210] width 81 height 12
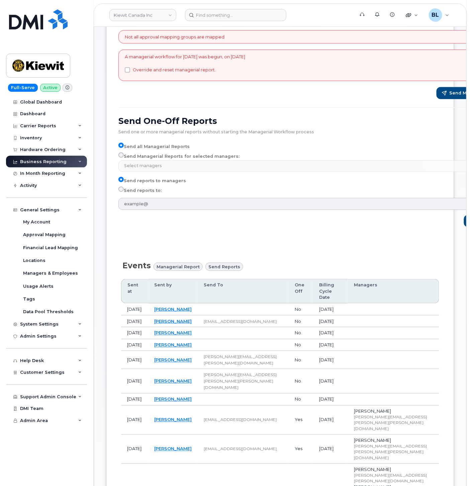
click at [56, 383] on div "Support Admin Console Add New Customer Customer Prospects Emails Sms Messages D…" at bounding box center [47, 390] width 83 height 24
click at [59, 378] on div "Customer Settings" at bounding box center [46, 372] width 81 height 12
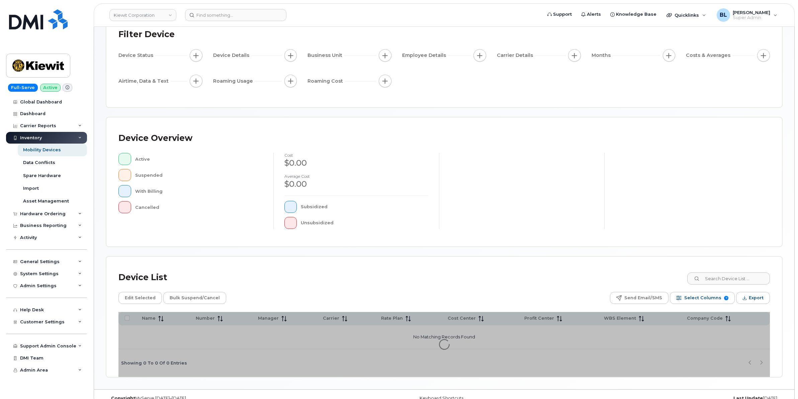
scroll to position [61, 0]
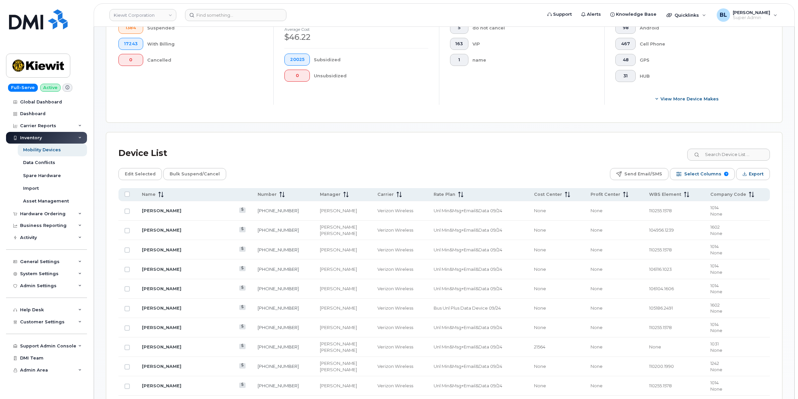
scroll to position [223, 0]
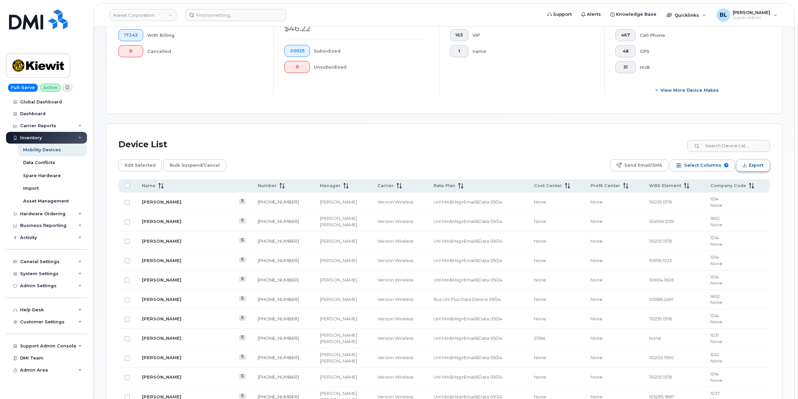
click at [747, 166] on button "Export" at bounding box center [753, 165] width 34 height 12
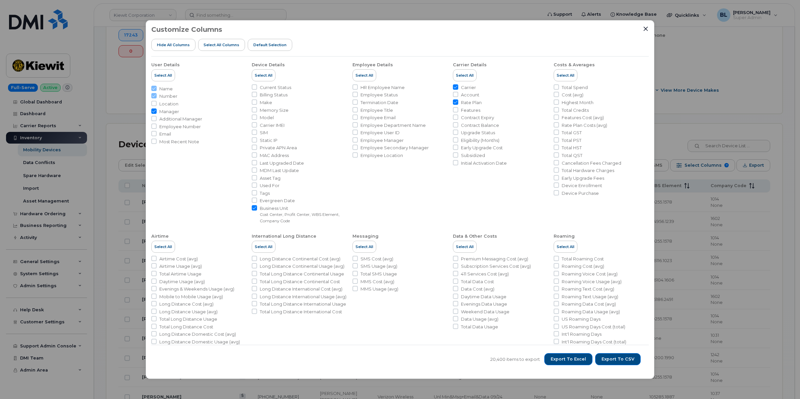
click at [297, 172] on span "MDM Last Update" at bounding box center [279, 170] width 39 height 6
click at [257, 172] on input "MDM Last Update" at bounding box center [254, 169] width 5 height 5
checkbox input "true"
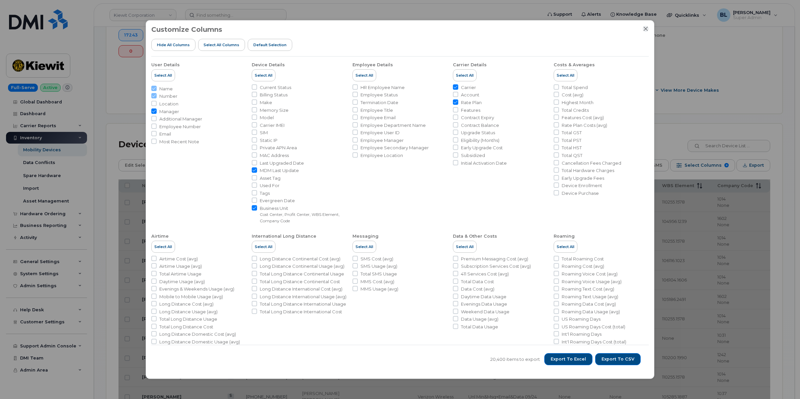
click at [644, 29] on icon "Close" at bounding box center [645, 28] width 5 height 5
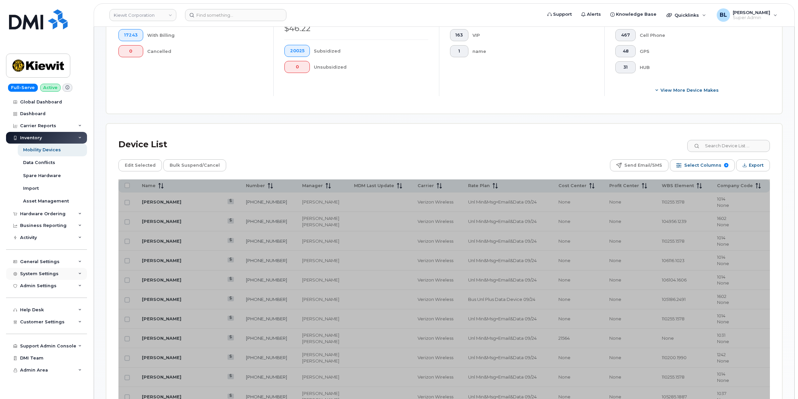
click at [74, 274] on div "System Settings" at bounding box center [46, 274] width 81 height 12
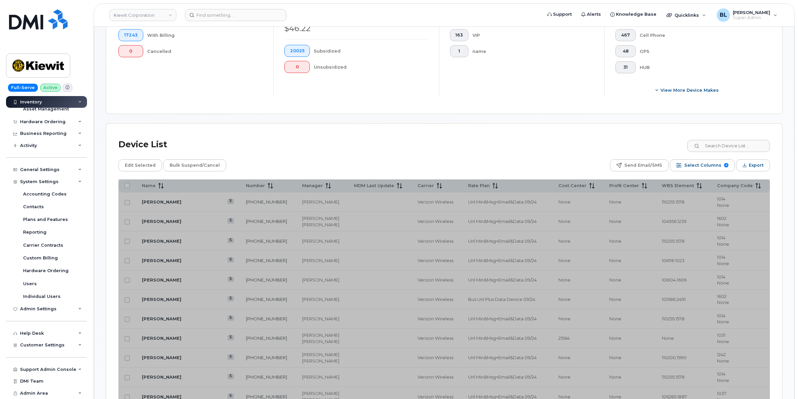
scroll to position [0, 0]
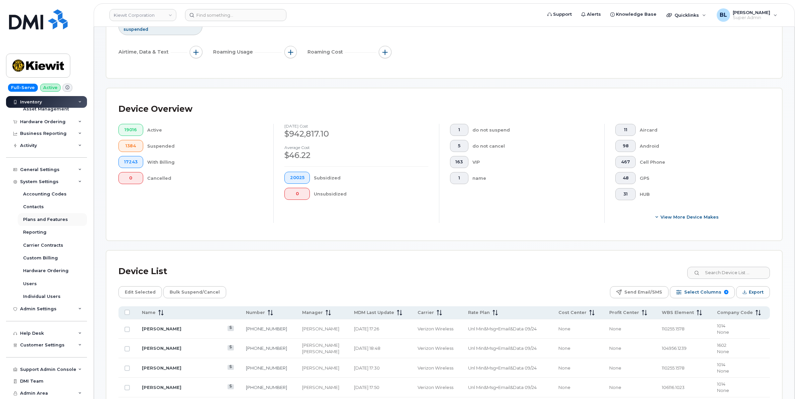
scroll to position [111, 0]
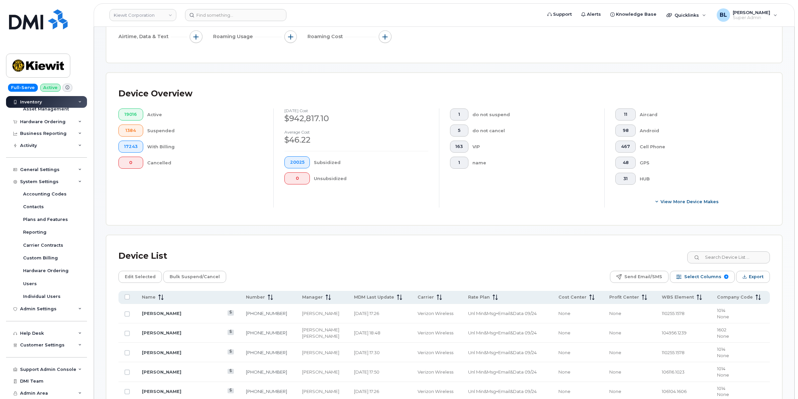
click at [89, 230] on div "Full-Serve Active Global Dashboard Dashboard Carrier Reports Monthly Billing Da…" at bounding box center [45, 199] width 91 height 399
click at [89, 234] on div "Full-Serve Active Global Dashboard Dashboard Carrier Reports Monthly Billing Da…" at bounding box center [45, 199] width 91 height 399
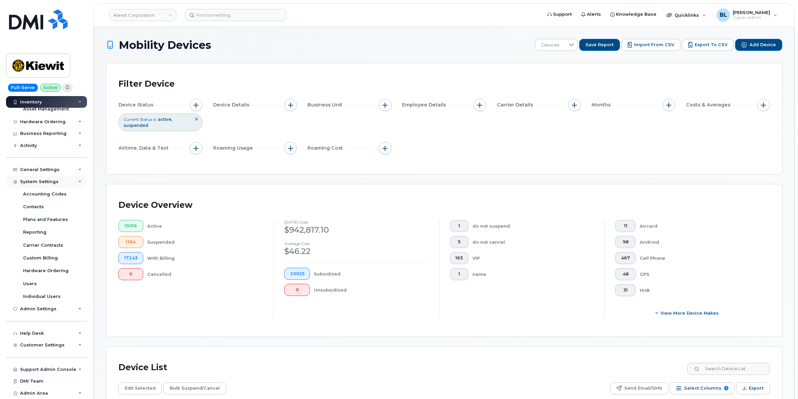
click at [45, 180] on div "System Settings" at bounding box center [39, 181] width 38 height 5
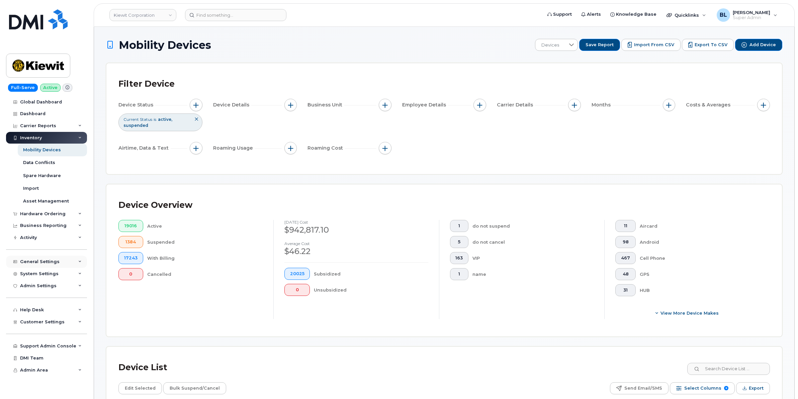
click at [51, 261] on div "General Settings" at bounding box center [39, 261] width 39 height 5
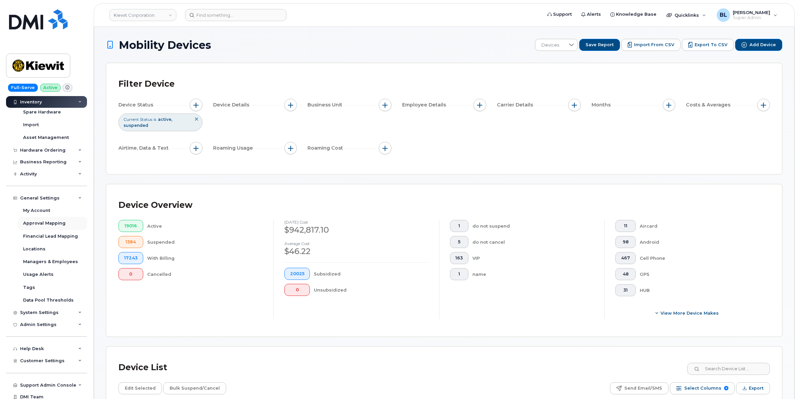
scroll to position [82, 0]
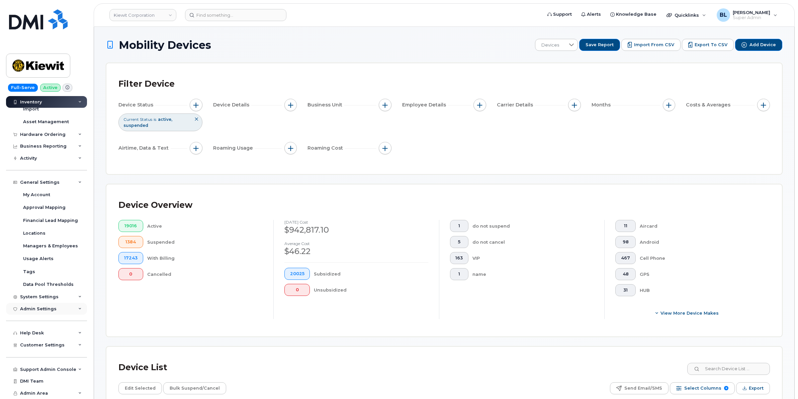
click at [51, 307] on div "Admin Settings" at bounding box center [38, 308] width 36 height 5
click at [62, 343] on div "MDM/UEM Config" at bounding box center [43, 344] width 40 height 6
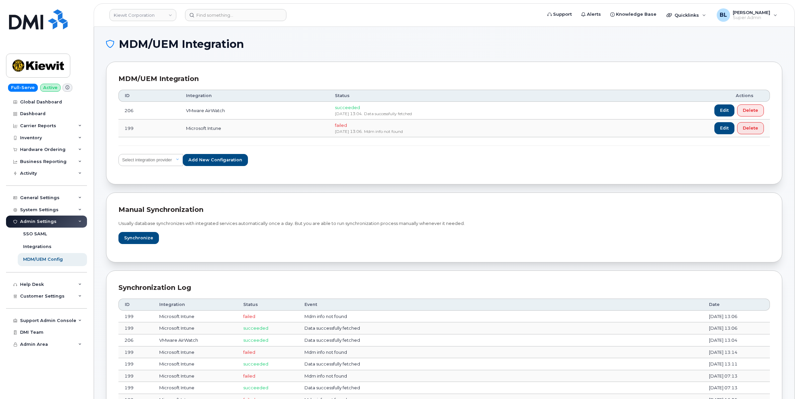
click at [152, 167] on div "ID Integration Status Actions 206 VMware AirWatch succeeded [DATE] 13:04. Data …" at bounding box center [444, 128] width 652 height 88
click at [161, 160] on select "Select integration provider IBM MaaS360 VMware AirWatch Microsoft Intune Mirado…" at bounding box center [150, 160] width 65 height 12
click at [323, 168] on div "ID Integration Status Actions 206 VMware AirWatch succeeded [DATE] 13:04. Data …" at bounding box center [444, 128] width 652 height 88
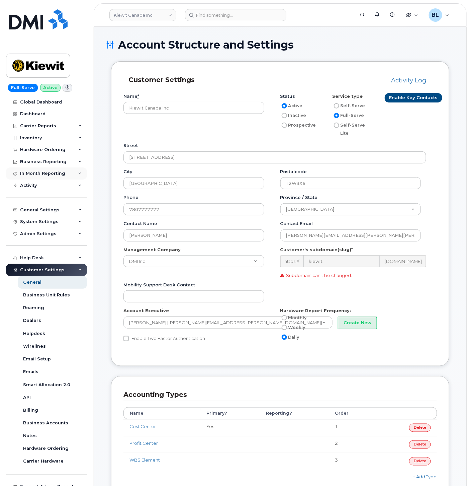
click at [52, 175] on div "In Month Reporting" at bounding box center [42, 173] width 45 height 5
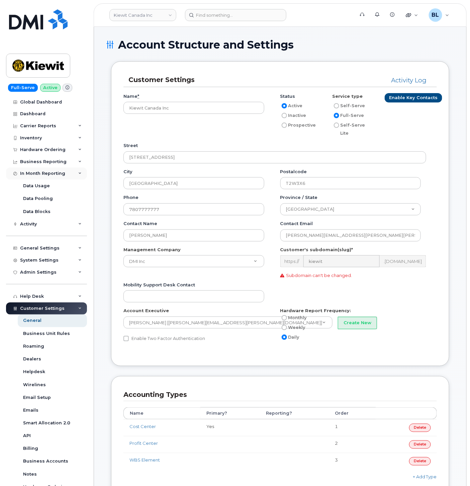
click at [55, 172] on div "In Month Reporting" at bounding box center [42, 173] width 45 height 5
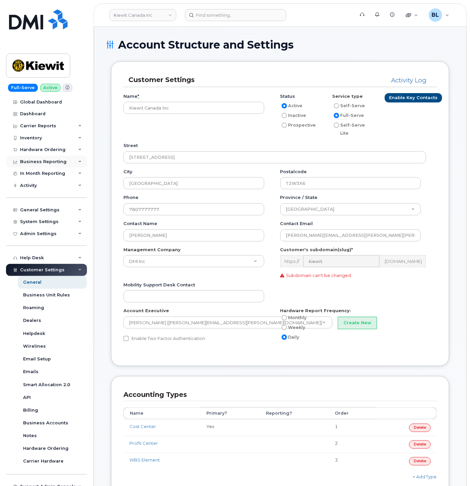
click at [59, 161] on div "Business Reporting" at bounding box center [43, 161] width 47 height 5
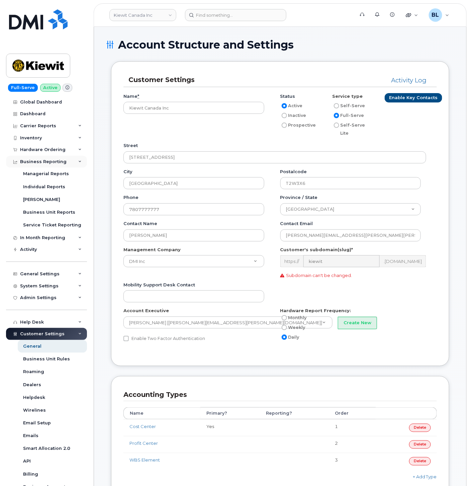
click at [59, 161] on div "Business Reporting" at bounding box center [43, 161] width 47 height 5
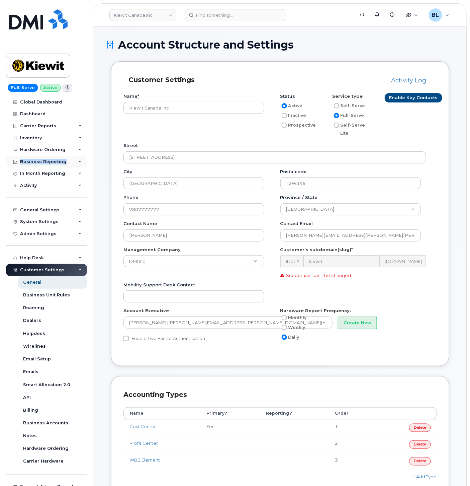
click at [59, 161] on div "Business Reporting" at bounding box center [43, 161] width 47 height 5
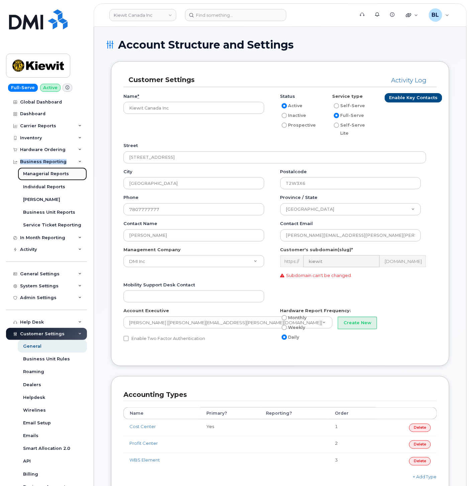
drag, startPoint x: 59, startPoint y: 161, endPoint x: 53, endPoint y: 176, distance: 16.2
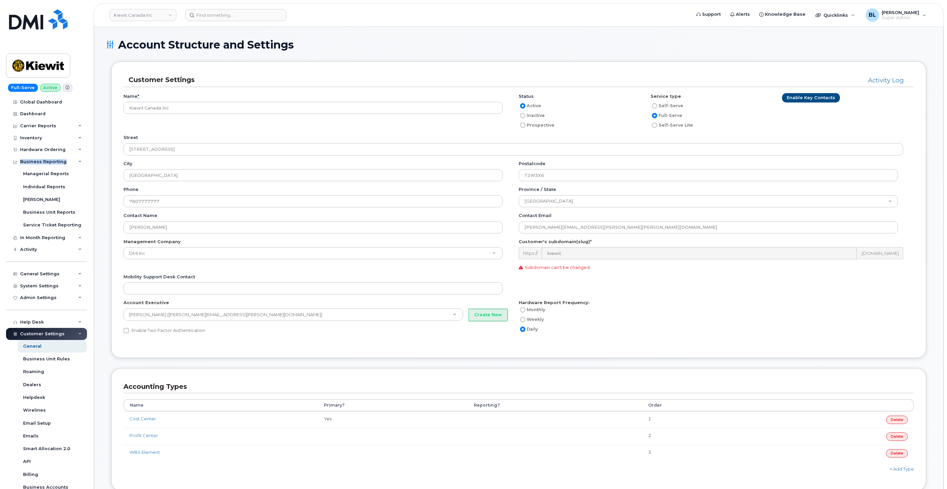
click at [470, 311] on div "Monthly" at bounding box center [711, 310] width 385 height 8
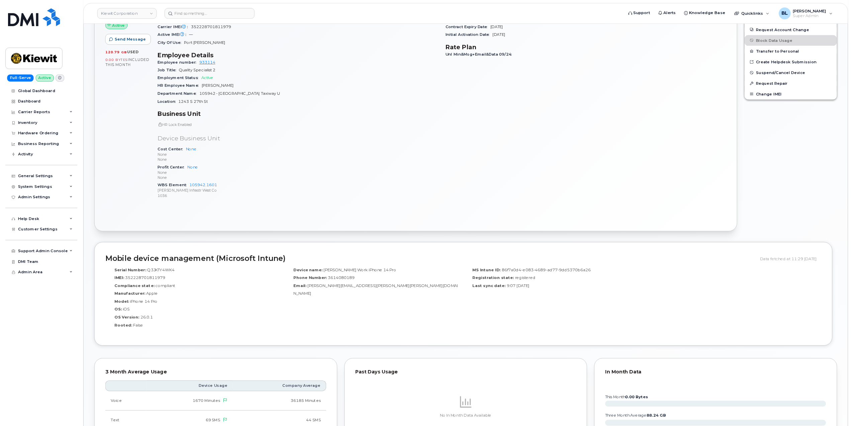
scroll to position [217, 0]
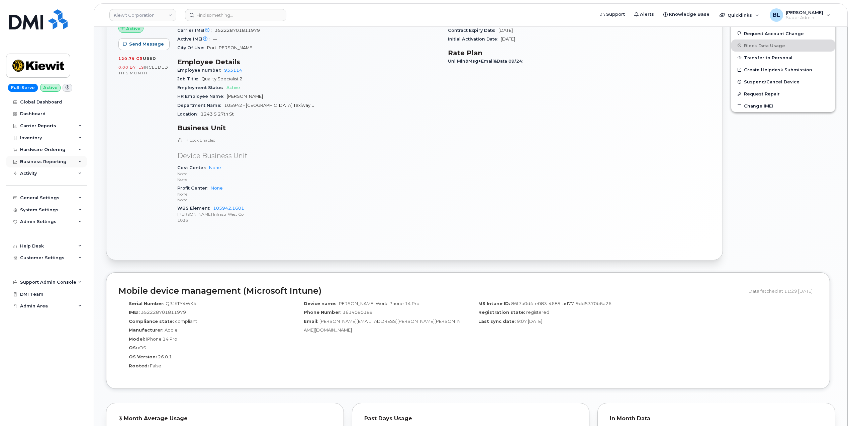
click at [68, 161] on div "Business Reporting" at bounding box center [46, 162] width 81 height 12
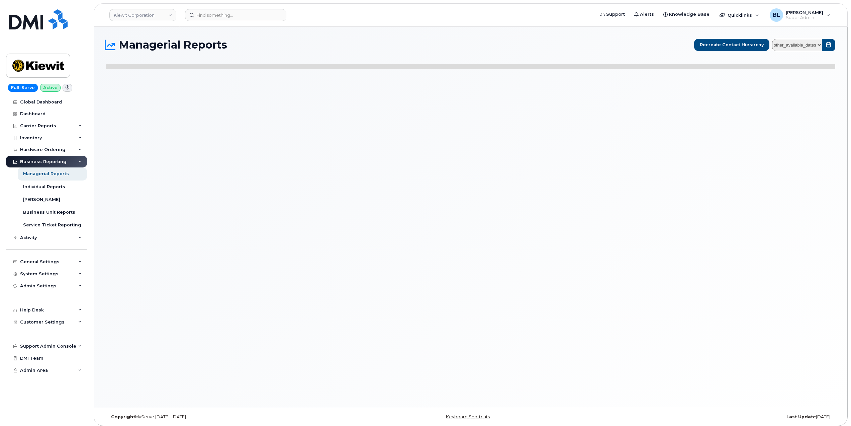
click at [121, 354] on div "Managerial Reports Recreate Contact Hierarchy other_available_dates" at bounding box center [471, 217] width 754 height 381
select select
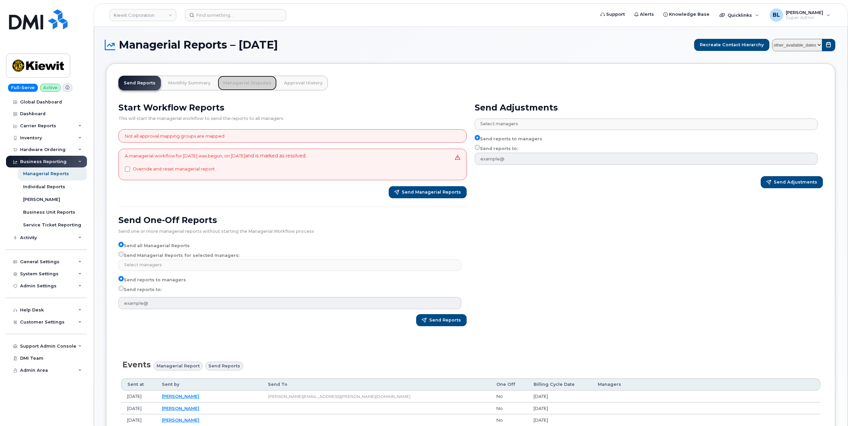
drag, startPoint x: 231, startPoint y: 86, endPoint x: 231, endPoint y: 98, distance: 11.7
click at [231, 86] on link "Managerial Disputes" at bounding box center [247, 83] width 59 height 15
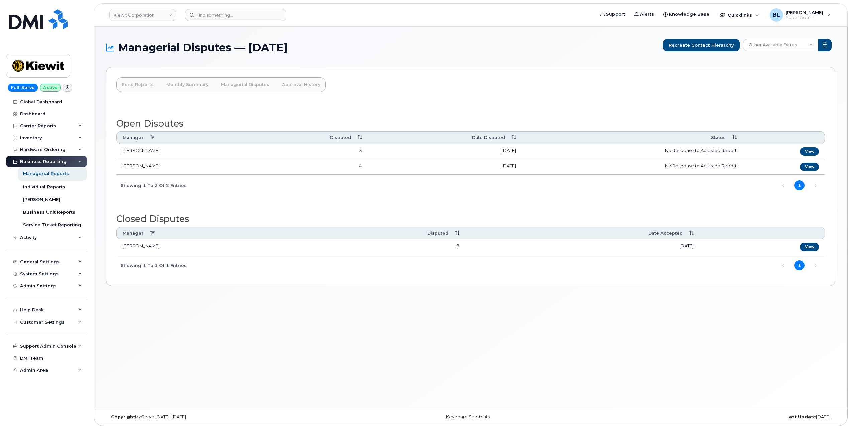
click at [568, 173] on td "No Response to Adjusted Report" at bounding box center [632, 166] width 221 height 15
click at [811, 170] on link "View" at bounding box center [810, 167] width 19 height 8
click at [808, 150] on link "View" at bounding box center [810, 151] width 19 height 8
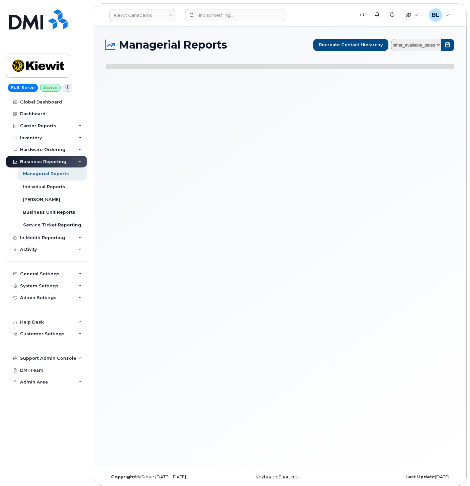
select select
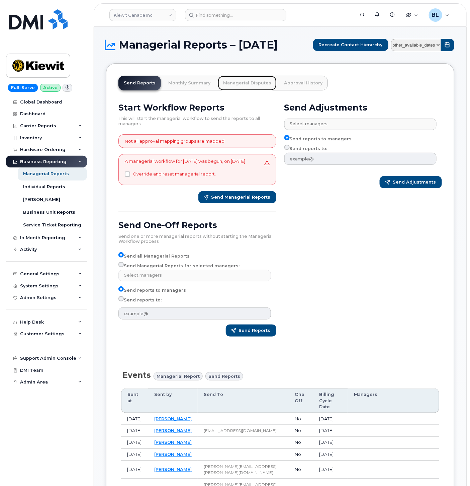
click at [261, 90] on link "Managerial Disputes" at bounding box center [247, 83] width 59 height 15
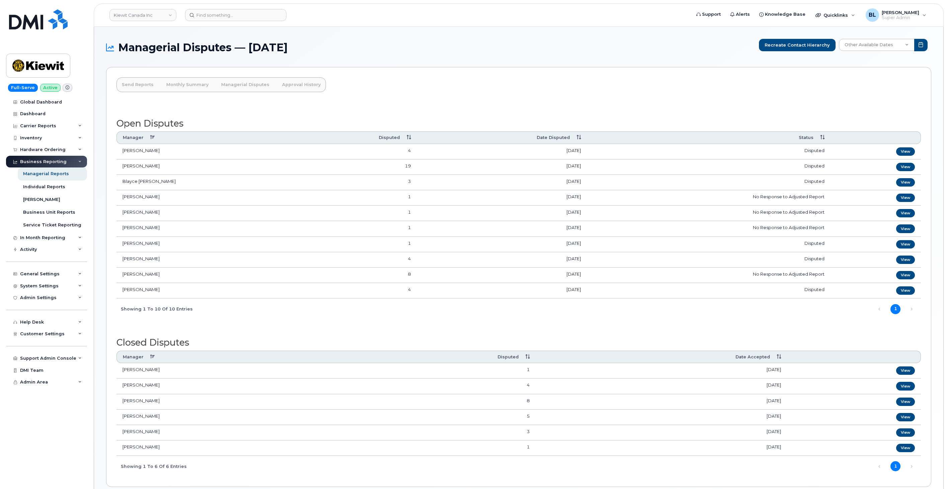
click at [470, 135] on th "Date Disputed" at bounding box center [502, 137] width 170 height 12
drag, startPoint x: 157, startPoint y: 290, endPoint x: 125, endPoint y: 294, distance: 32.0
click at [125, 294] on td "[PERSON_NAME]" at bounding box center [203, 290] width 174 height 15
drag, startPoint x: 125, startPoint y: 294, endPoint x: 180, endPoint y: 297, distance: 55.3
click at [180, 297] on td "[PERSON_NAME]" at bounding box center [203, 290] width 174 height 15
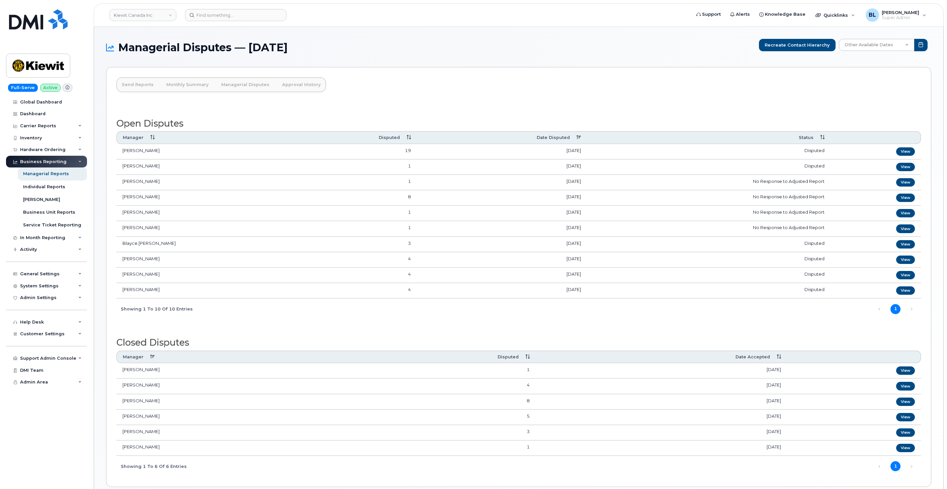
drag, startPoint x: 168, startPoint y: 295, endPoint x: 123, endPoint y: 295, distance: 45.5
click at [123, 295] on td "[PERSON_NAME]" at bounding box center [203, 290] width 174 height 15
copy td "[PERSON_NAME]"
click at [336, 114] on div "Open Disputes Manager Disputed Date Disputed Status Avneet Aujla 19 October 01,…" at bounding box center [518, 290] width 805 height 372
click at [470, 274] on link "View" at bounding box center [905, 275] width 19 height 8
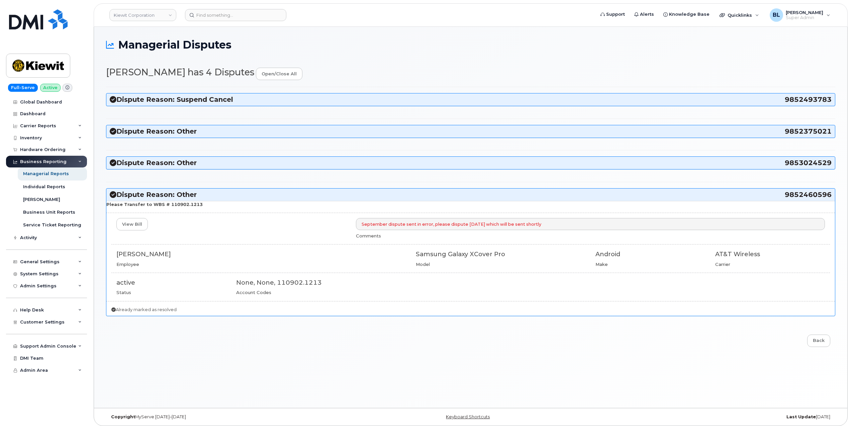
click at [204, 163] on h3 "Dispute Reason: Other 9853024529" at bounding box center [471, 162] width 722 height 9
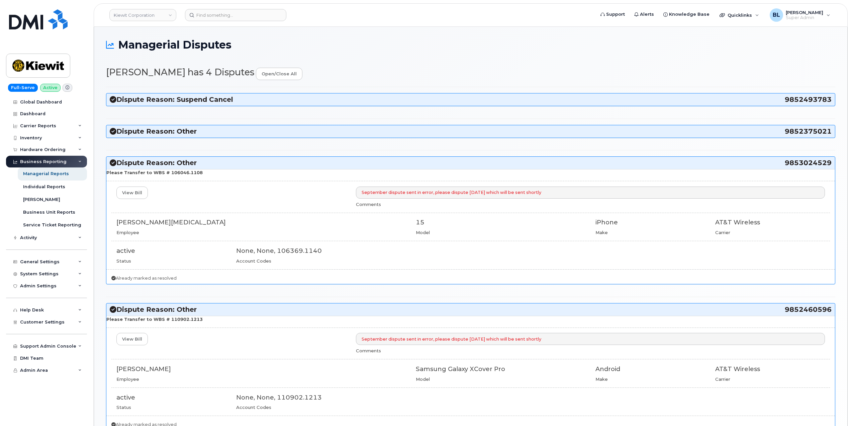
click at [219, 132] on h3 "Dispute Reason: Other 9852375021" at bounding box center [471, 131] width 722 height 9
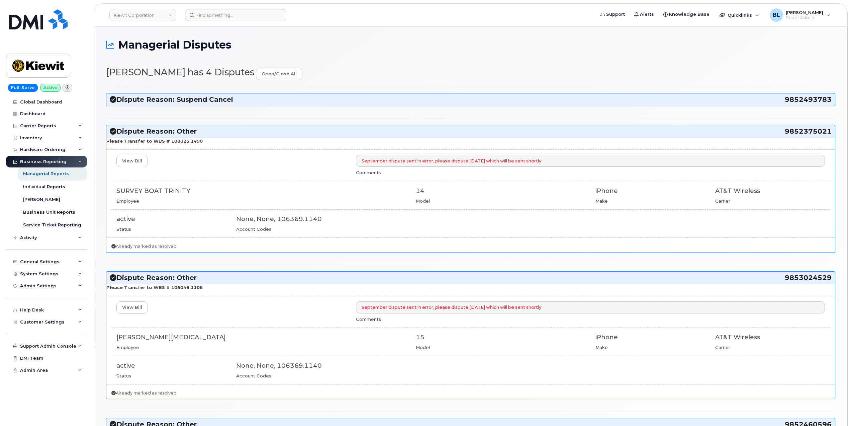
click at [232, 100] on h3 "Dispute Reason: Suspend Cancel 9852493783" at bounding box center [471, 99] width 722 height 9
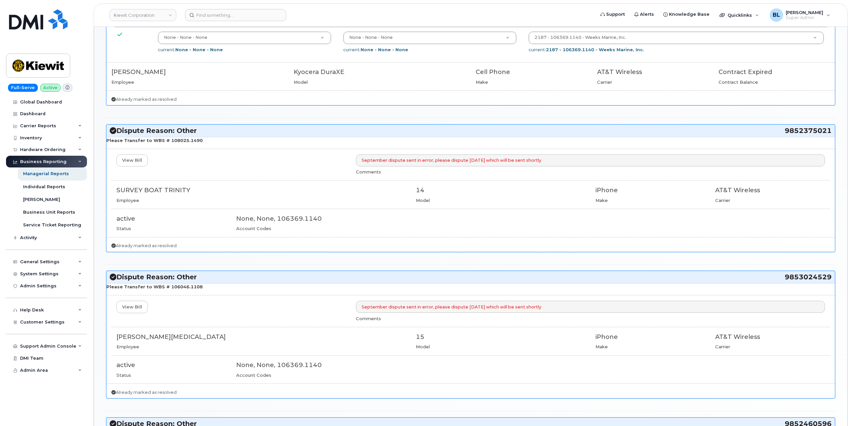
scroll to position [412, 0]
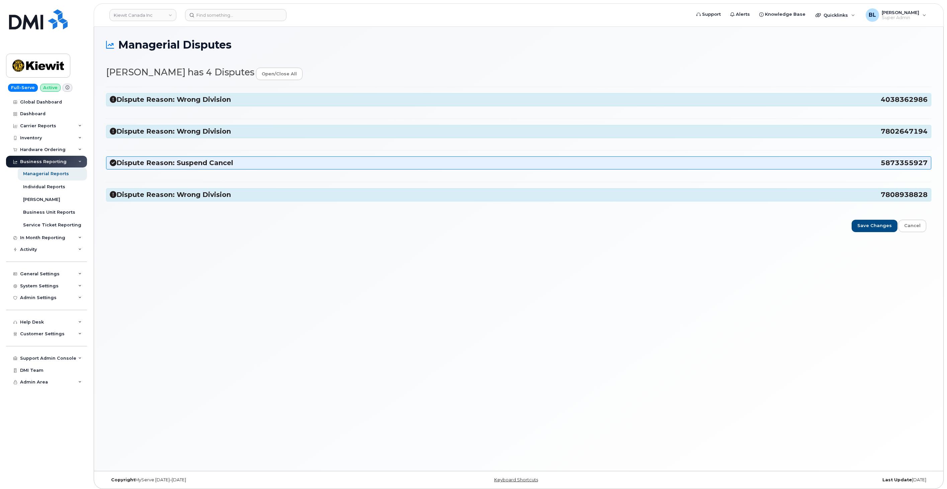
select select "14059"
click at [208, 204] on div "Dispute Reason: Wrong Division 4038362986 Update Division Accounting Categories…" at bounding box center [518, 147] width 825 height 120
click at [212, 200] on div "Dispute Reason: Wrong Division 7808938828" at bounding box center [518, 194] width 825 height 12
click at [216, 185] on div "Dispute Reason: Wrong Division 4038362986 Update Division Accounting Categories…" at bounding box center [518, 147] width 825 height 120
click at [215, 196] on h3 "Dispute Reason: Wrong Division 7808938828" at bounding box center [519, 194] width 818 height 9
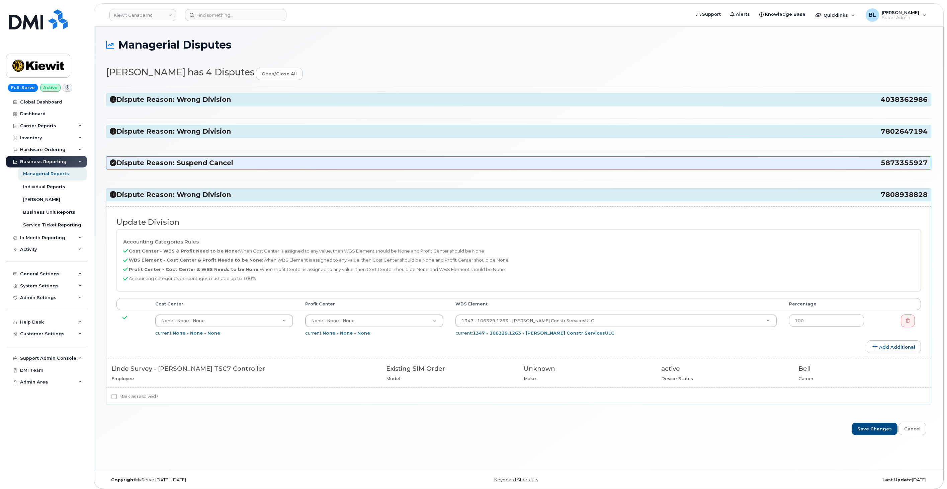
click at [218, 149] on div "Dispute Reason: Wrong Division 4038362986 Update Division Accounting Categories…" at bounding box center [518, 249] width 825 height 324
click at [219, 145] on div "Dispute Reason: Wrong Division 4038362986 Update Division Accounting Categories…" at bounding box center [518, 249] width 825 height 324
click at [227, 133] on h3 "Dispute Reason: Wrong Division 7802647194" at bounding box center [519, 131] width 818 height 9
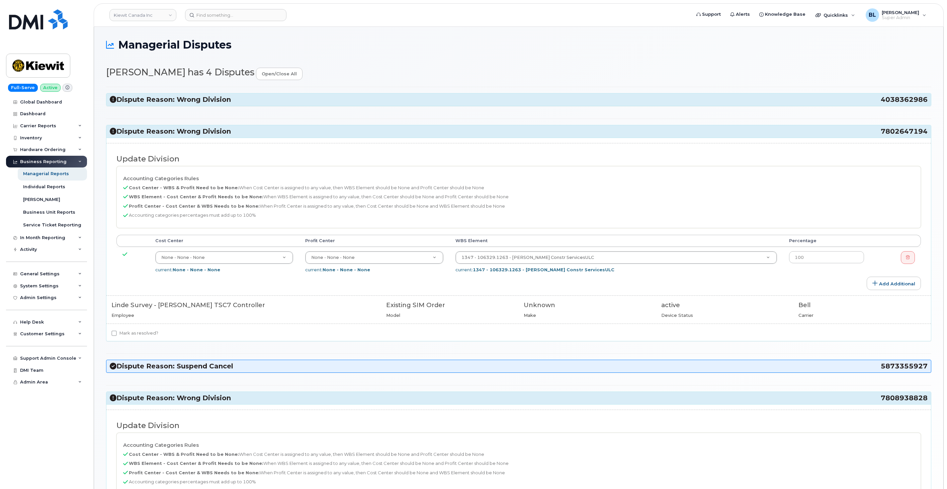
click at [229, 99] on h3 "Dispute Reason: Wrong Division 4038362986" at bounding box center [519, 99] width 818 height 9
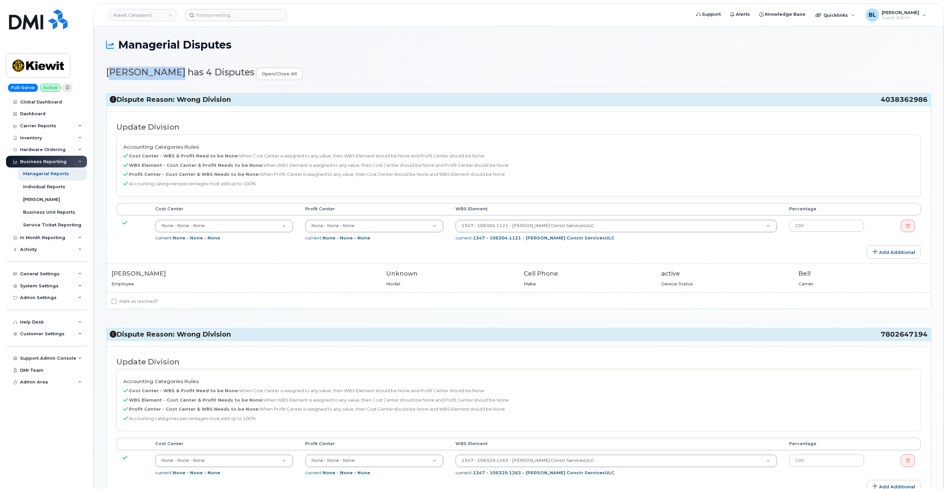
drag, startPoint x: 99, startPoint y: 68, endPoint x: 170, endPoint y: 67, distance: 70.3
click at [170, 67] on div "Managerial Disputes Anup Dondeti has 4 Disputes open/close all Dispute Reason: …" at bounding box center [518, 440] width 849 height 826
copy h2 "Anup Dondeti"
click at [65, 290] on div "System Settings" at bounding box center [46, 286] width 81 height 12
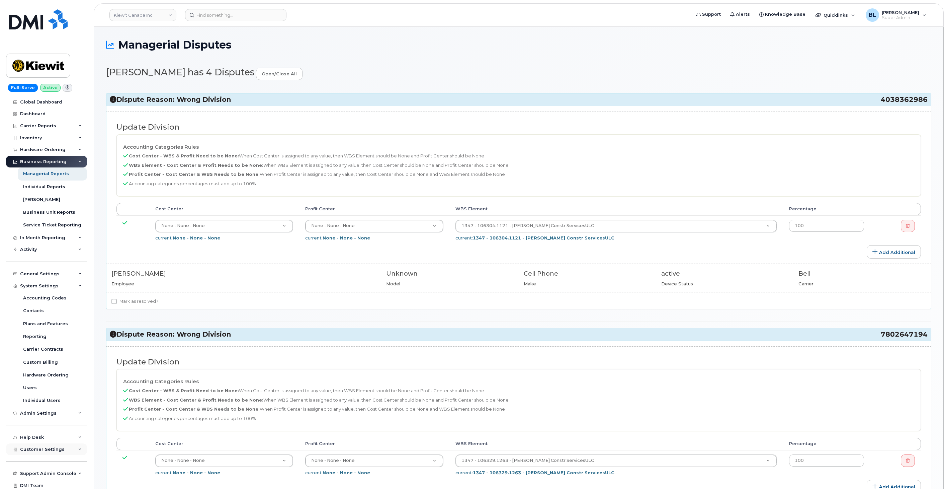
click at [56, 453] on div "Customer Settings" at bounding box center [46, 449] width 81 height 12
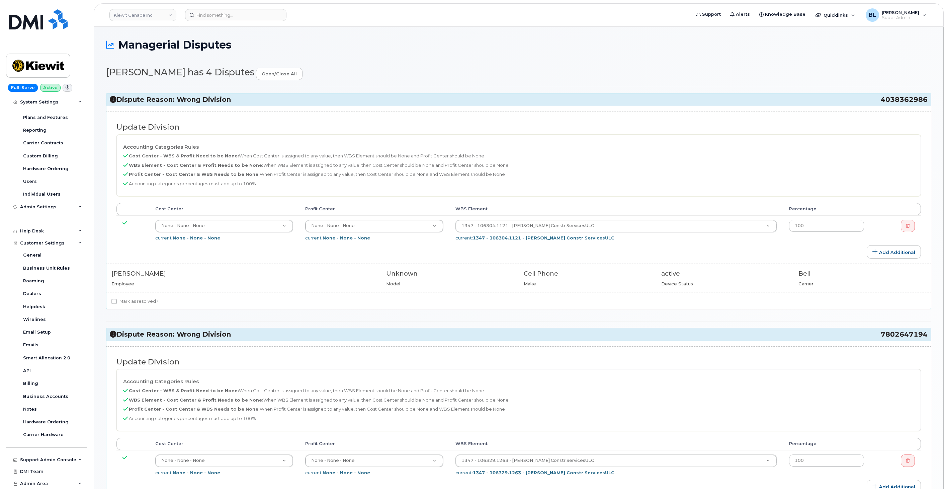
drag, startPoint x: 269, startPoint y: 125, endPoint x: 413, endPoint y: 81, distance: 150.4
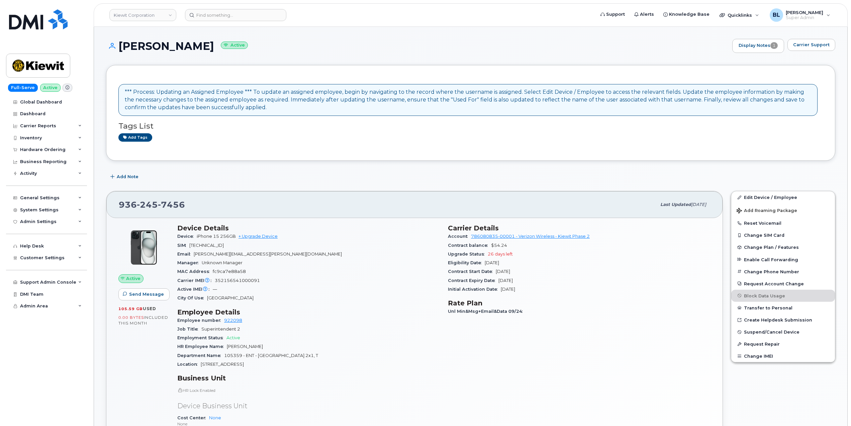
drag, startPoint x: 120, startPoint y: 45, endPoint x: 218, endPoint y: 43, distance: 97.7
click at [218, 43] on h1 "[PERSON_NAME] Active" at bounding box center [417, 46] width 623 height 12
copy h1 "[PERSON_NAME]"
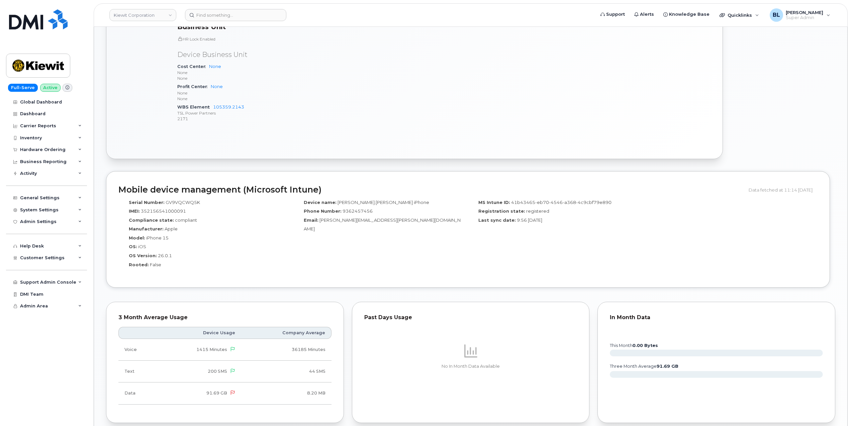
scroll to position [357, 0]
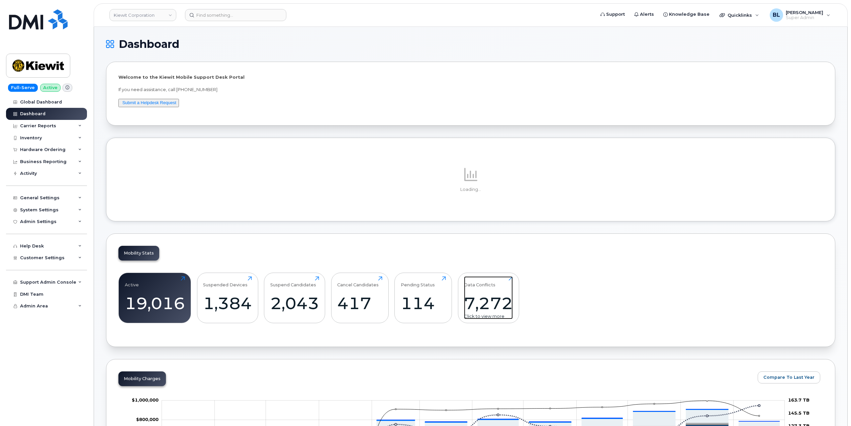
click at [492, 301] on div "7,272" at bounding box center [488, 303] width 49 height 20
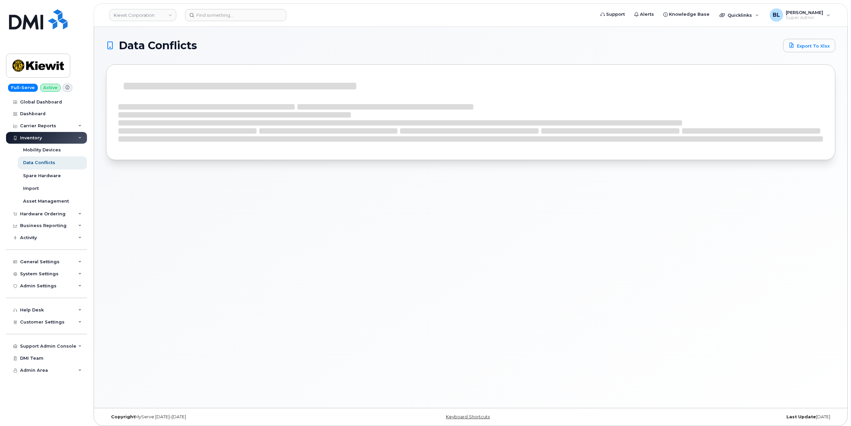
scroll to position [3, 0]
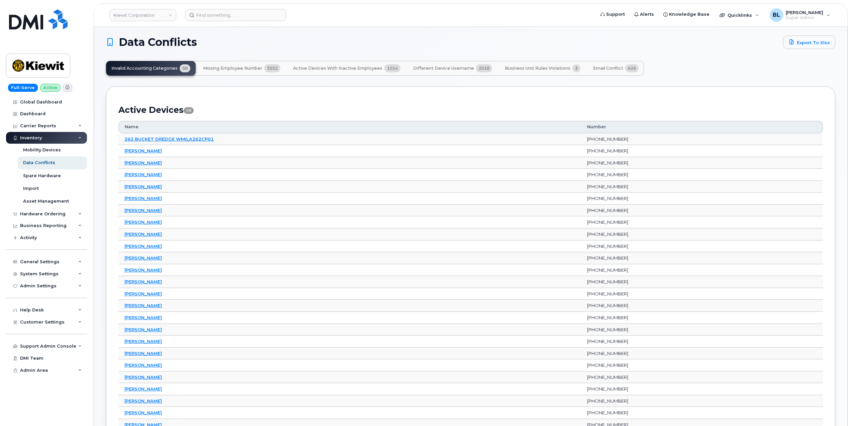
click at [610, 74] on button "Email Conflict 626" at bounding box center [616, 68] width 56 height 15
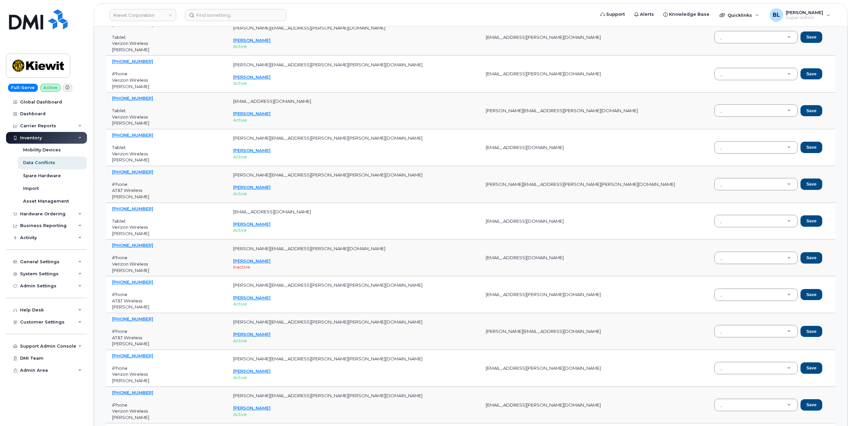
drag, startPoint x: 450, startPoint y: 351, endPoint x: 449, endPoint y: 438, distance: 86.4
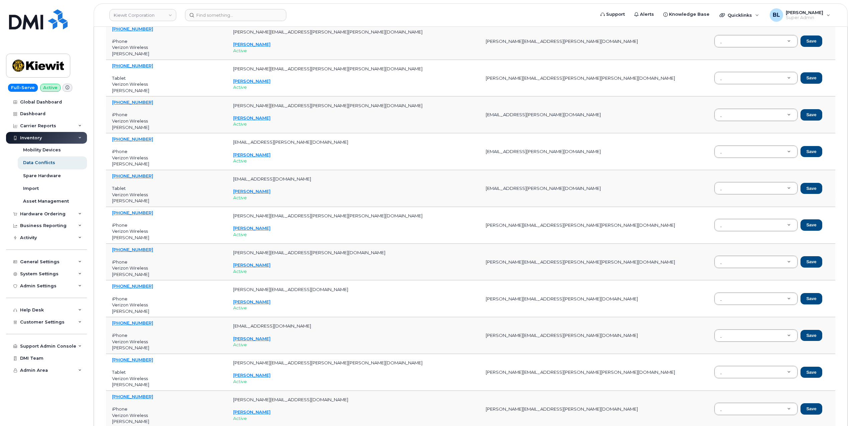
drag, startPoint x: 480, startPoint y: 341, endPoint x: 463, endPoint y: 443, distance: 103.1
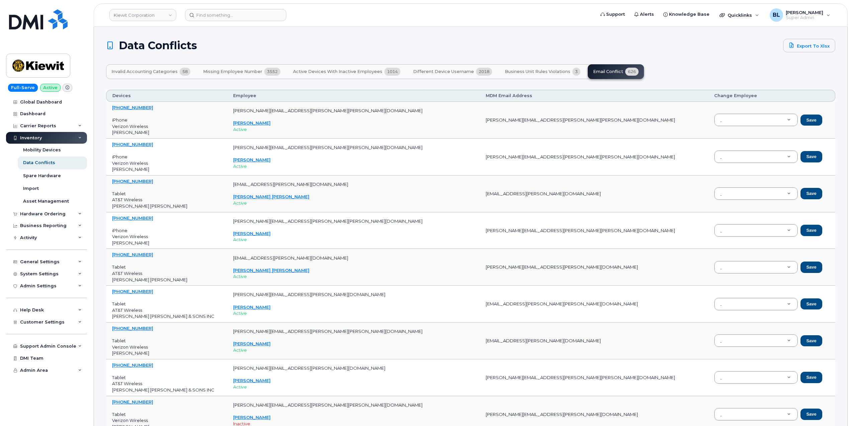
drag, startPoint x: 459, startPoint y: 378, endPoint x: 403, endPoint y: 62, distance: 321.1
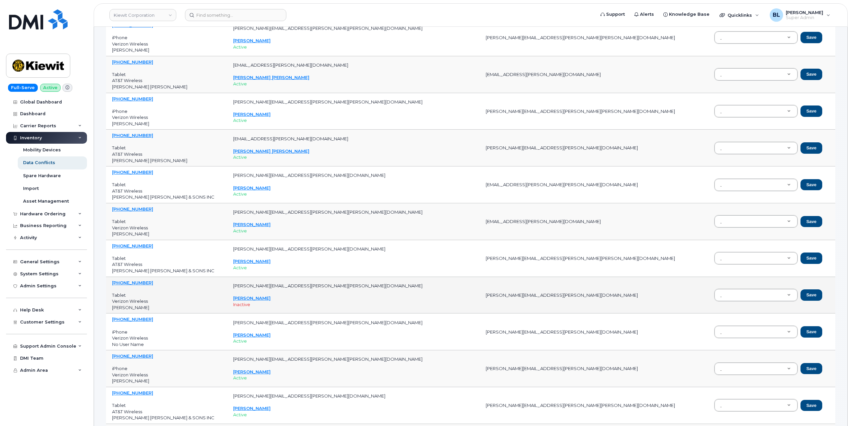
scroll to position [238, 0]
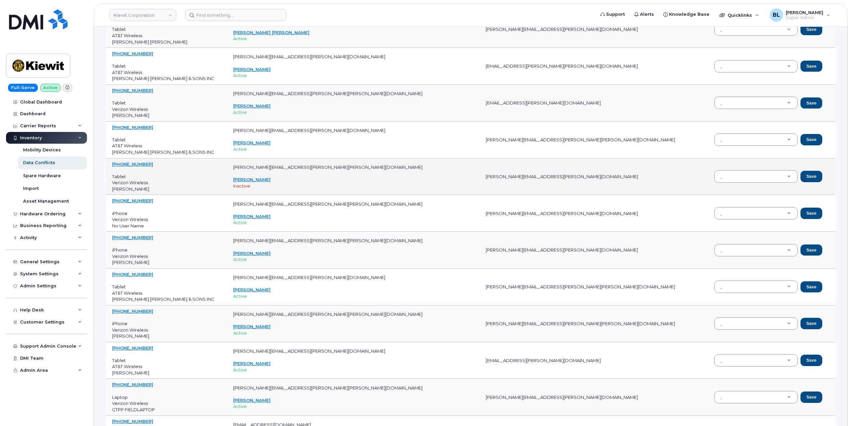
click at [227, 173] on td "562-781-1636 Tablet Verizon Wireless Samuel Espinoza" at bounding box center [166, 176] width 121 height 37
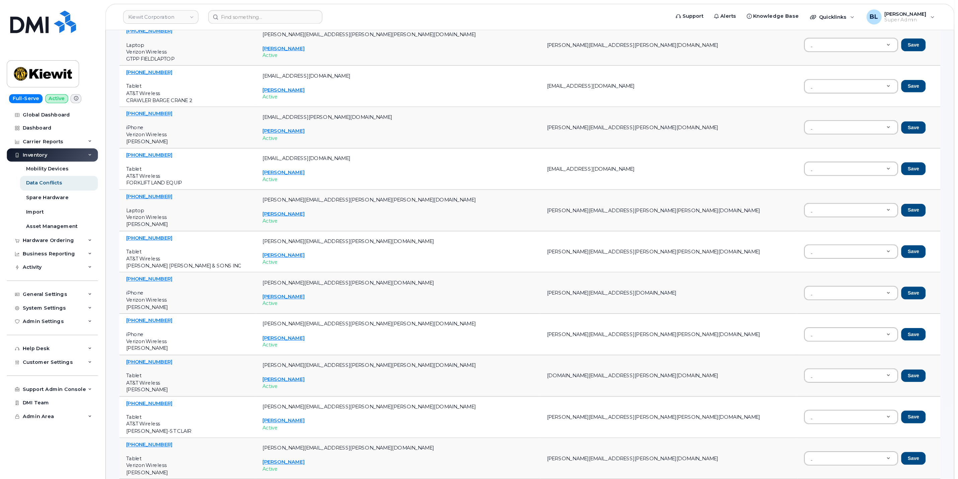
scroll to position [0, 0]
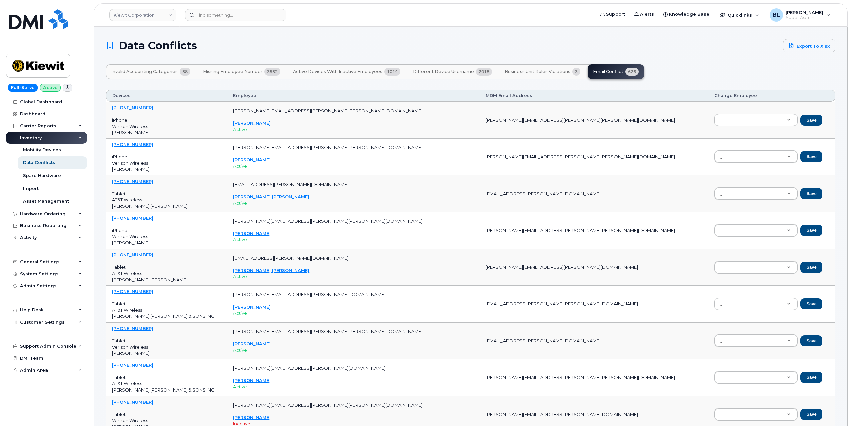
click at [222, 74] on span "Missing Employee Number" at bounding box center [232, 71] width 59 height 5
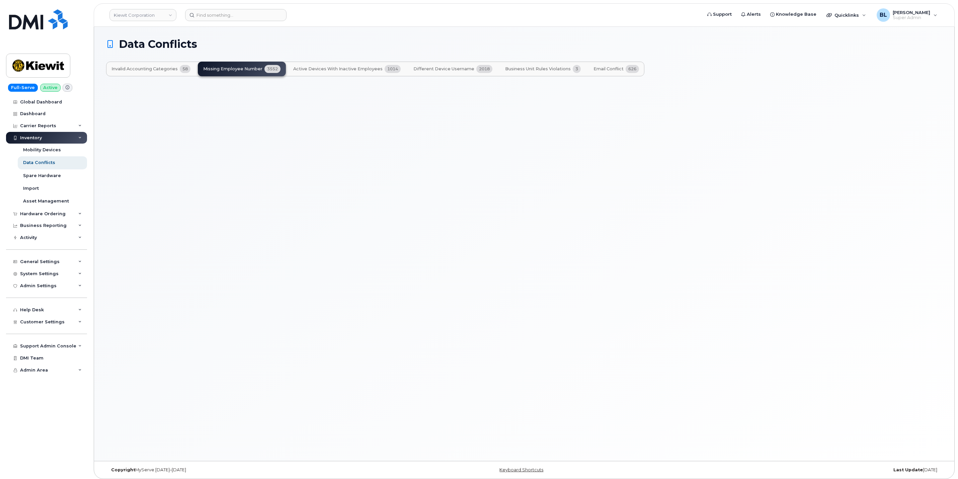
click at [603, 68] on span "Email Conflict" at bounding box center [608, 68] width 30 height 5
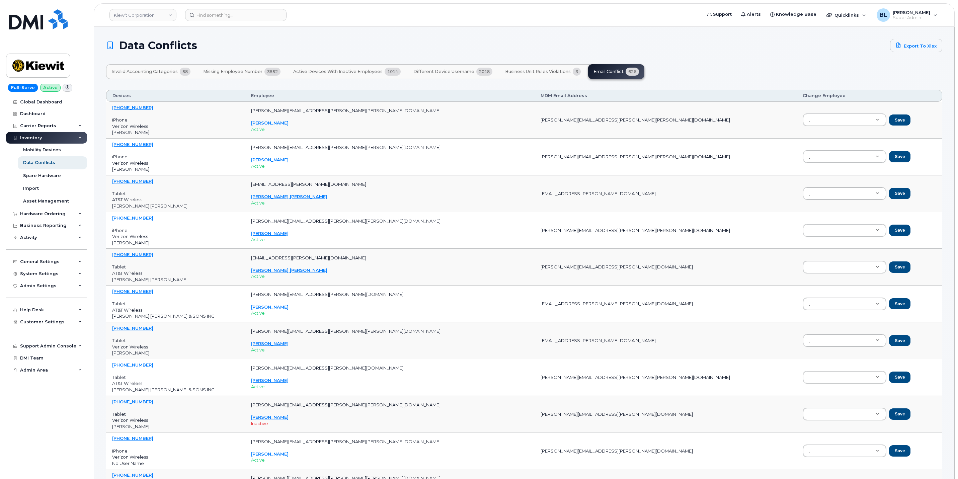
click at [258, 69] on span "Missing Employee Number" at bounding box center [232, 71] width 59 height 5
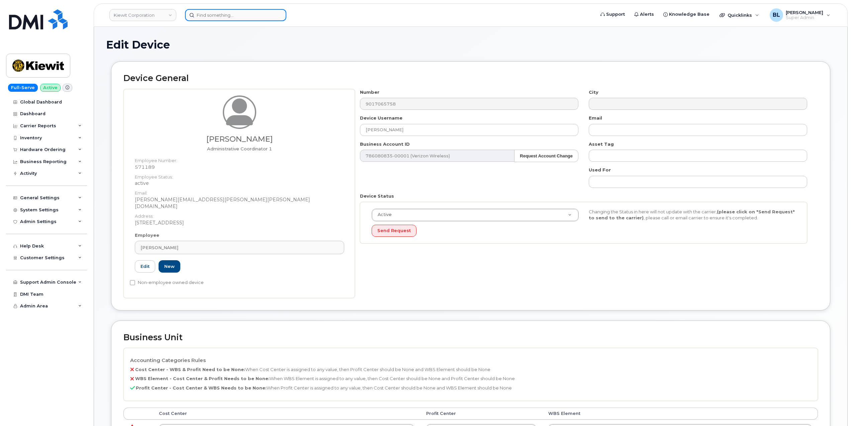
click at [233, 14] on input at bounding box center [235, 15] width 101 height 12
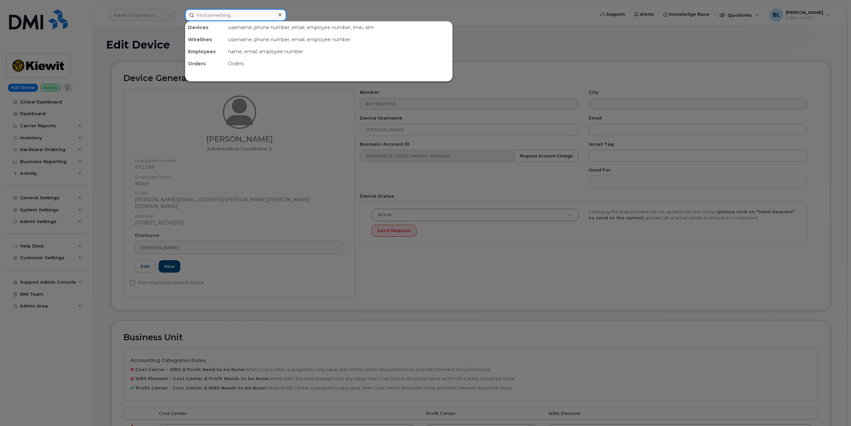
paste input "9017065758"
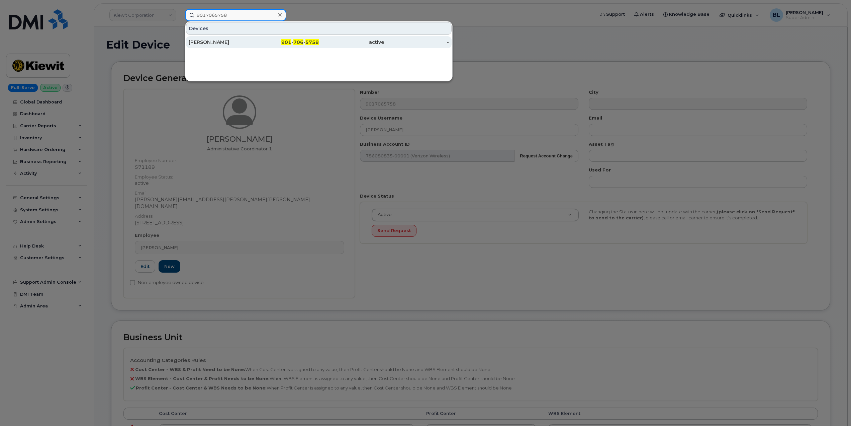
type input "9017065758"
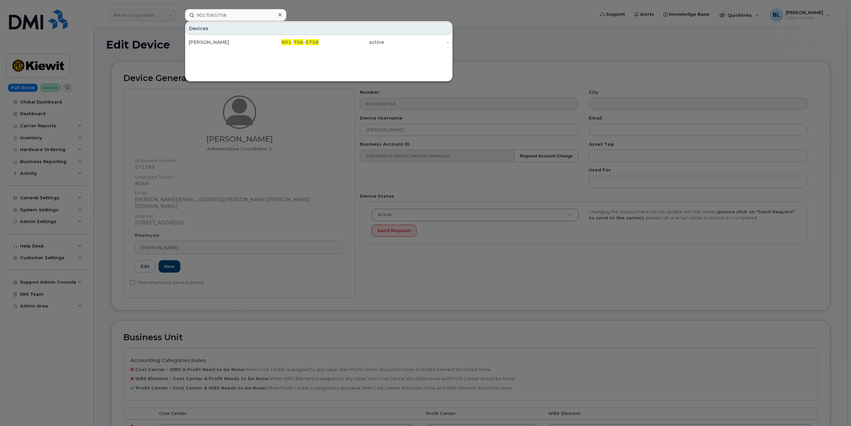
scroll to position [119, 0]
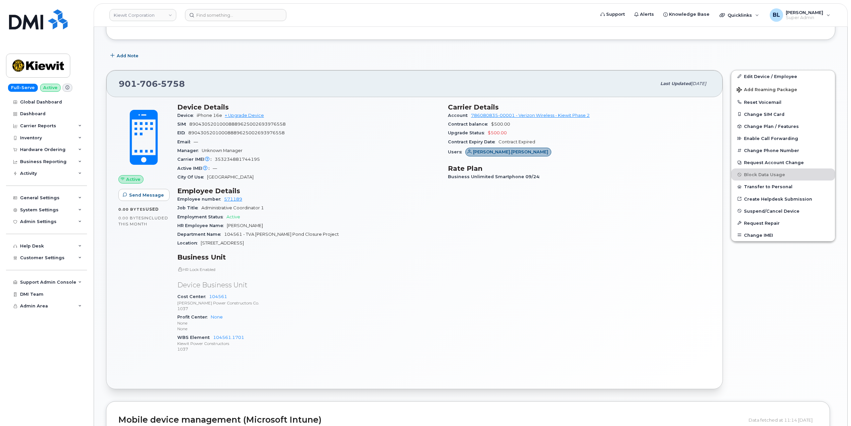
scroll to position [238, 0]
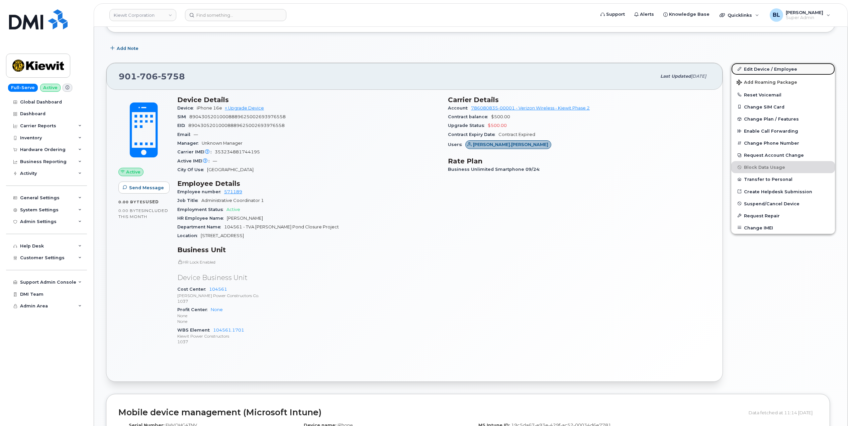
click at [782, 66] on link "Edit Device / Employee" at bounding box center [784, 69] width 104 height 12
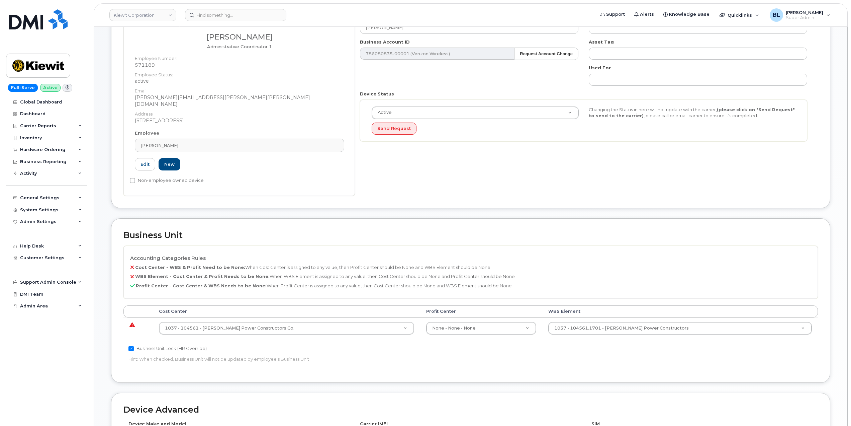
scroll to position [119, 0]
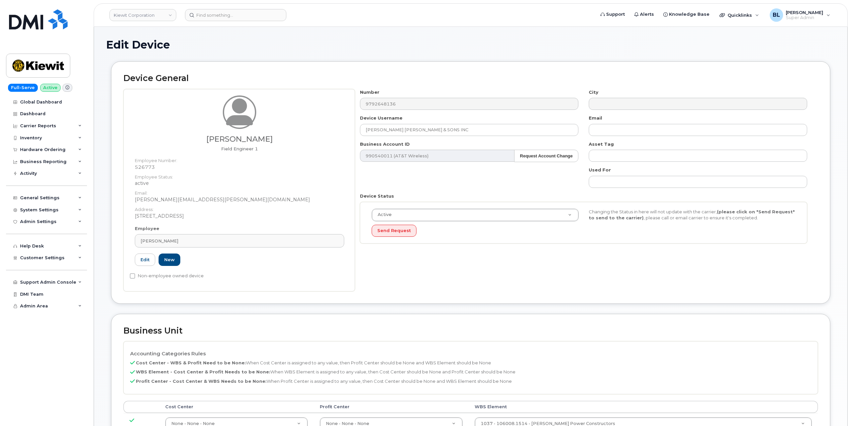
click at [390, 97] on div "Number 9792648136" at bounding box center [469, 99] width 229 height 21
click at [388, 97] on div "Number 9792648136" at bounding box center [469, 99] width 229 height 21
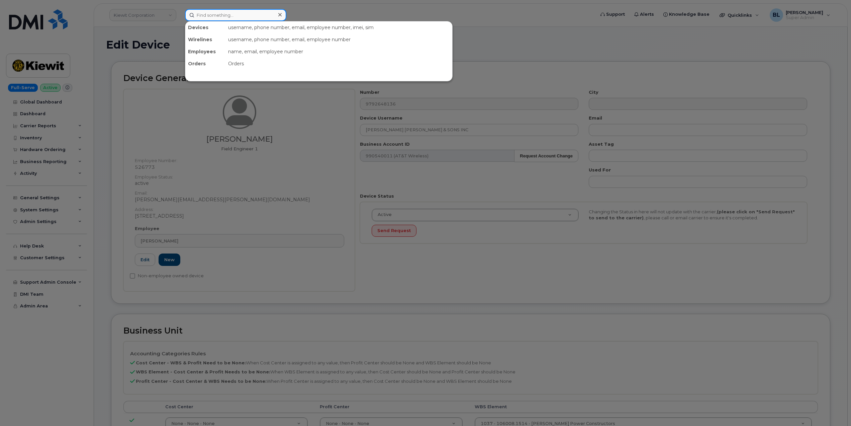
click at [250, 18] on input at bounding box center [235, 15] width 101 height 12
click at [250, 17] on input at bounding box center [235, 15] width 101 height 12
paste input "9792648136"
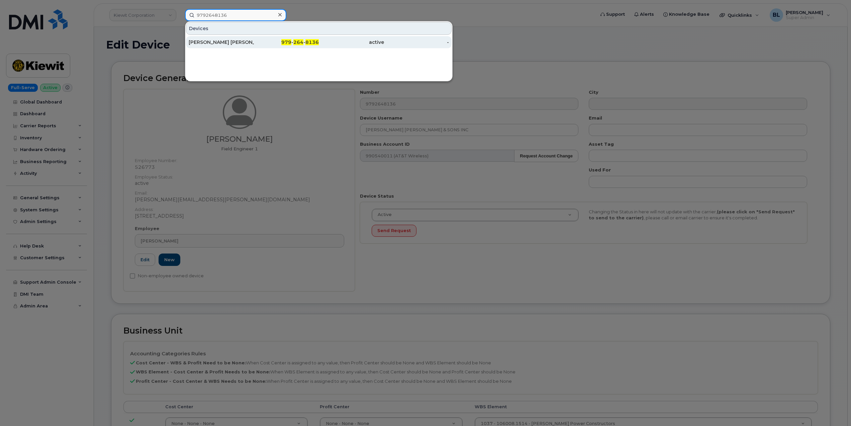
type input "9792648136"
click at [284, 45] on span "979" at bounding box center [286, 42] width 10 height 6
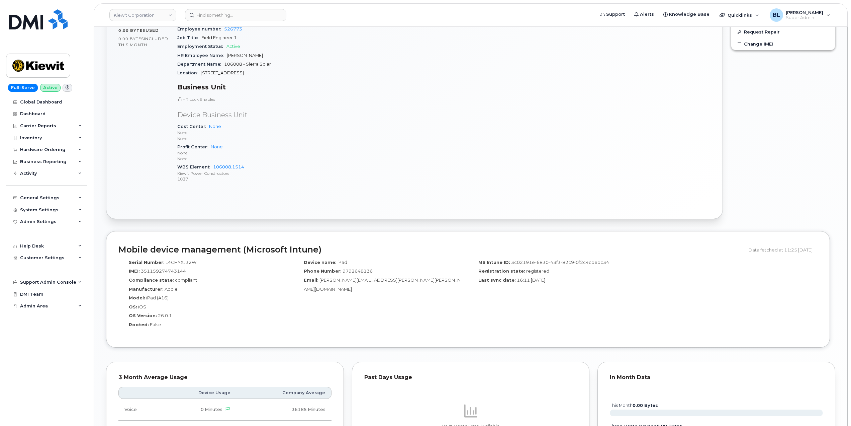
scroll to position [119, 0]
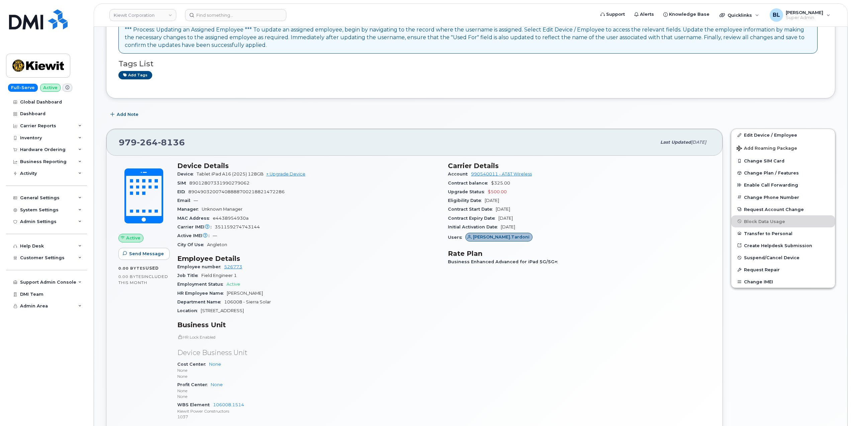
click at [152, 149] on div "[PHONE_NUMBER]" at bounding box center [388, 142] width 538 height 14
click at [152, 147] on span "264" at bounding box center [147, 142] width 21 height 10
copy span "[PHONE_NUMBER]"
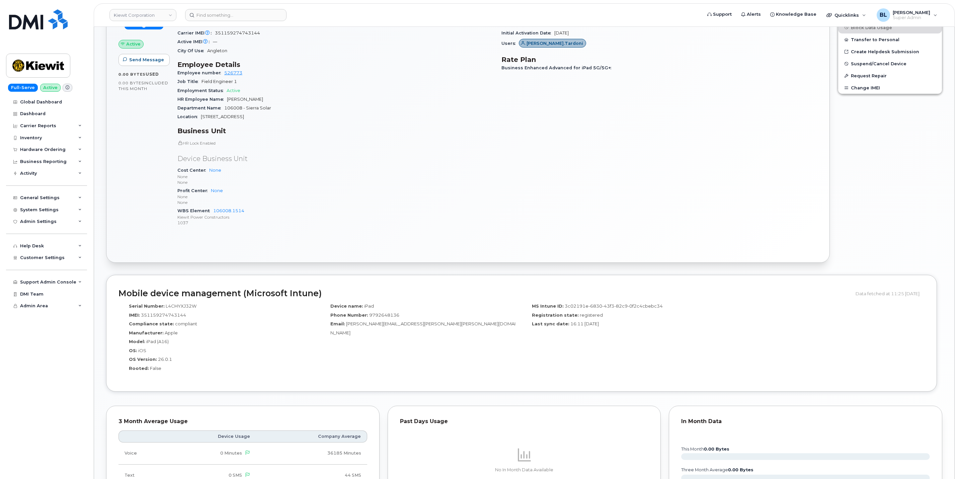
scroll to position [387, 0]
